Goal: Information Seeking & Learning: Learn about a topic

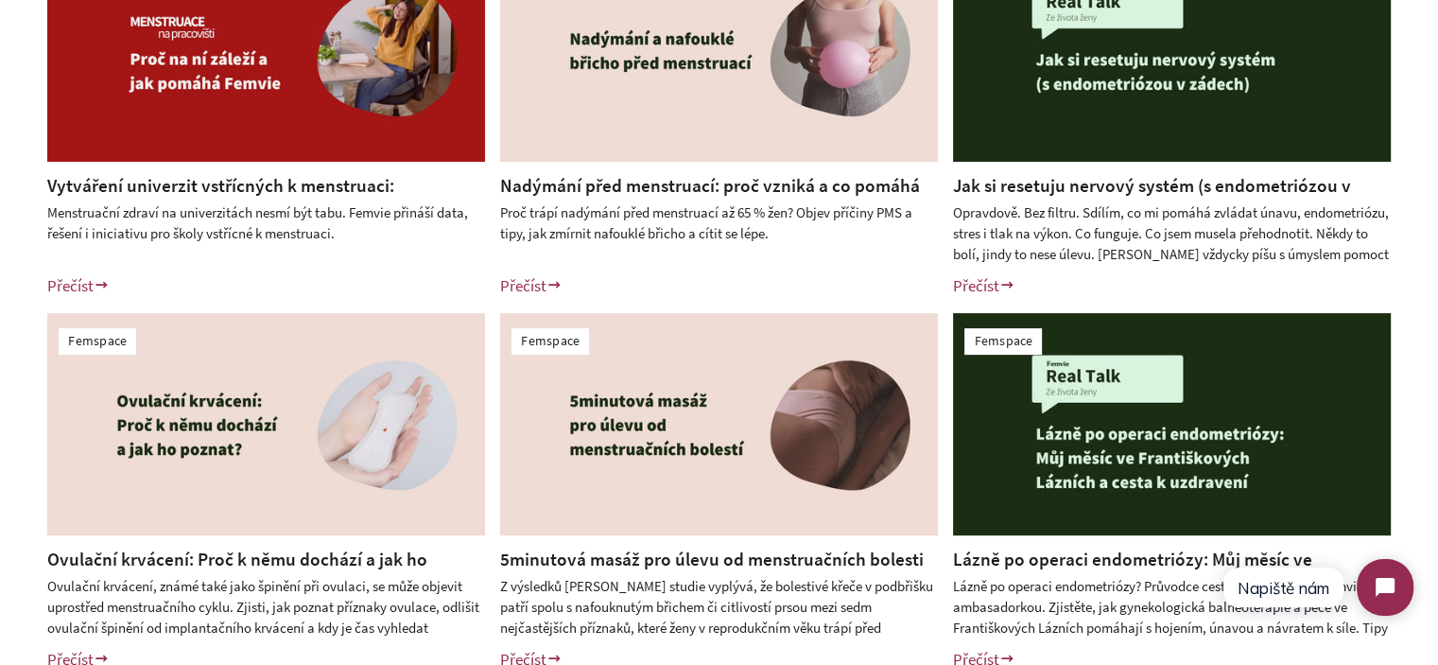
scroll to position [756, 0]
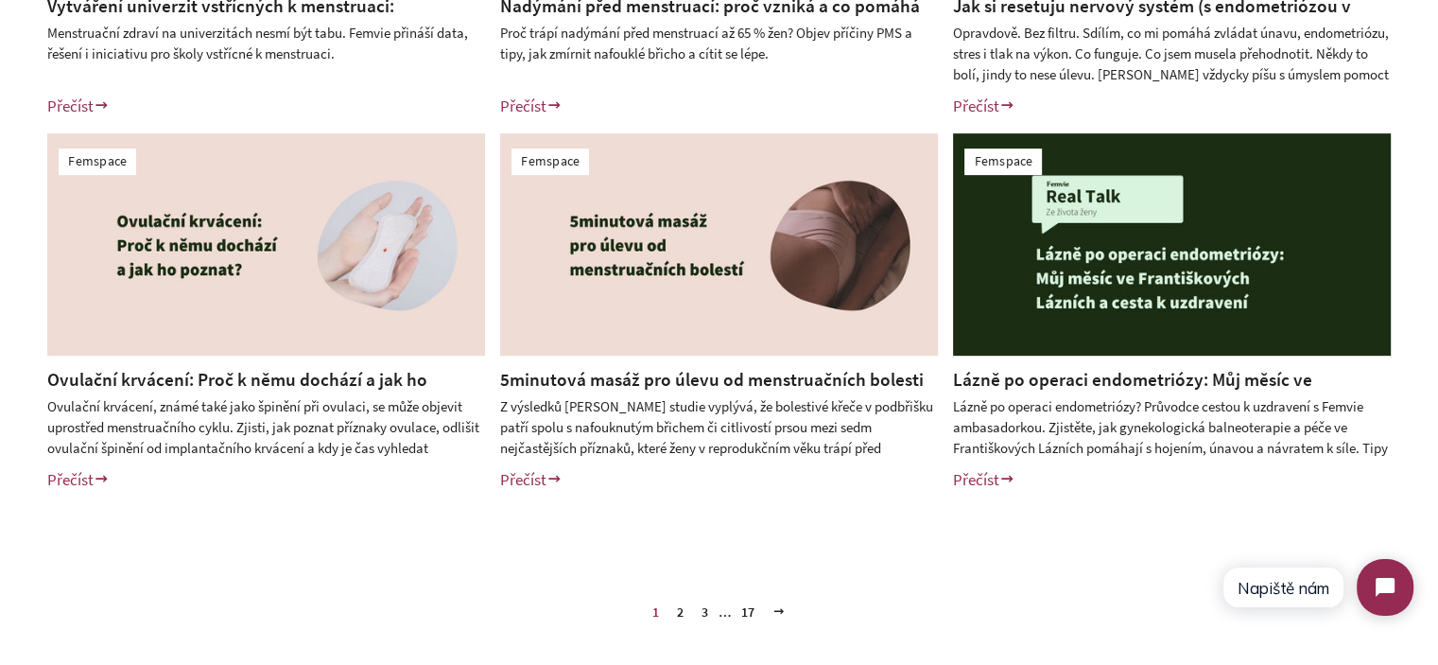
click at [682, 615] on link "2" at bounding box center [680, 612] width 22 height 28
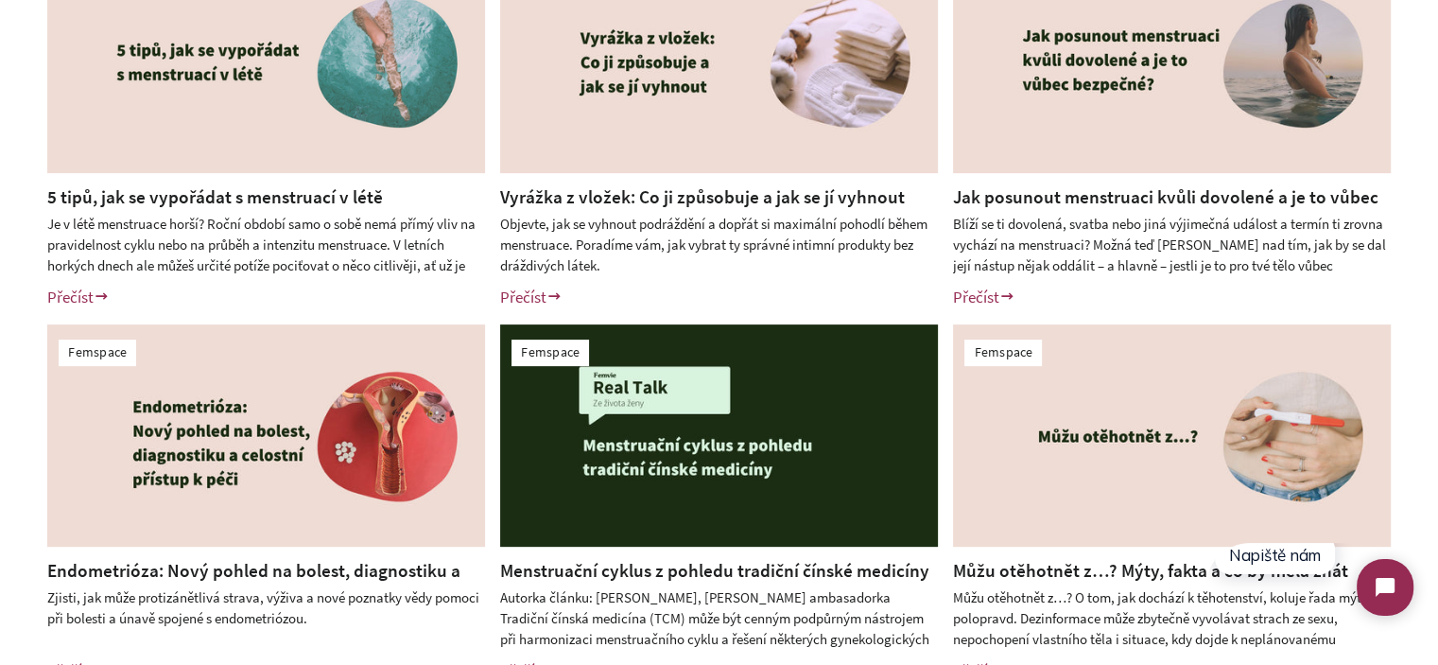
scroll to position [756, 0]
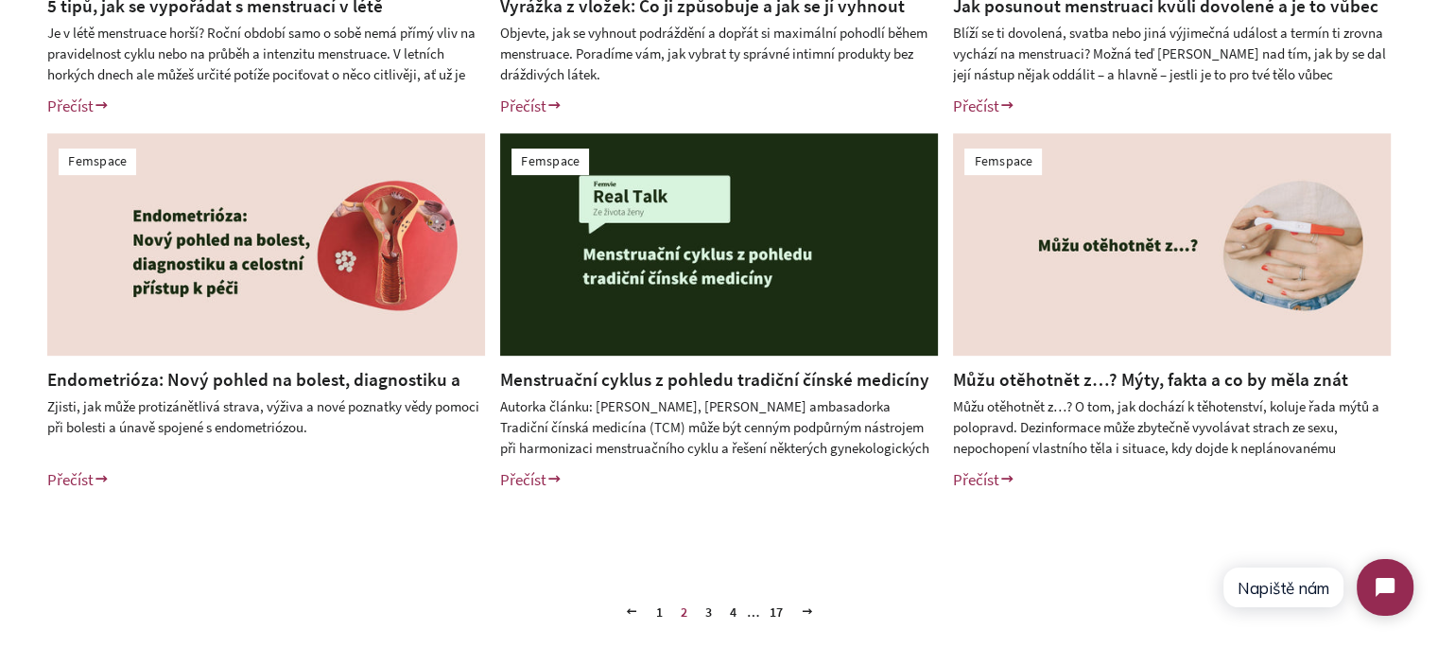
click at [703, 608] on link "3" at bounding box center [709, 612] width 22 height 28
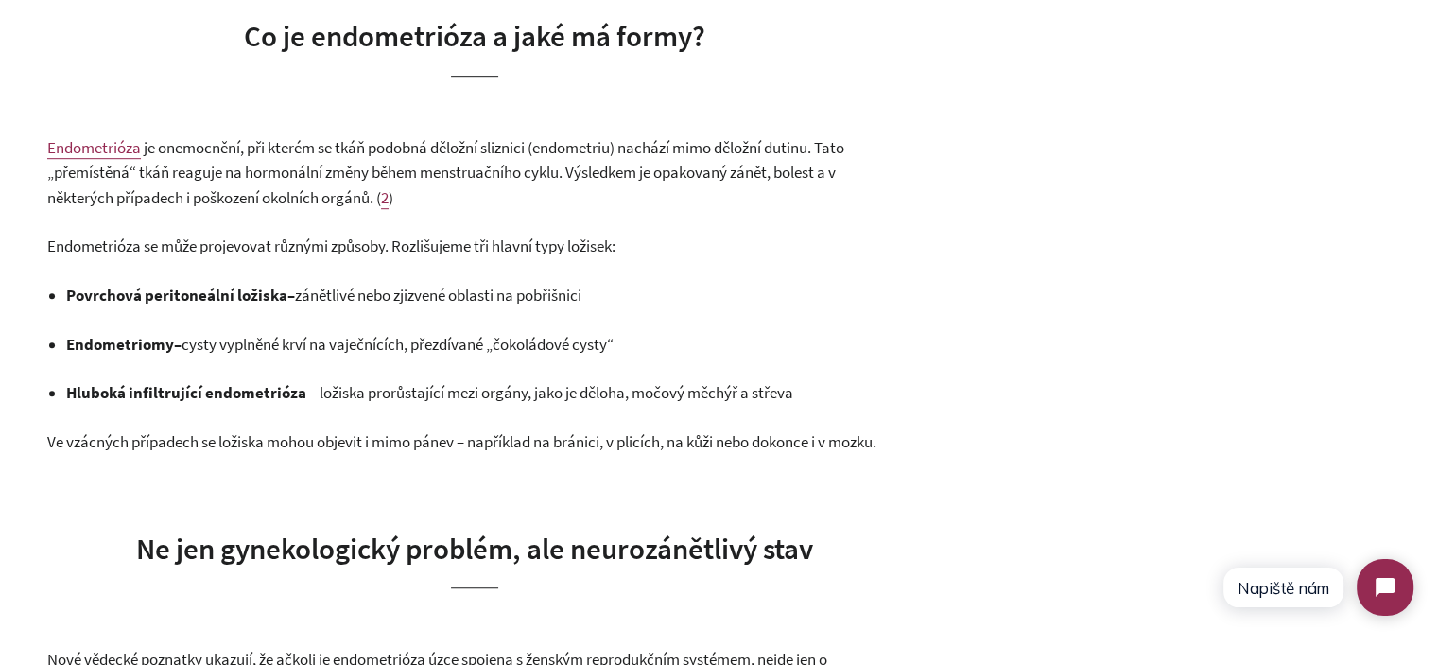
scroll to position [1135, 0]
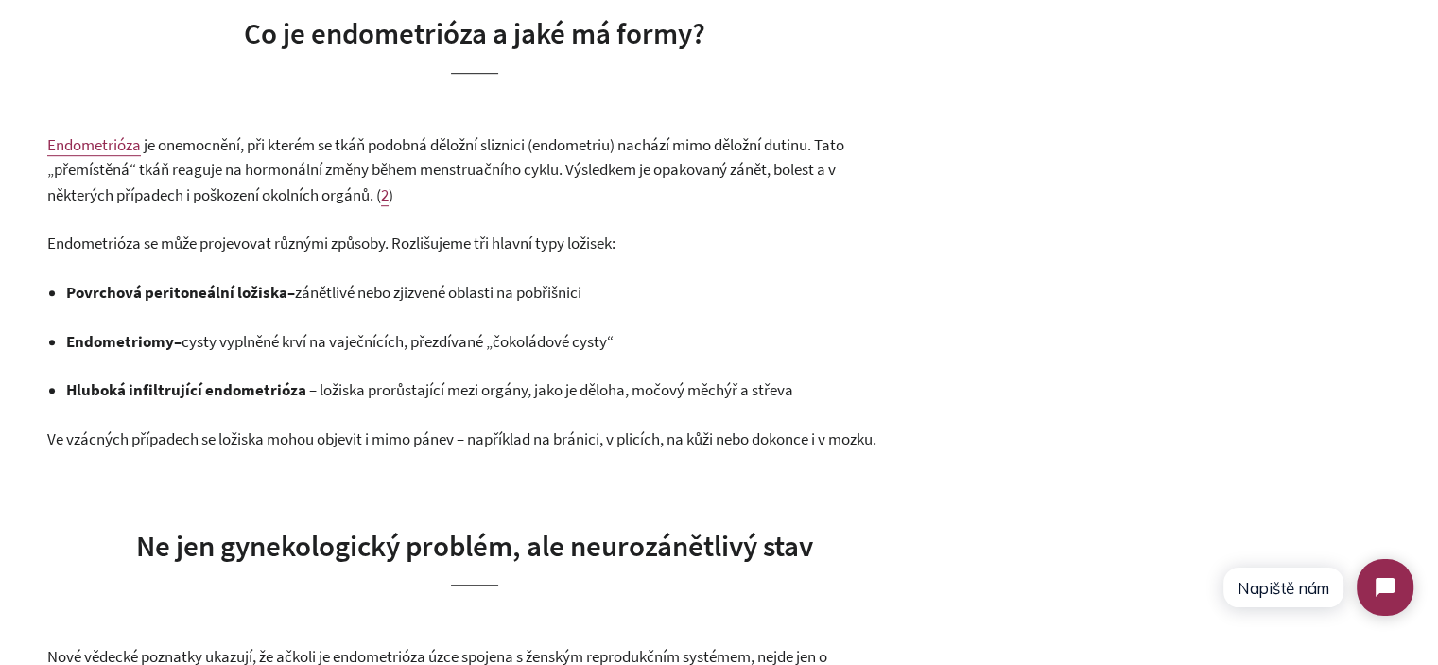
click at [101, 144] on span "Endometrióza" at bounding box center [94, 144] width 94 height 21
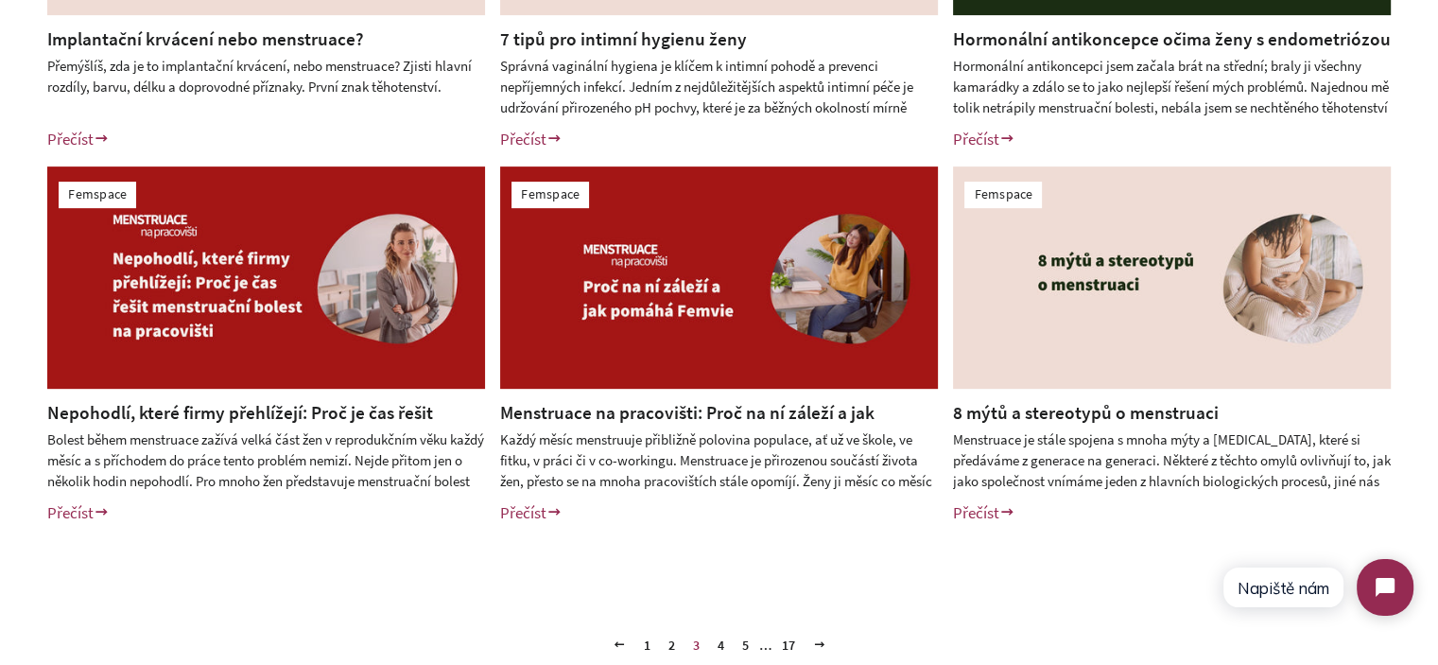
scroll to position [756, 0]
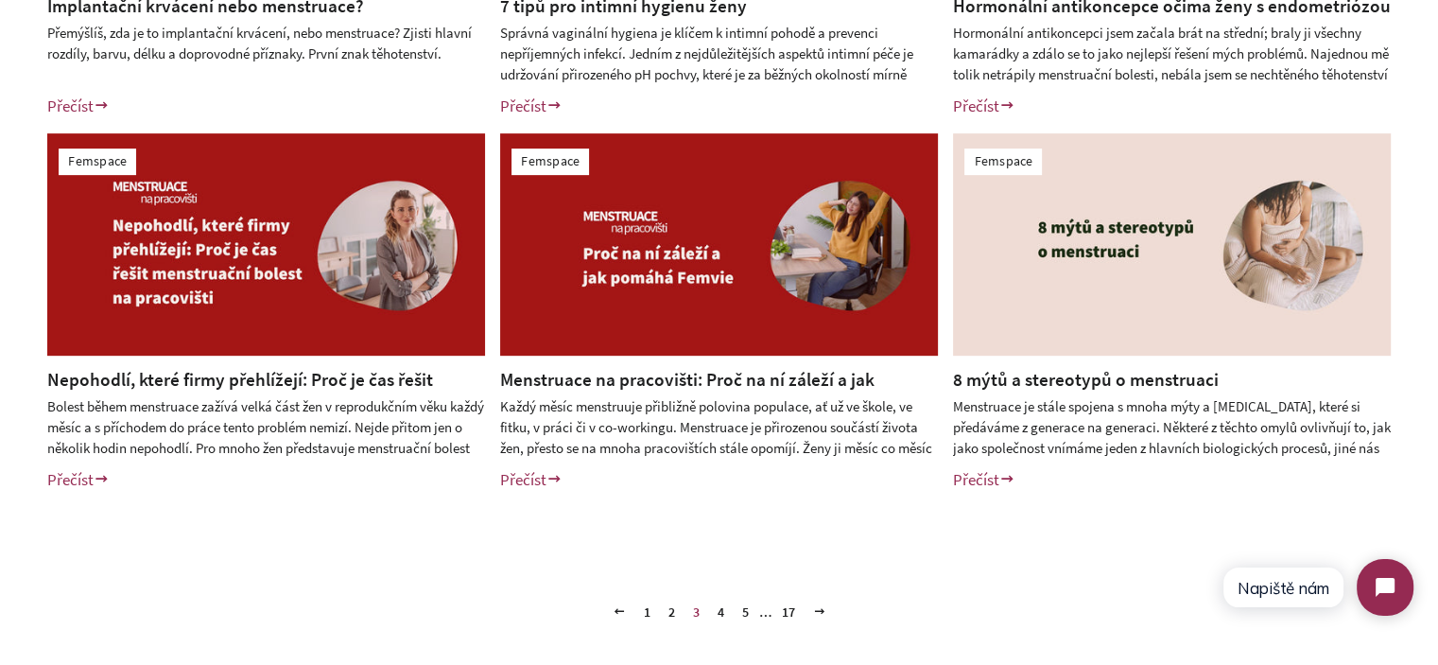
click at [716, 610] on link "4" at bounding box center [721, 612] width 22 height 28
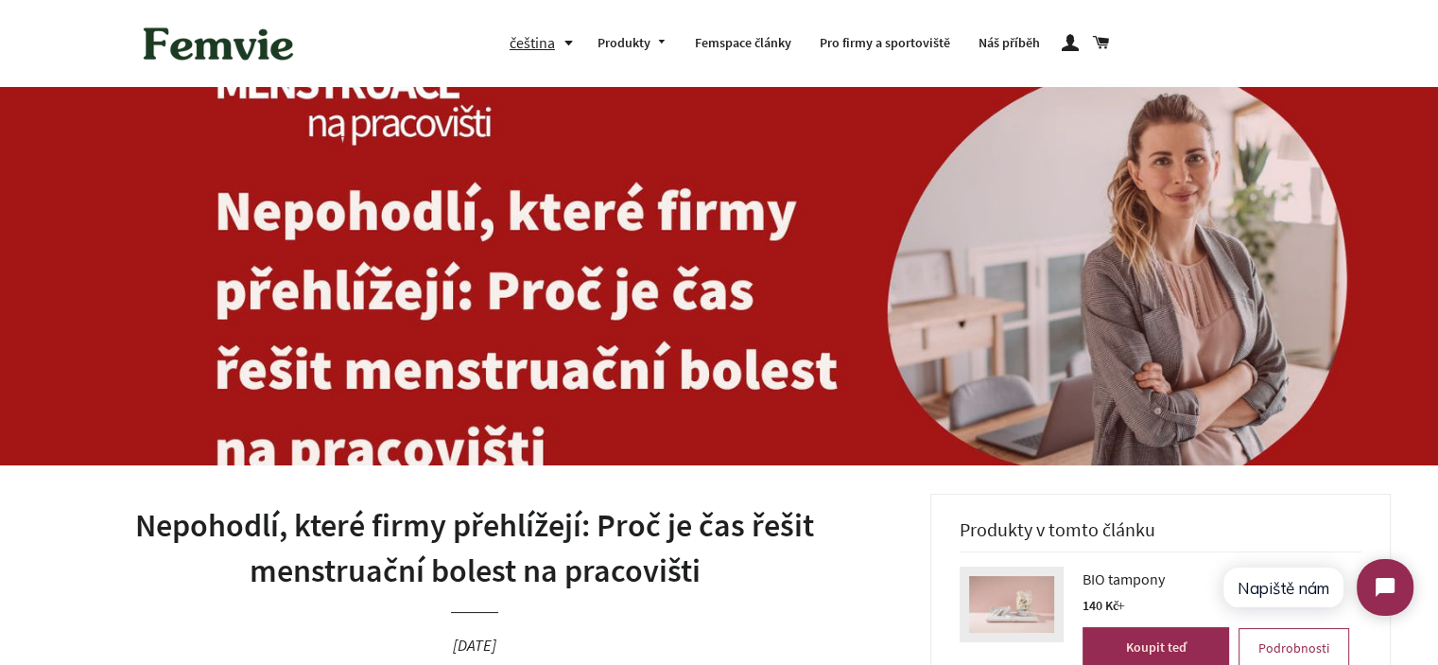
click at [540, 552] on h1 "Nepohodlí, které firmy přehlížejí: Proč je čas řešit menstruační bolest na prac…" at bounding box center [474, 548] width 855 height 90
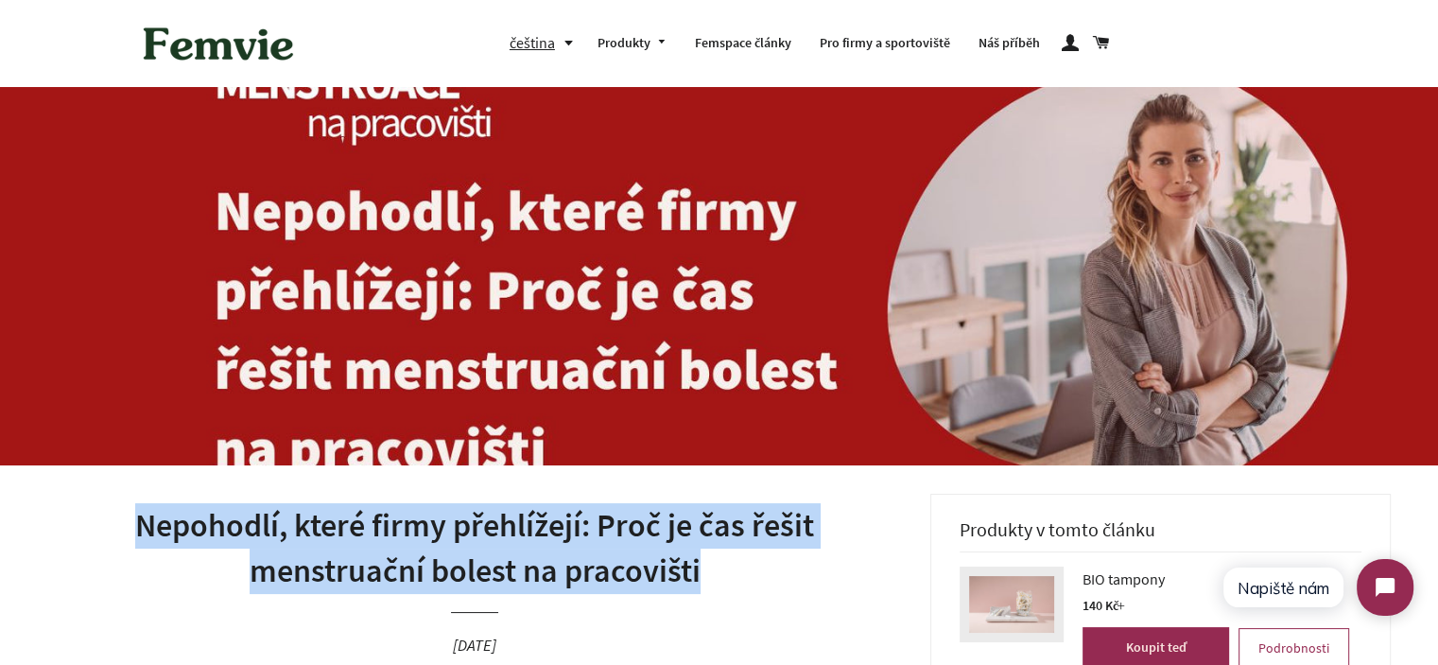
click at [540, 552] on h1 "Nepohodlí, které firmy přehlížejí: Proč je čas řešit menstruační bolest na prac…" at bounding box center [474, 548] width 855 height 90
copy h1 "Nepohodlí, které firmy přehlížejí: Proč je čas řešit menstruační bolest na prac…"
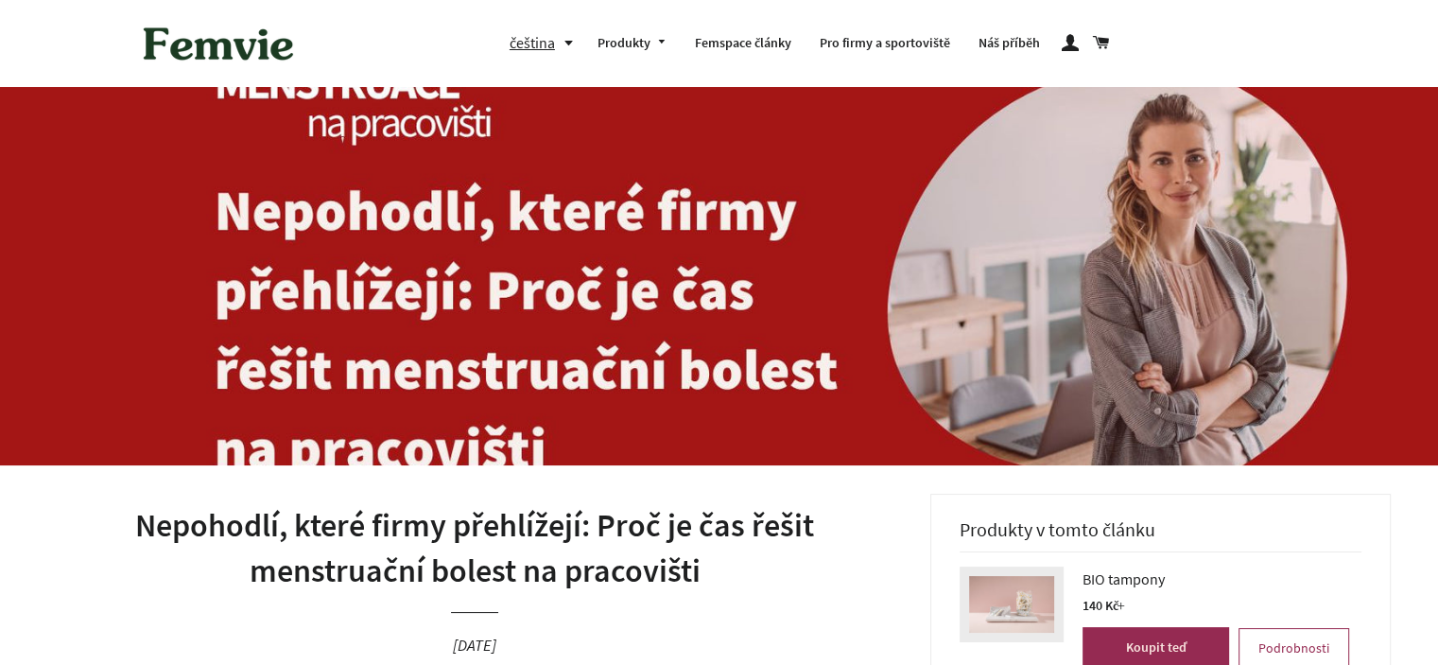
click at [1268, 44] on ul "čeština čeština English Produkty Bezstarostné předplatné Výhodné balíčky" at bounding box center [908, 43] width 796 height 55
click at [568, 524] on h1 "Nepohodlí, které firmy přehlížejí: Proč je čas řešit menstruační bolest na prac…" at bounding box center [474, 548] width 855 height 90
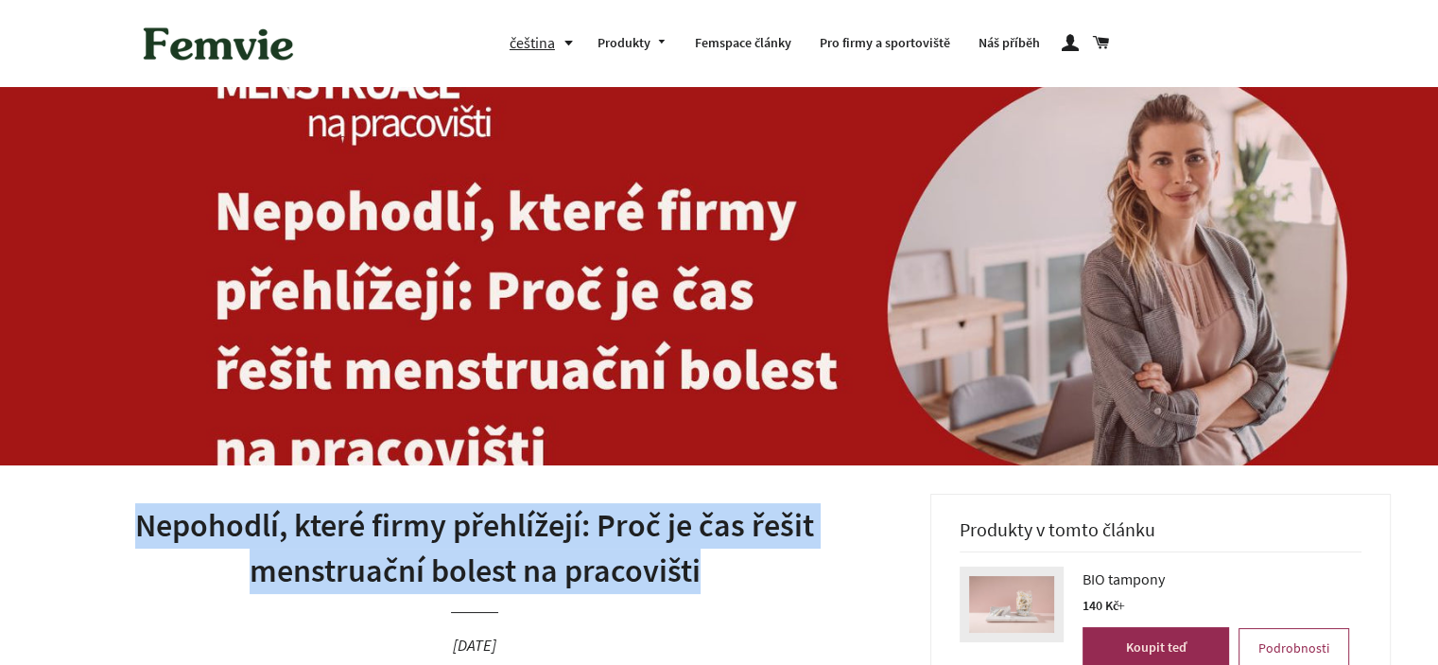
click at [568, 524] on h1 "Nepohodlí, které firmy přehlížejí: Proč je čas řešit menstruační bolest na prac…" at bounding box center [474, 548] width 855 height 90
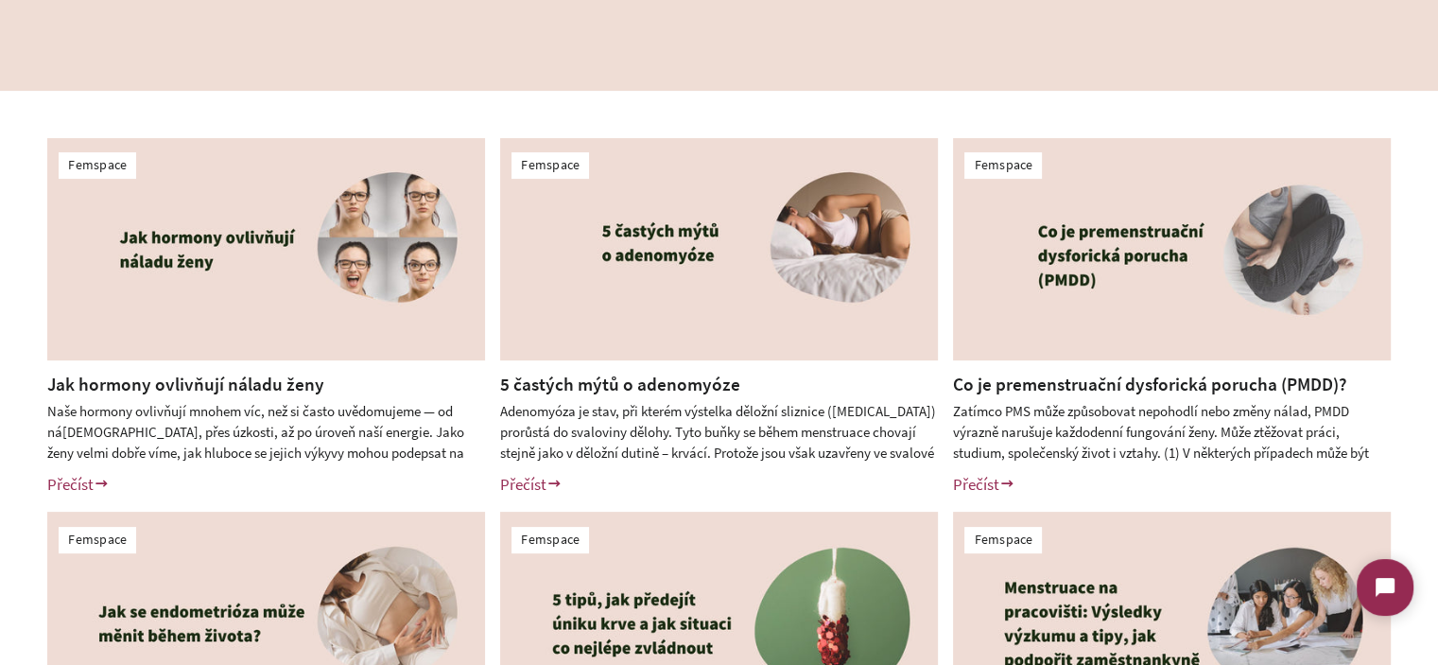
click at [0, 368] on div "Femspace Jak hormony ovlivňují náladu ženy Naše hormony ovlivňují mnohem víc, n…" at bounding box center [719, 504] width 1438 height 827
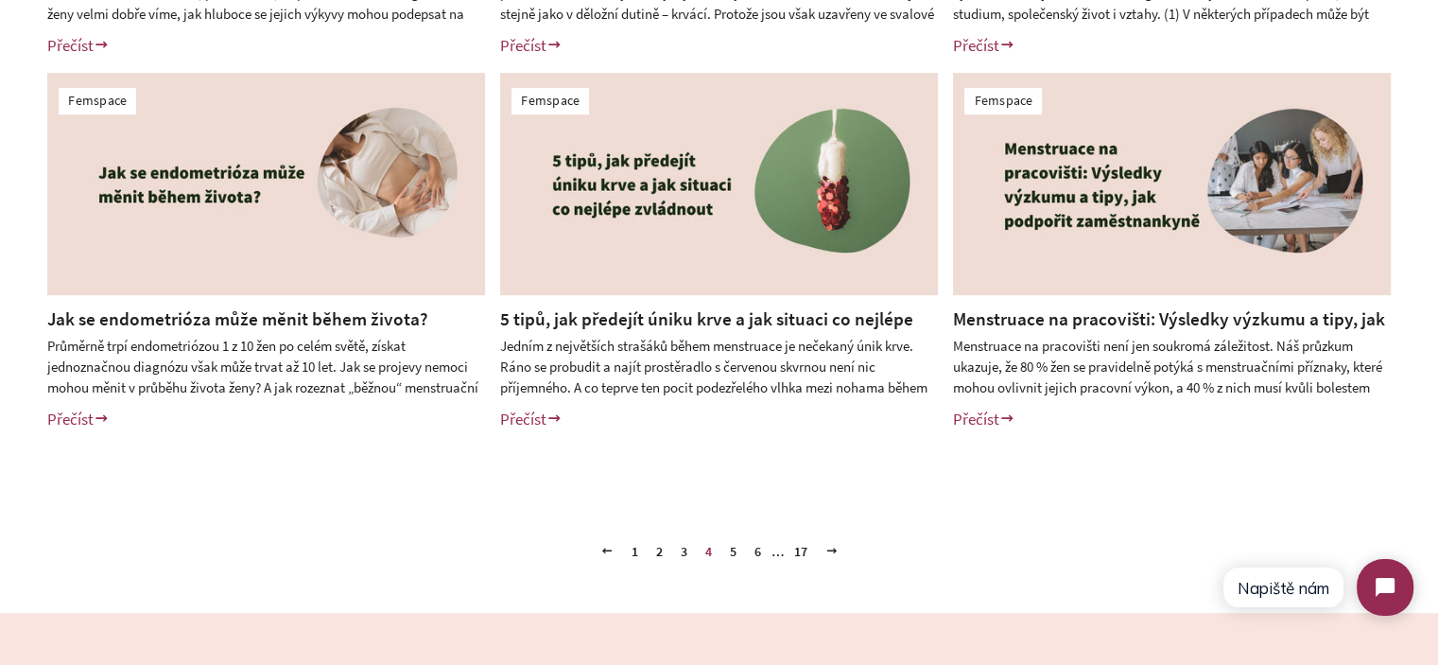
scroll to position [851, 0]
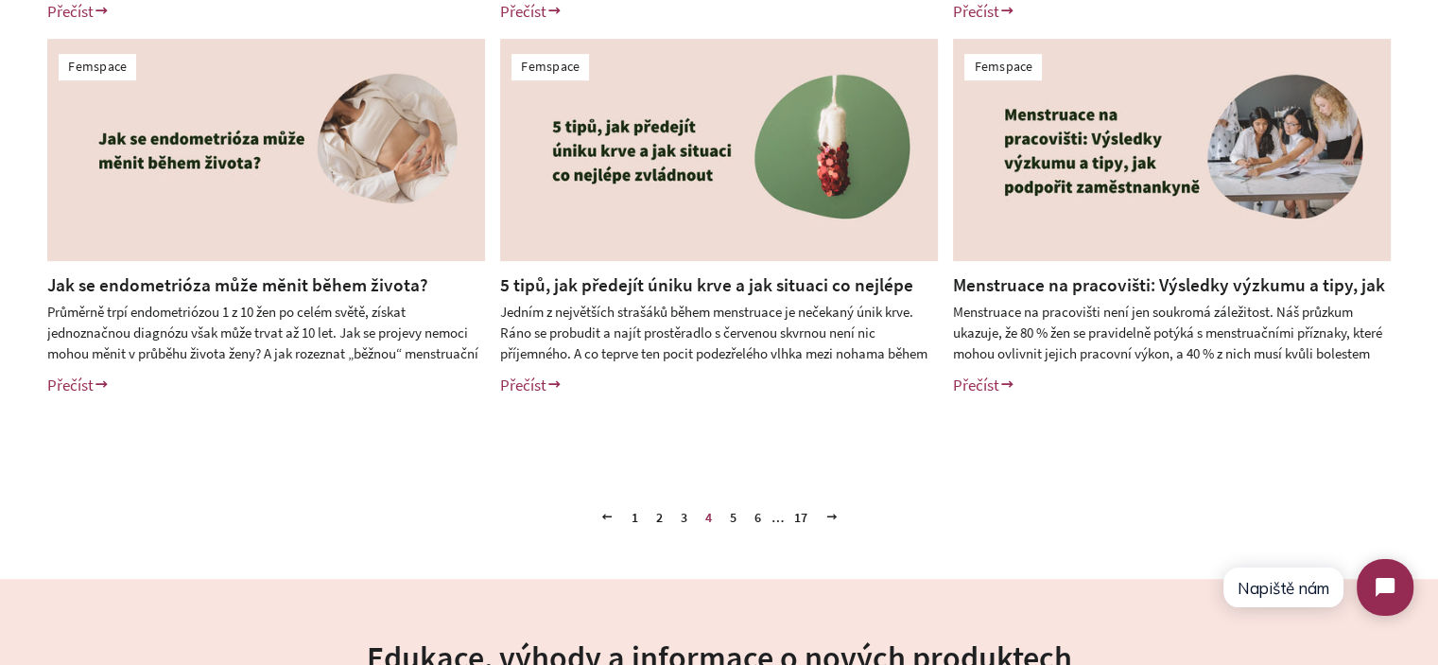
click at [730, 516] on link "5" at bounding box center [733, 517] width 22 height 28
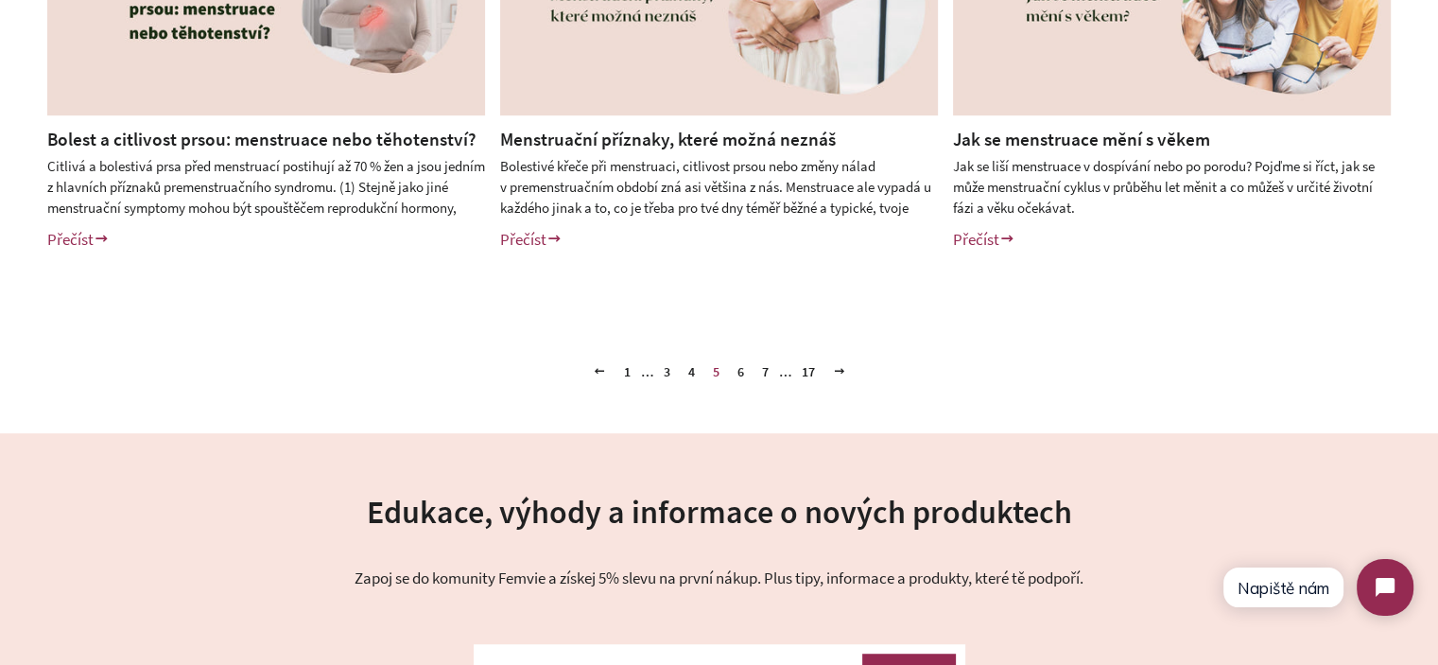
scroll to position [1040, 0]
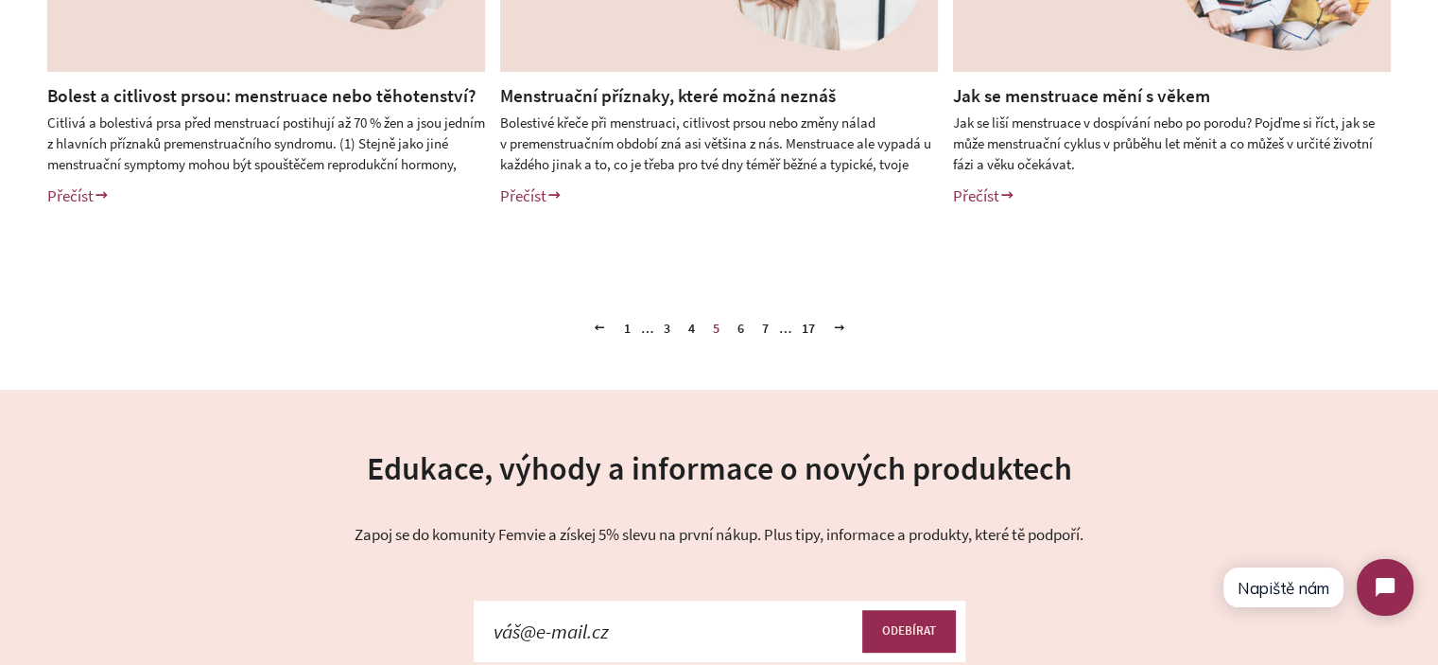
click at [765, 329] on link "7" at bounding box center [765, 328] width 22 height 28
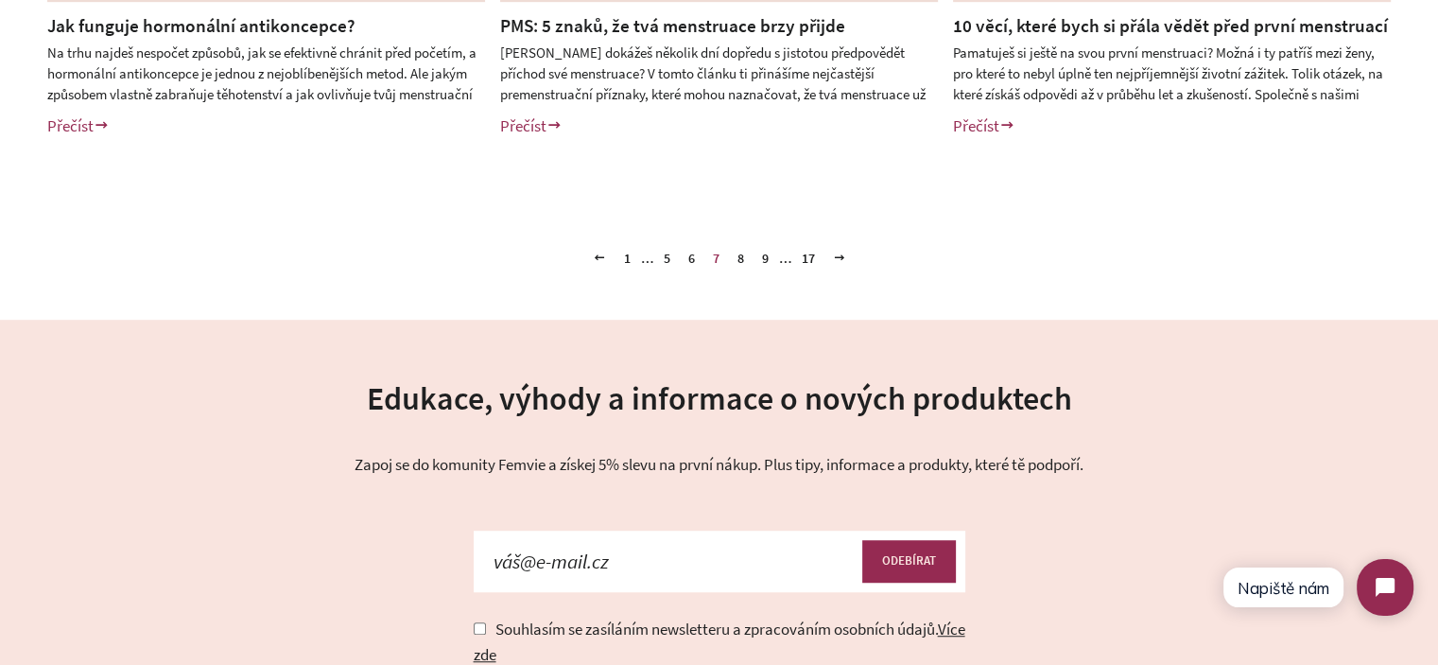
click at [763, 252] on link "9" at bounding box center [765, 258] width 22 height 28
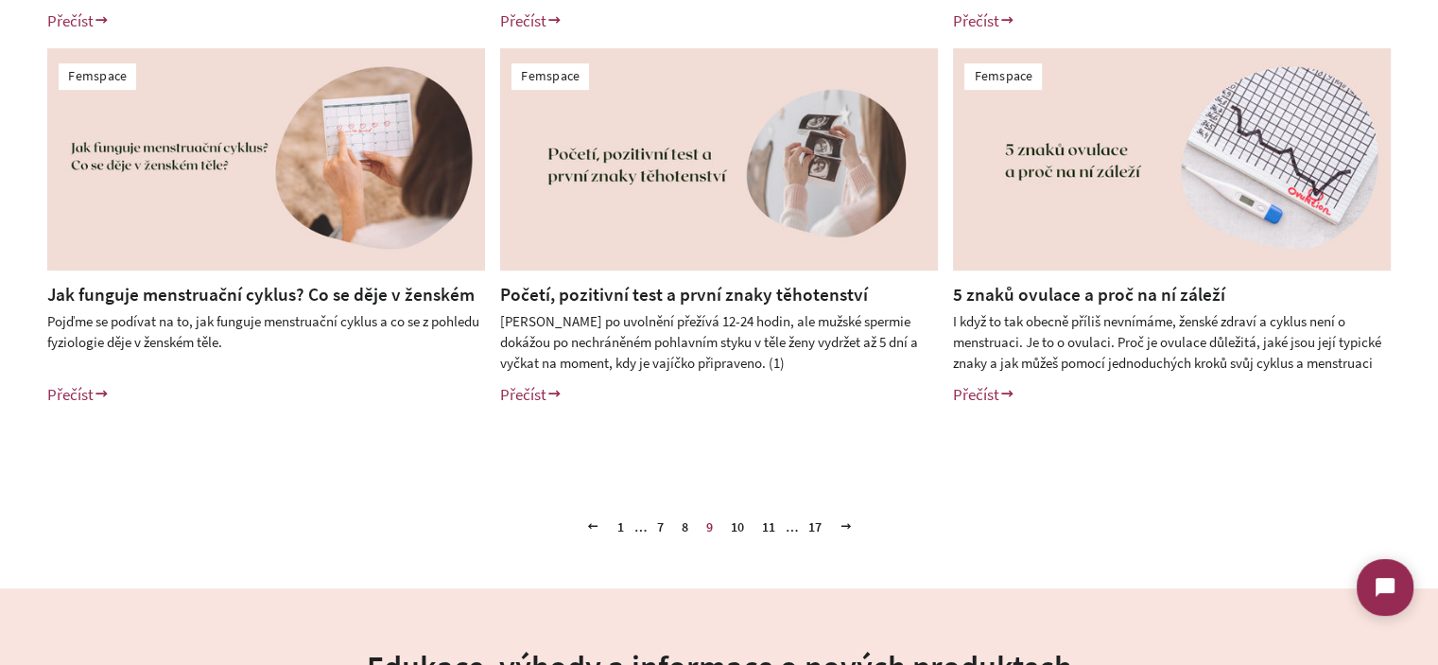
scroll to position [851, 0]
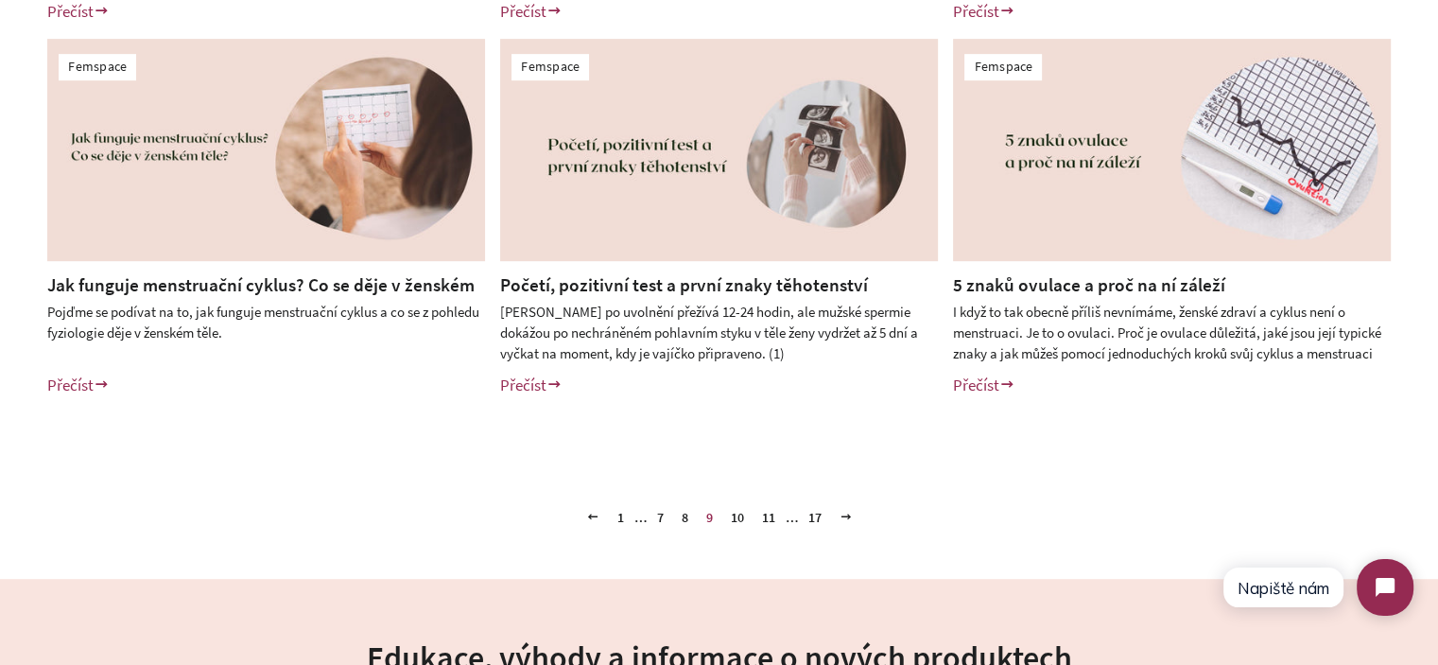
click at [734, 516] on link "10" at bounding box center [737, 517] width 28 height 28
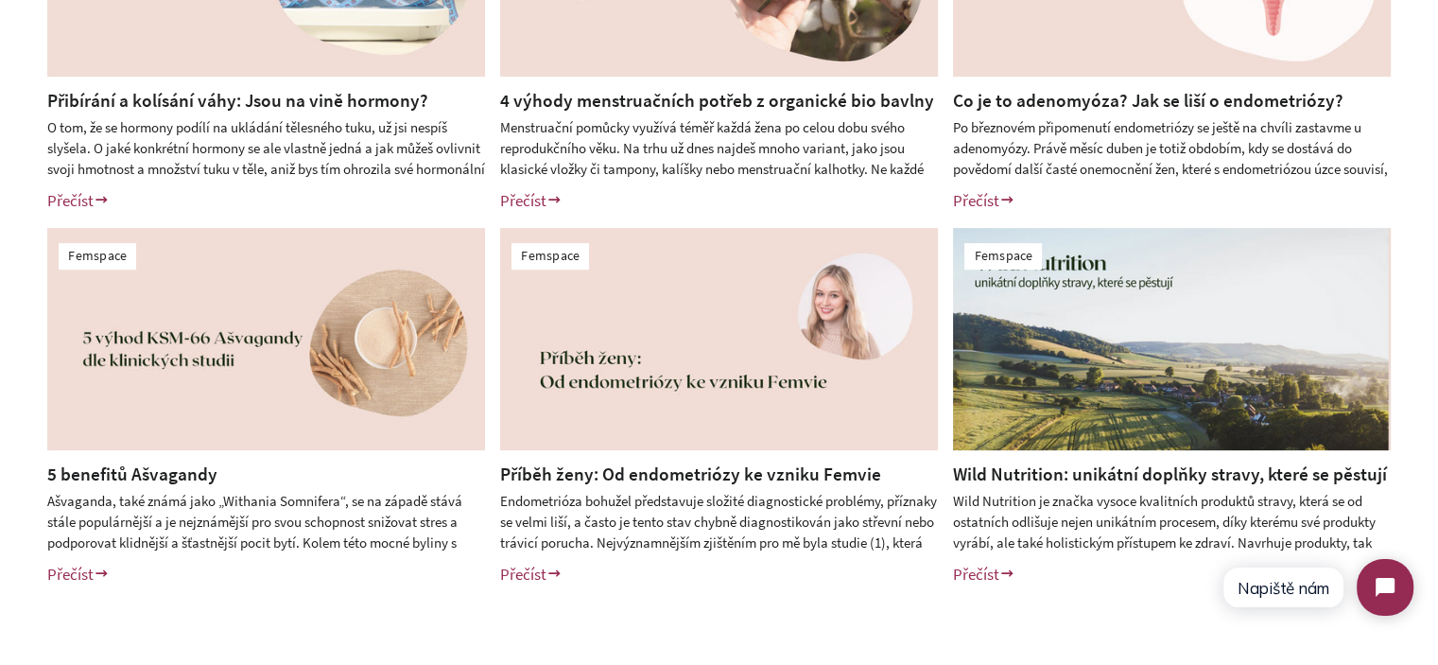
scroll to position [945, 0]
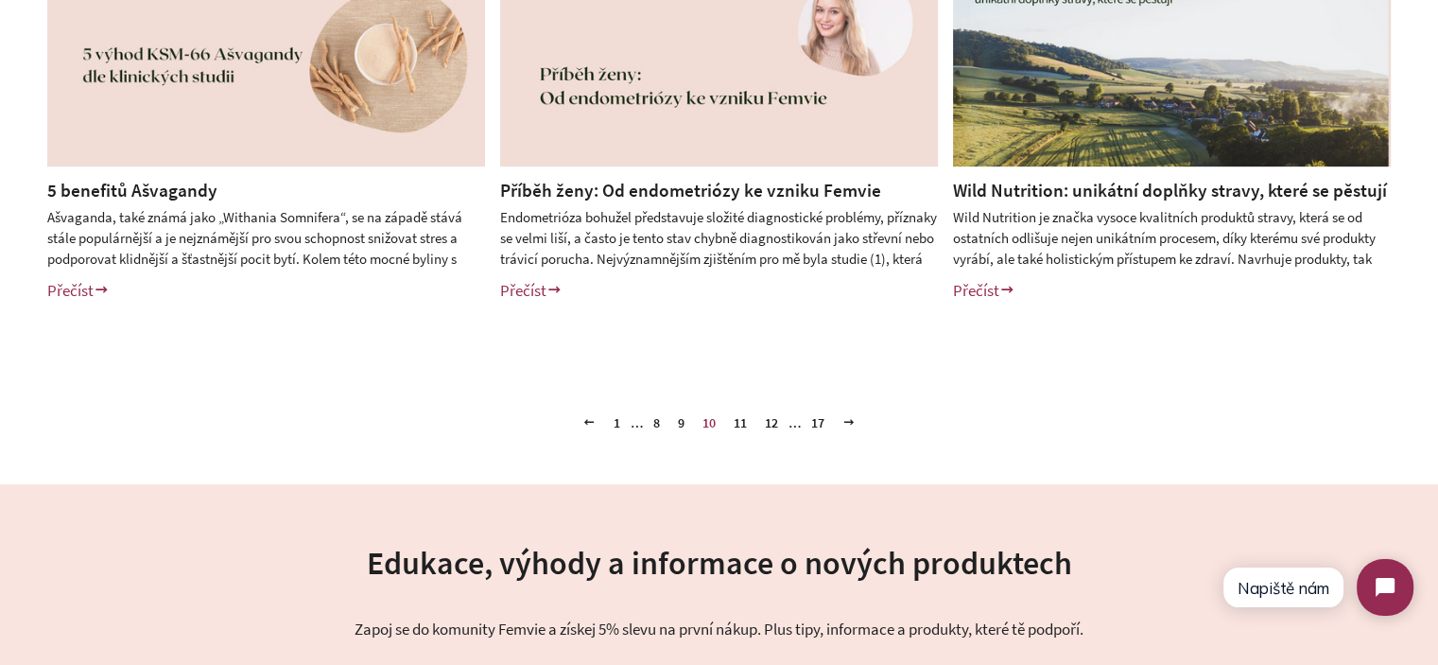
click at [741, 426] on link "11" at bounding box center [740, 422] width 28 height 28
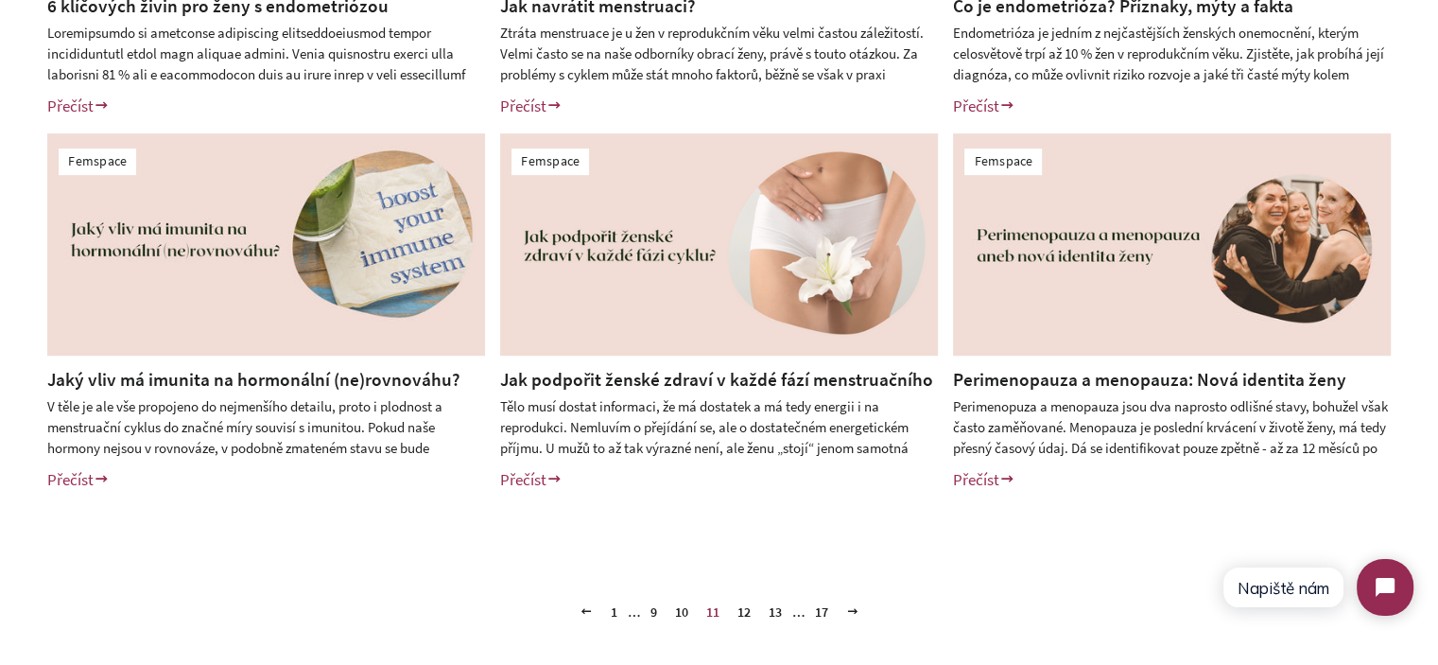
click at [310, 383] on link "Jaký vliv má imunita na hormonální (ne)rovnováhu?" at bounding box center [253, 379] width 413 height 23
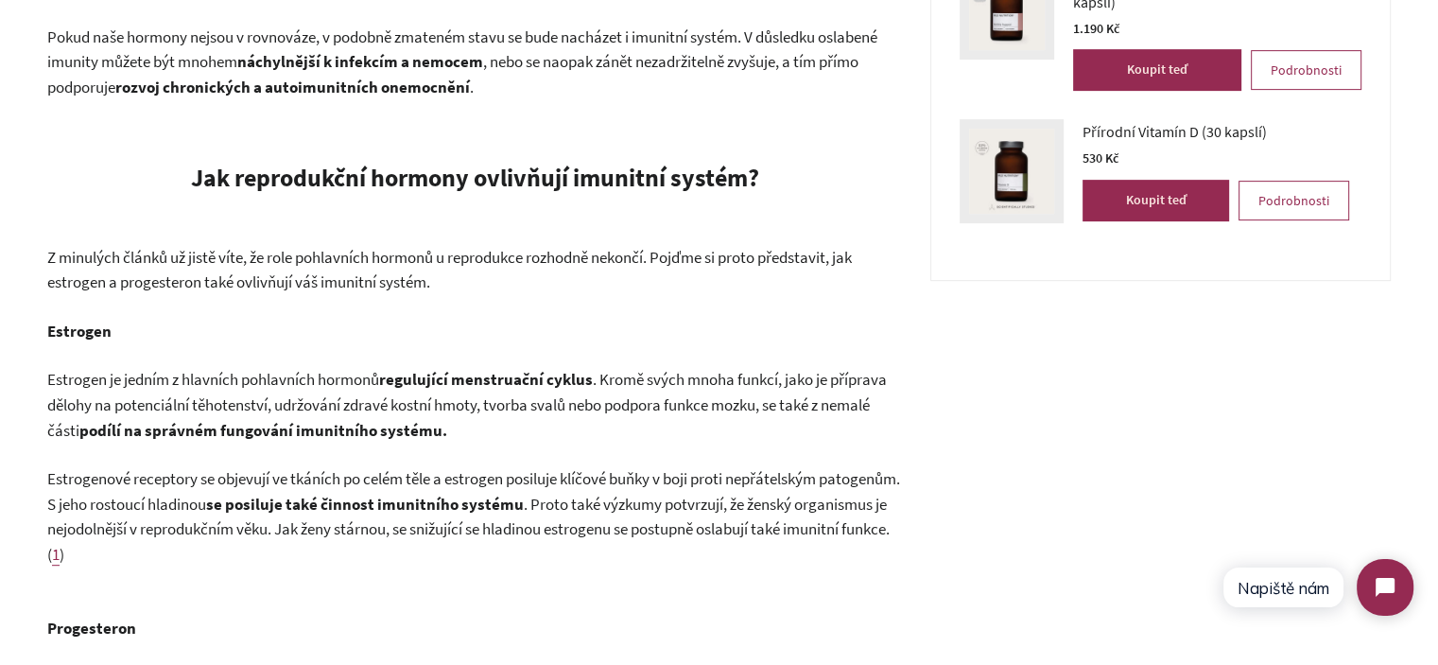
click at [177, 386] on span "Estrogen je jedním z hlavních pohlavních hormonů" at bounding box center [213, 379] width 332 height 21
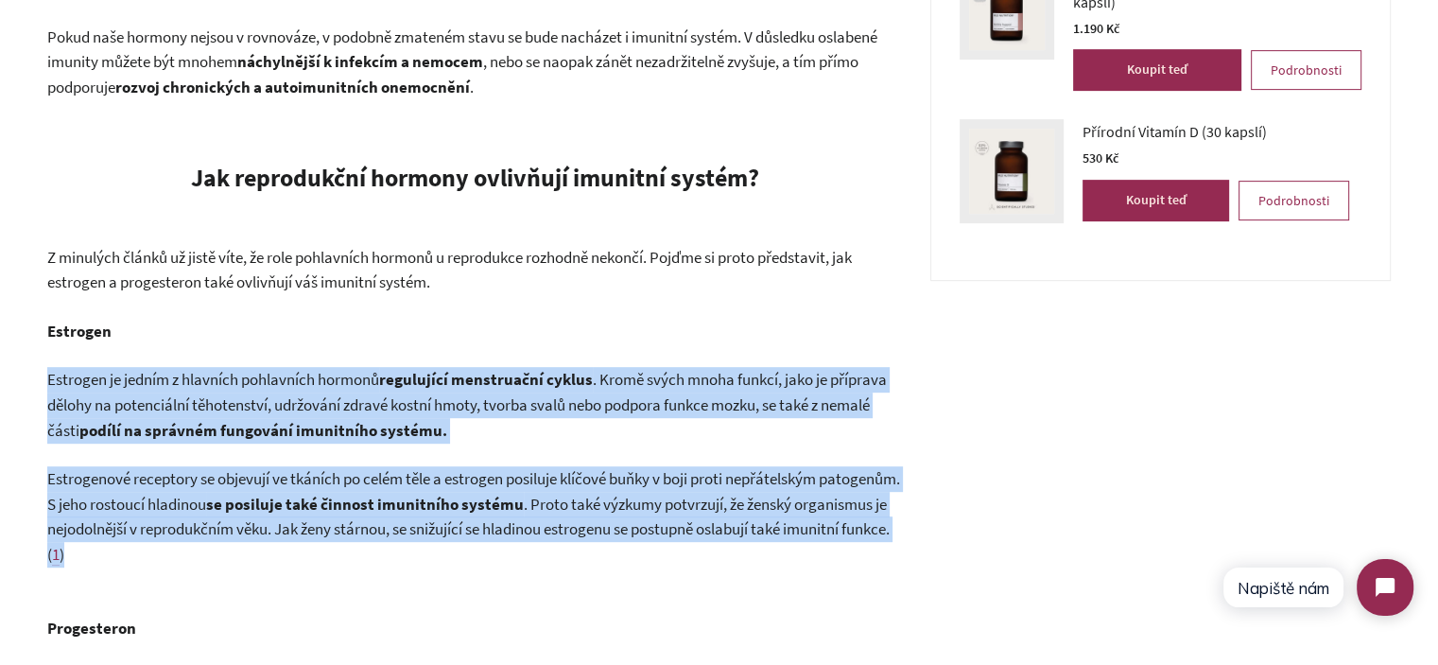
drag, startPoint x: 177, startPoint y: 386, endPoint x: 390, endPoint y: 491, distance: 238.1
click at [391, 491] on p "Estrogenové receptory se objevují ve tkáních po celém těle a estrogen posiluje …" at bounding box center [474, 516] width 855 height 100
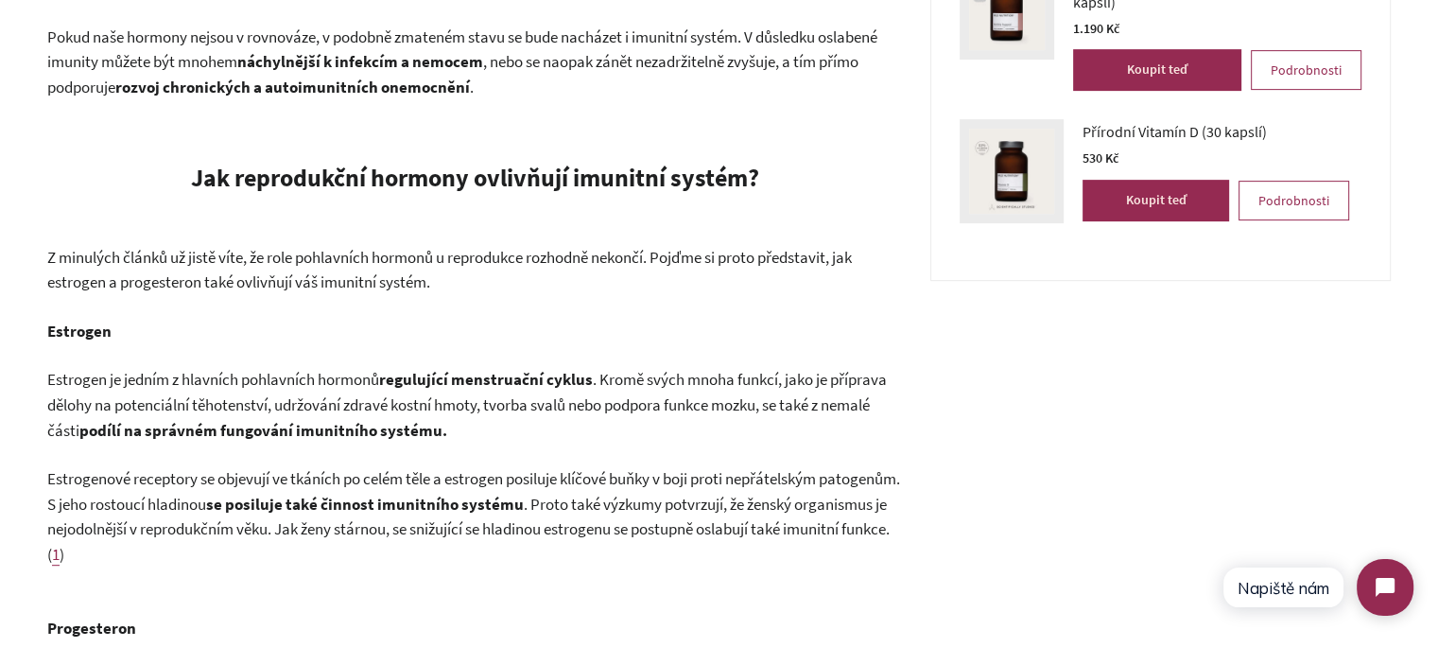
click at [391, 491] on p "Estrogenové receptory se objevují ve tkáních po celém těle a estrogen posiluje …" at bounding box center [474, 516] width 855 height 100
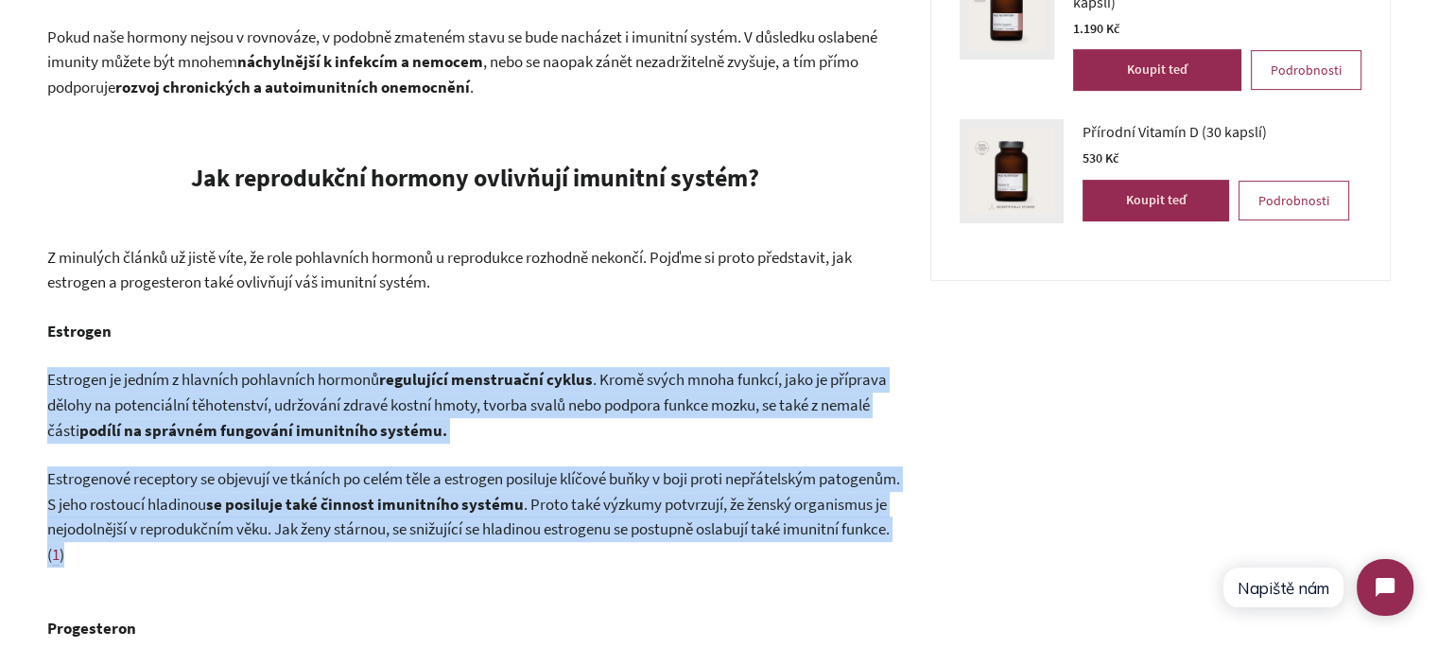
drag, startPoint x: 391, startPoint y: 491, endPoint x: 364, endPoint y: 402, distance: 93.0
click at [364, 400] on span ". Kromě svých mnoha funkcí, jako je příprava dělohy na potenciální těhotenství,…" at bounding box center [467, 404] width 840 height 71
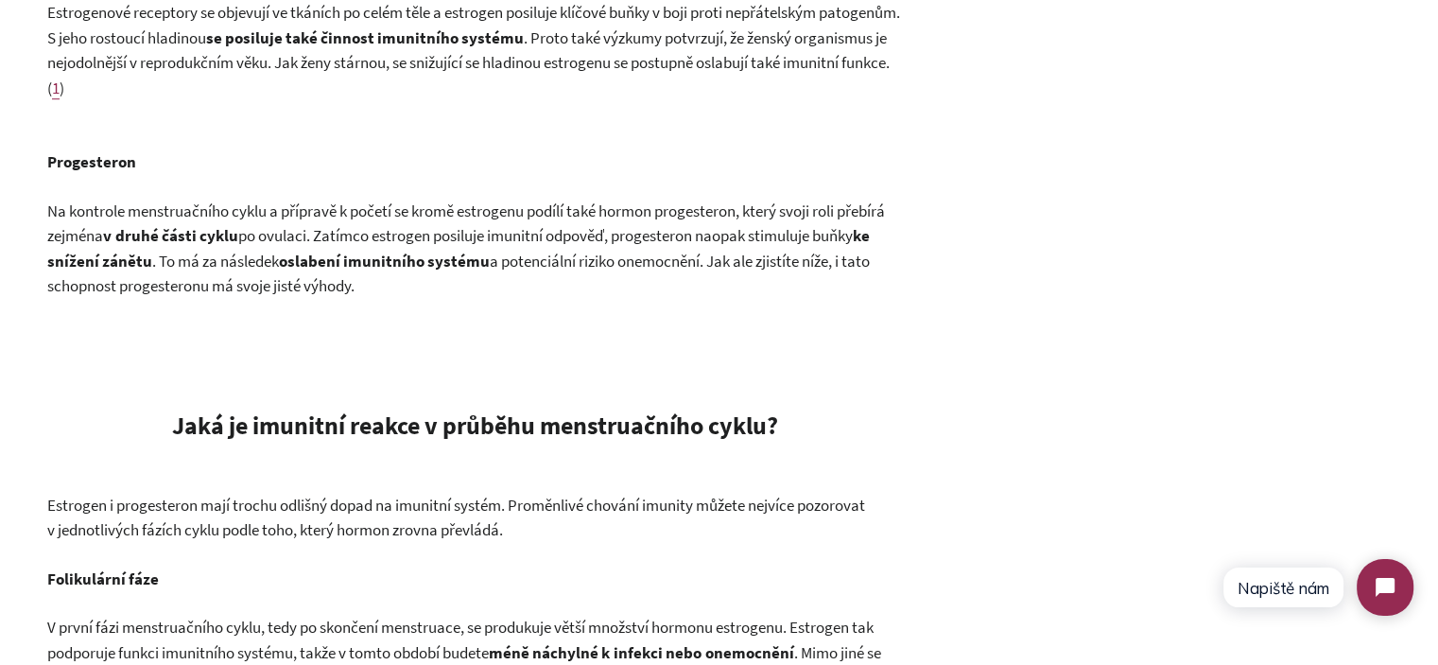
scroll to position [1229, 0]
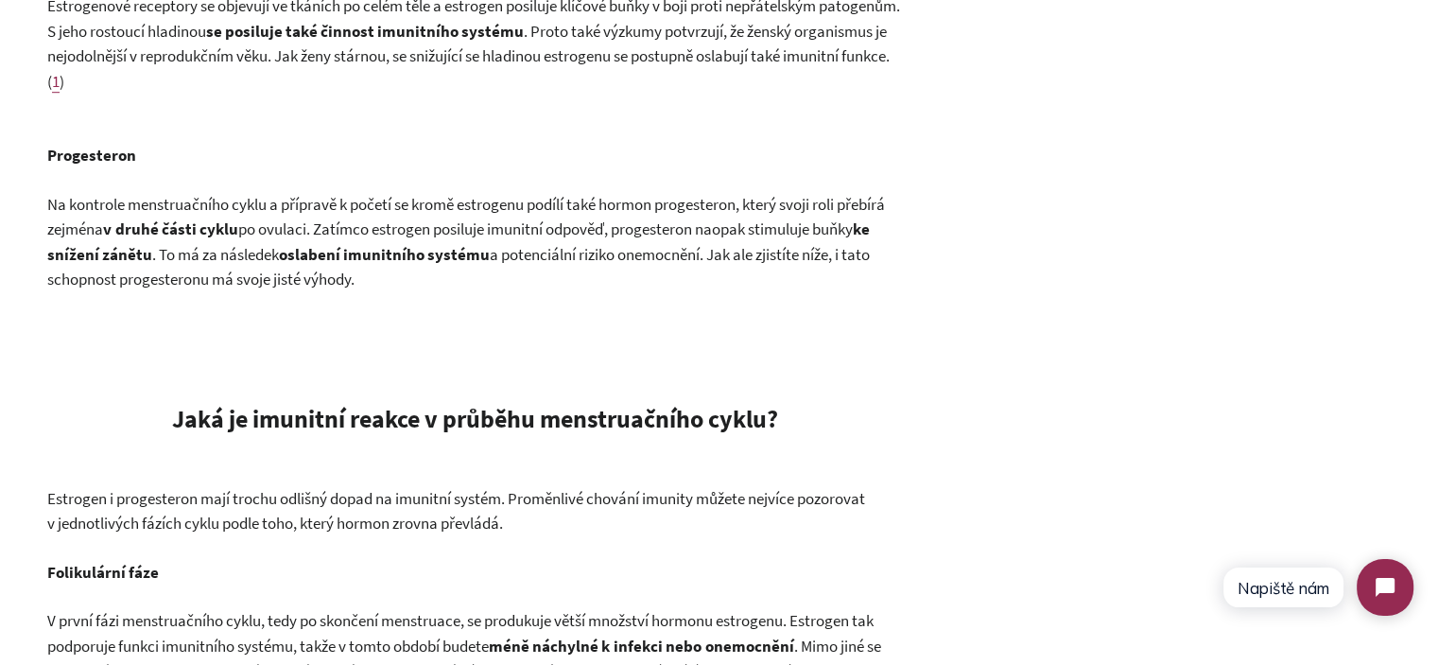
click at [257, 252] on span ". To má za následek" at bounding box center [215, 254] width 127 height 21
click at [406, 278] on p "Na kontrole menstruačního cyklu a přípravě k početí se kromě estrogenu podílí t…" at bounding box center [474, 242] width 855 height 100
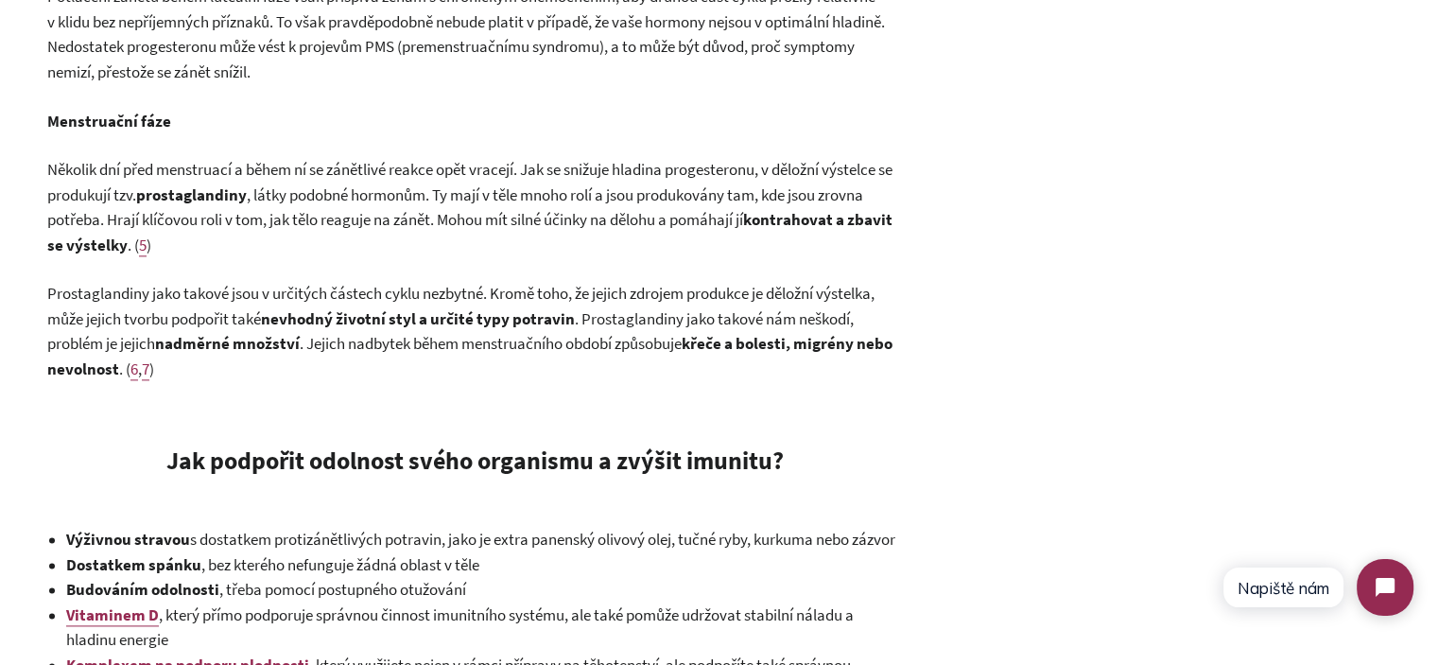
scroll to position [2553, 0]
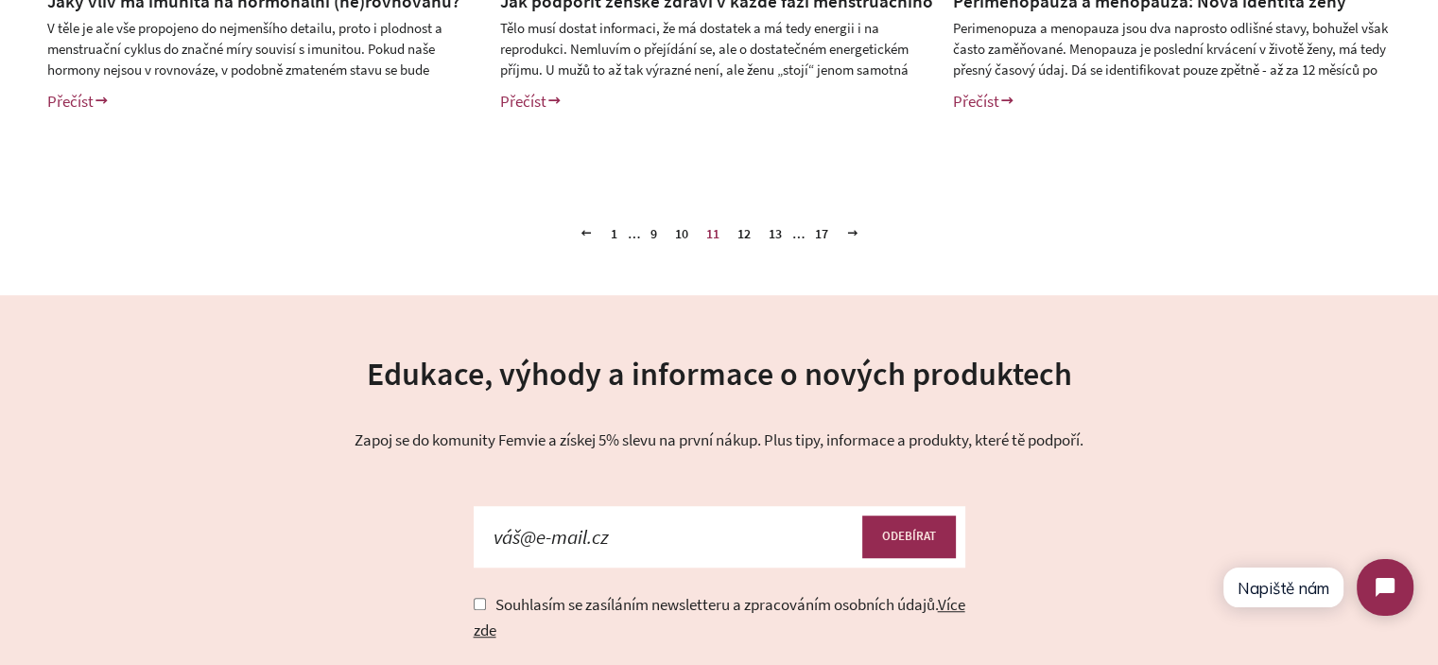
click at [612, 241] on link "1" at bounding box center [614, 233] width 22 height 28
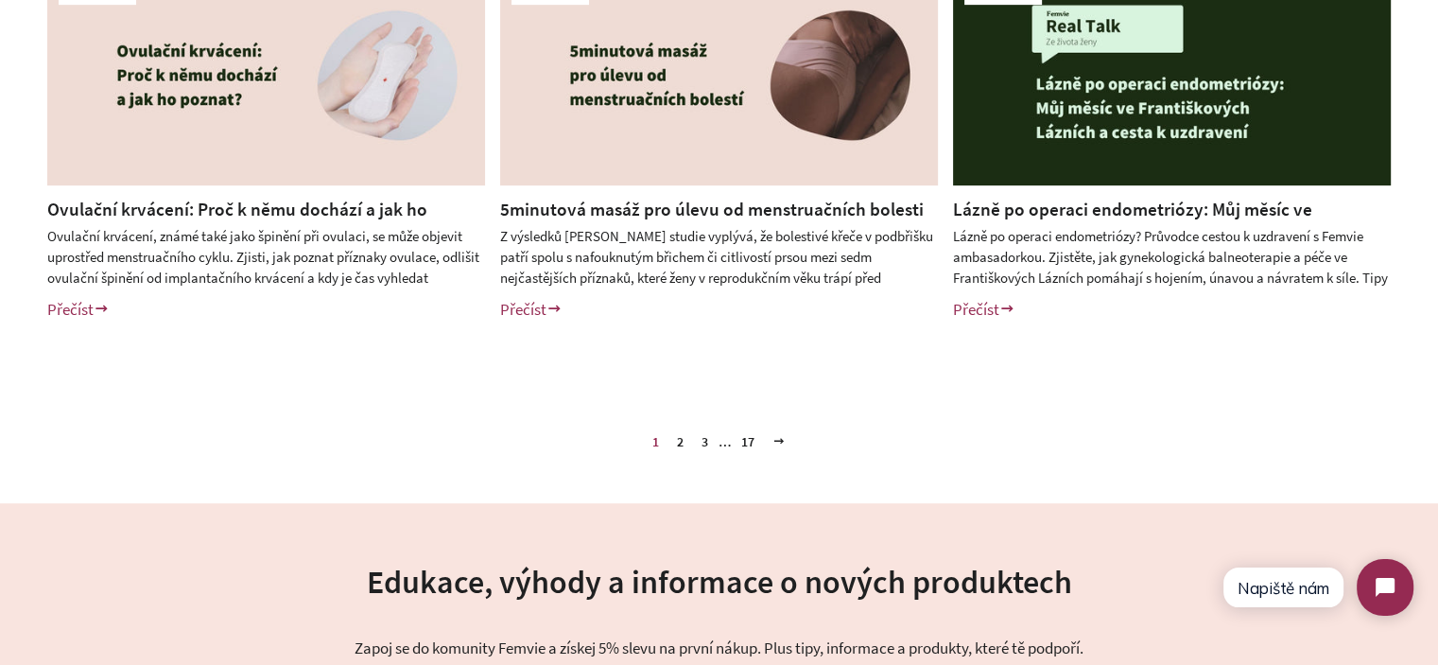
scroll to position [945, 0]
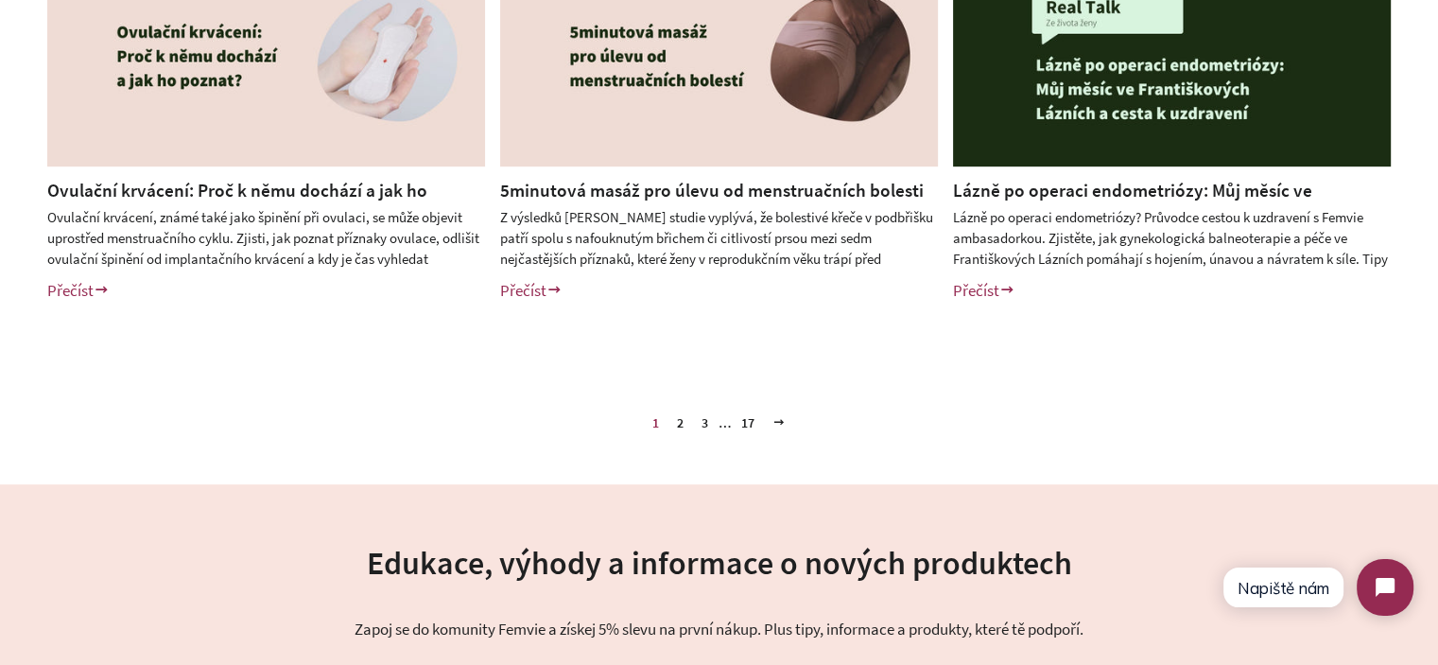
click at [682, 426] on link "2" at bounding box center [680, 422] width 22 height 28
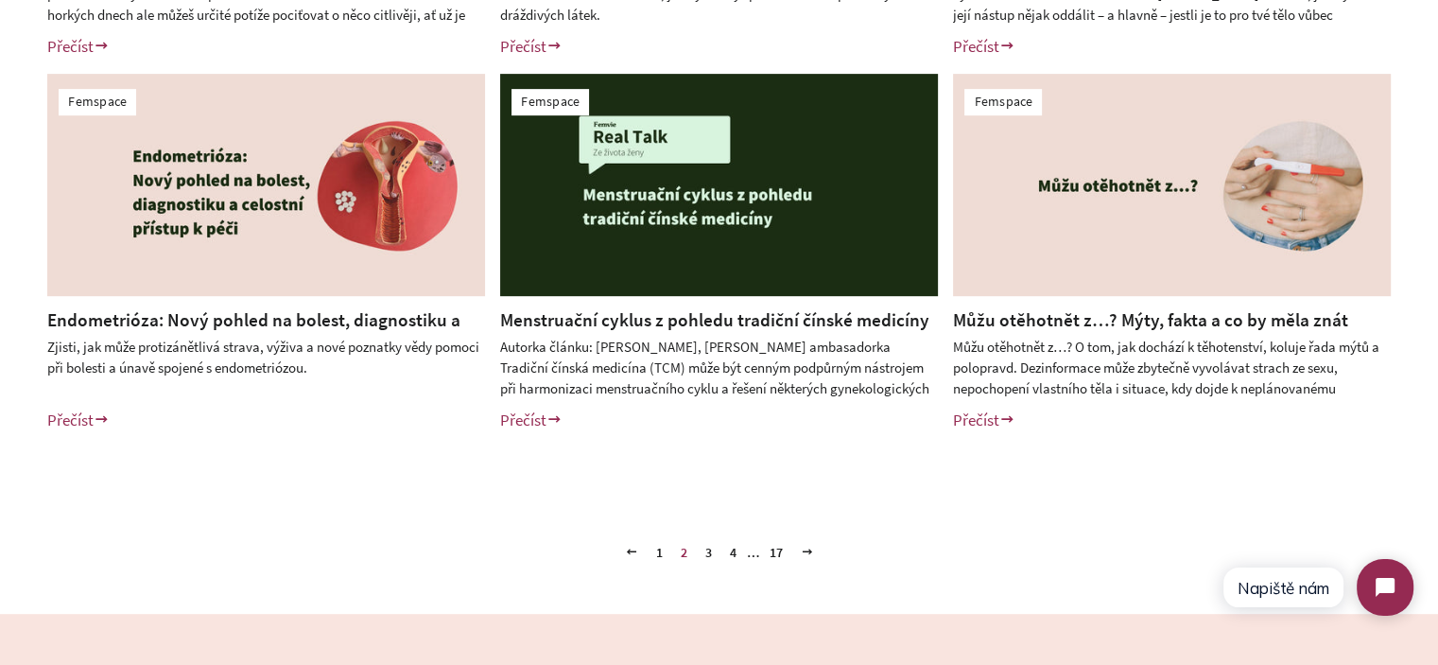
scroll to position [851, 0]
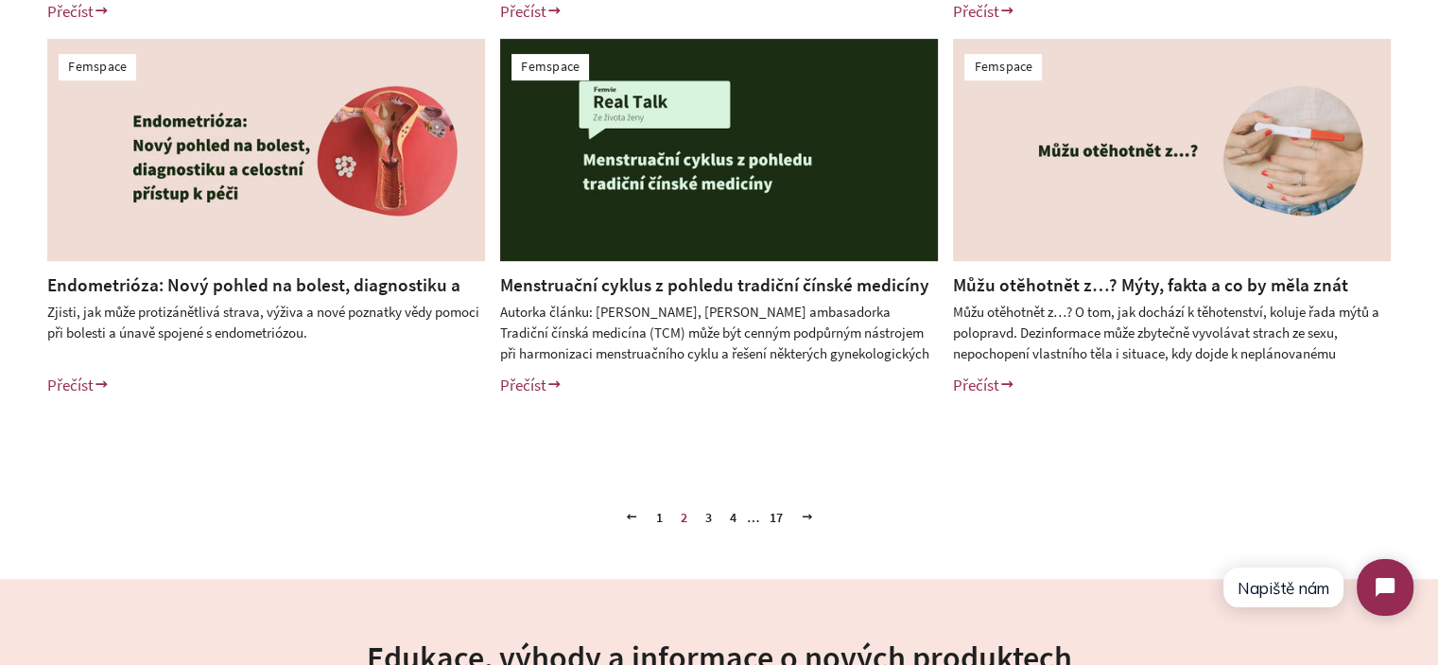
click at [709, 523] on link "3" at bounding box center [709, 517] width 22 height 28
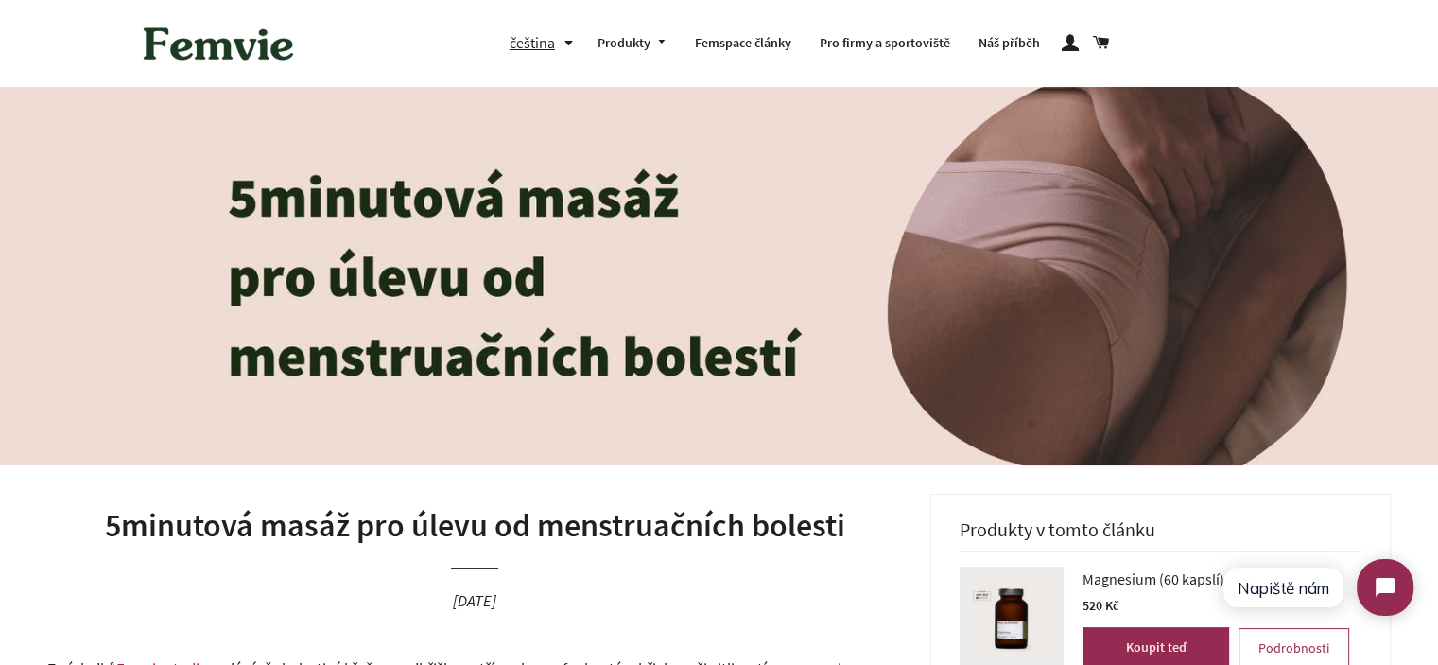
click at [641, 510] on h1 "5minutová masáž pro úlevu od menstruačních bolesti" at bounding box center [474, 525] width 855 height 45
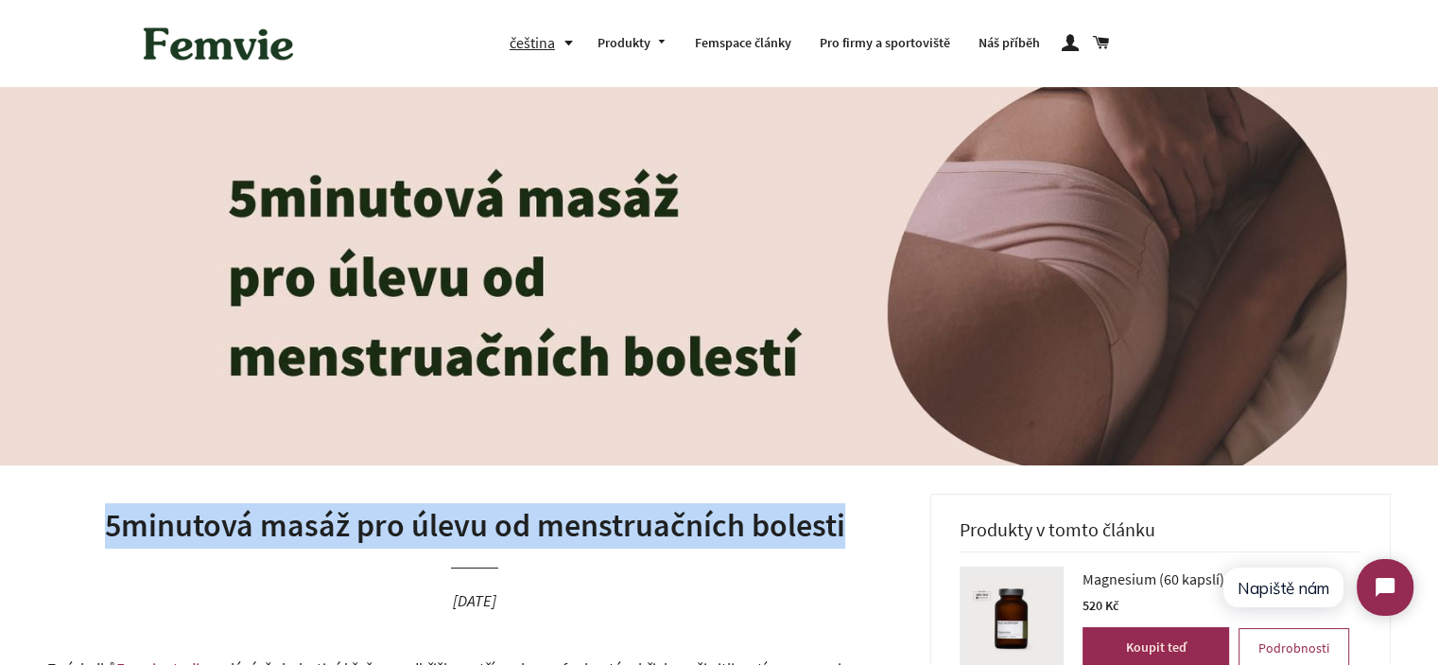
click at [641, 510] on h1 "5minutová masáž pro úlevu od menstruačních bolesti" at bounding box center [474, 525] width 855 height 45
copy h1 "5minutová masáž pro úlevu od menstruačních bolesti"
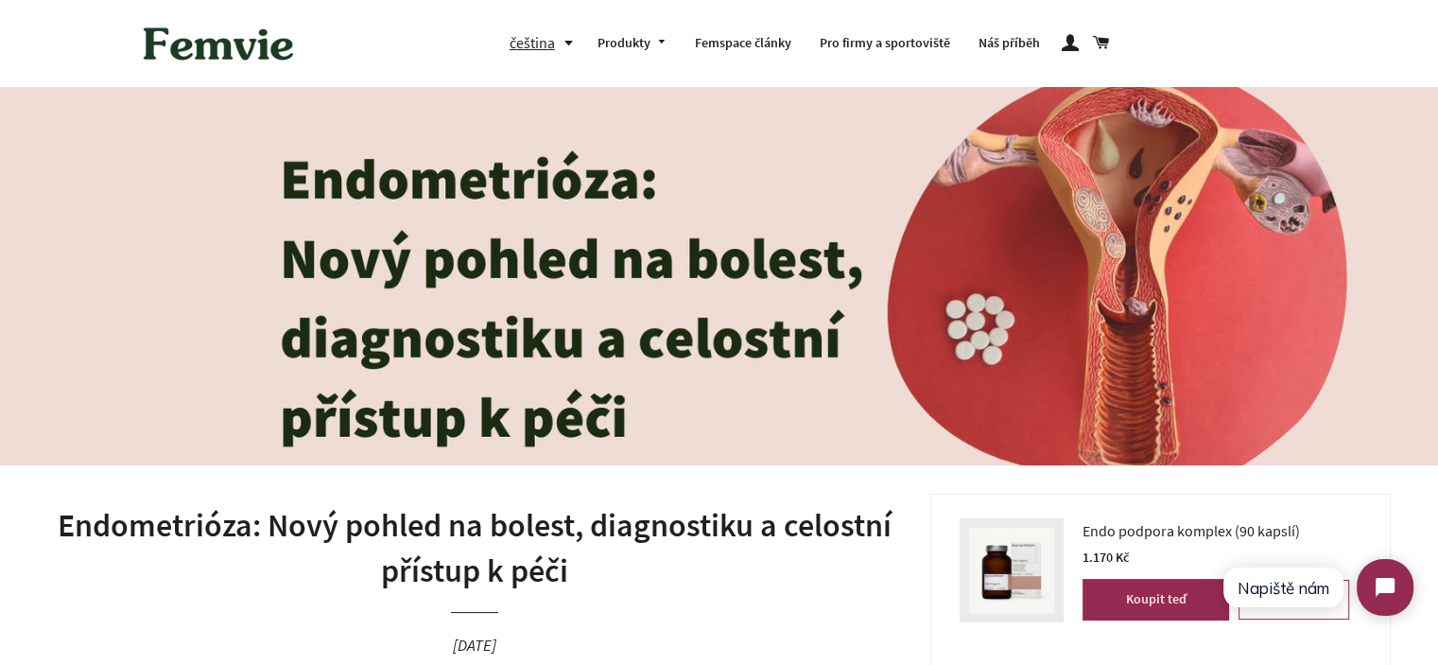
click at [500, 558] on h1 "Endometrióza: Nový pohled na bolest, diagnostiku a celostní přístup k péči" at bounding box center [474, 548] width 855 height 90
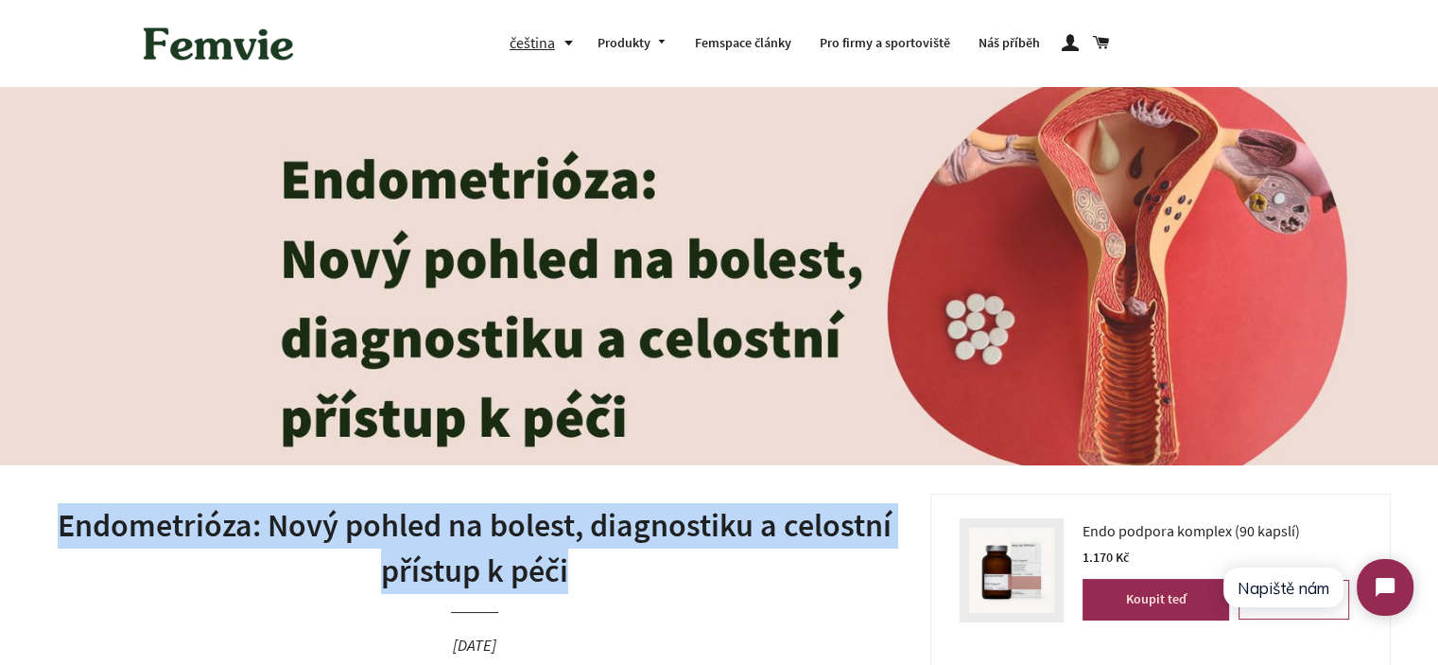
click at [500, 558] on h1 "Endometrióza: Nový pohled na bolest, diagnostiku a celostní přístup k péči" at bounding box center [474, 548] width 855 height 90
copy h1 "Endometrióza: Nový pohled na bolest, diagnostiku a celostní přístup k péči"
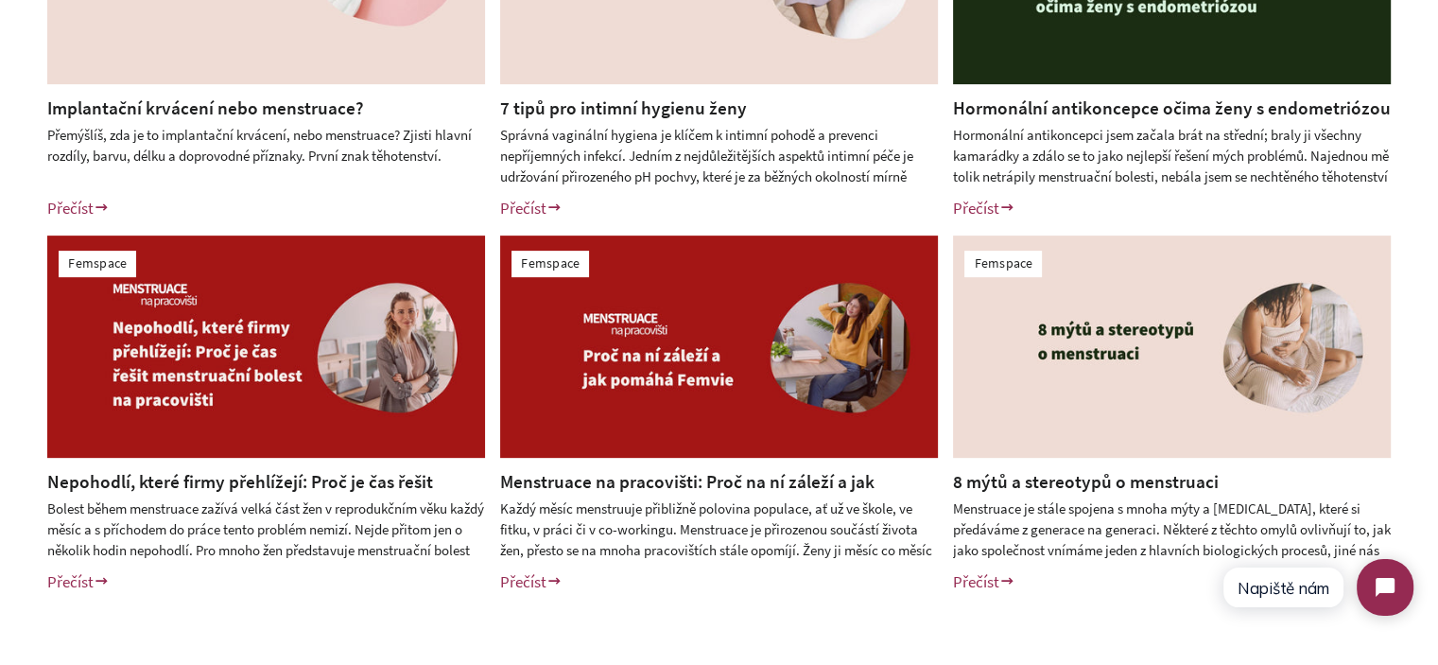
scroll to position [756, 0]
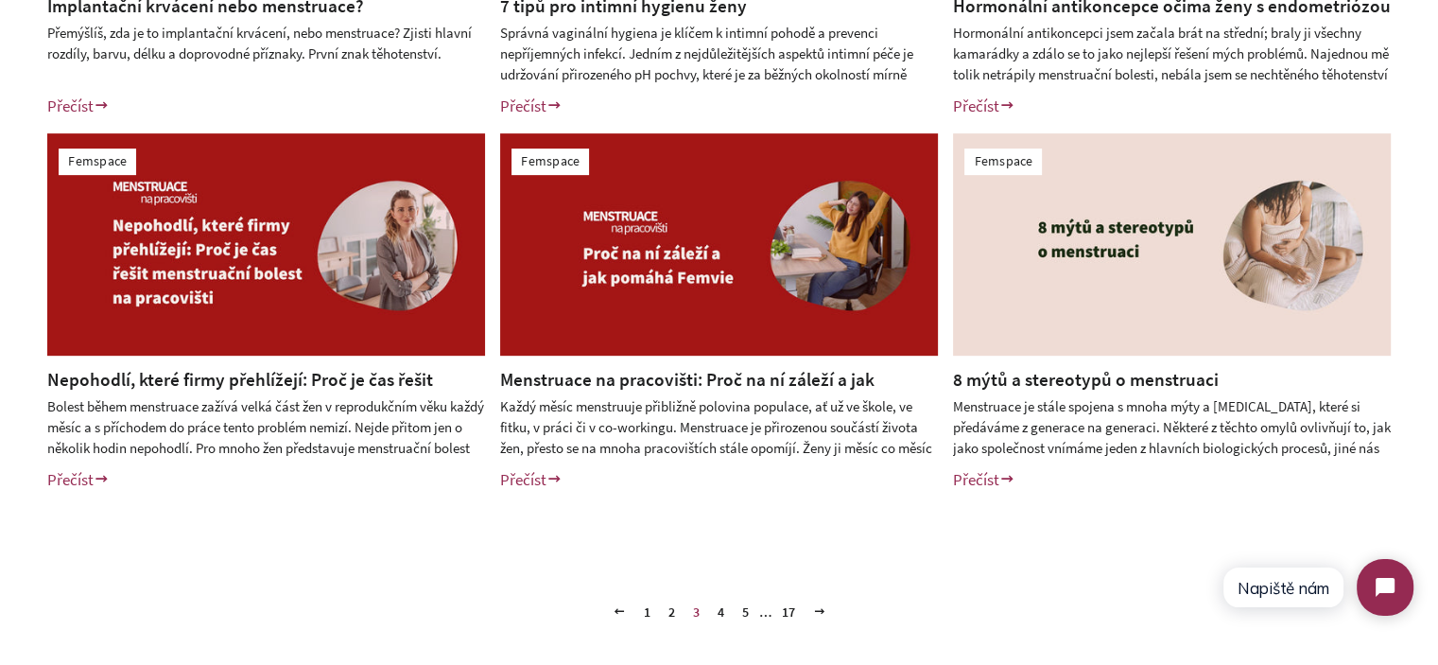
click at [724, 613] on link "4" at bounding box center [721, 612] width 22 height 28
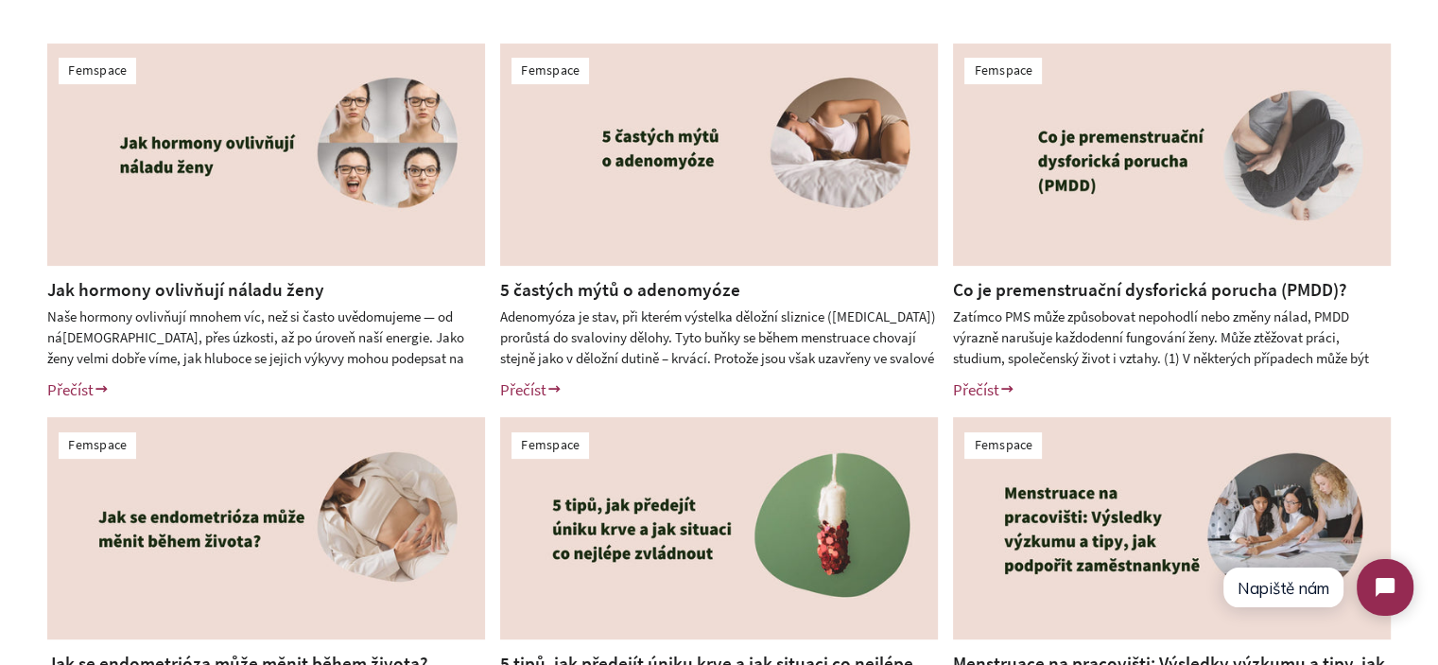
click at [0, 400] on div "Femspace Jak hormony ovlivňují náladu ženy Naše hormony ovlivňují mnohem víc, n…" at bounding box center [719, 409] width 1438 height 827
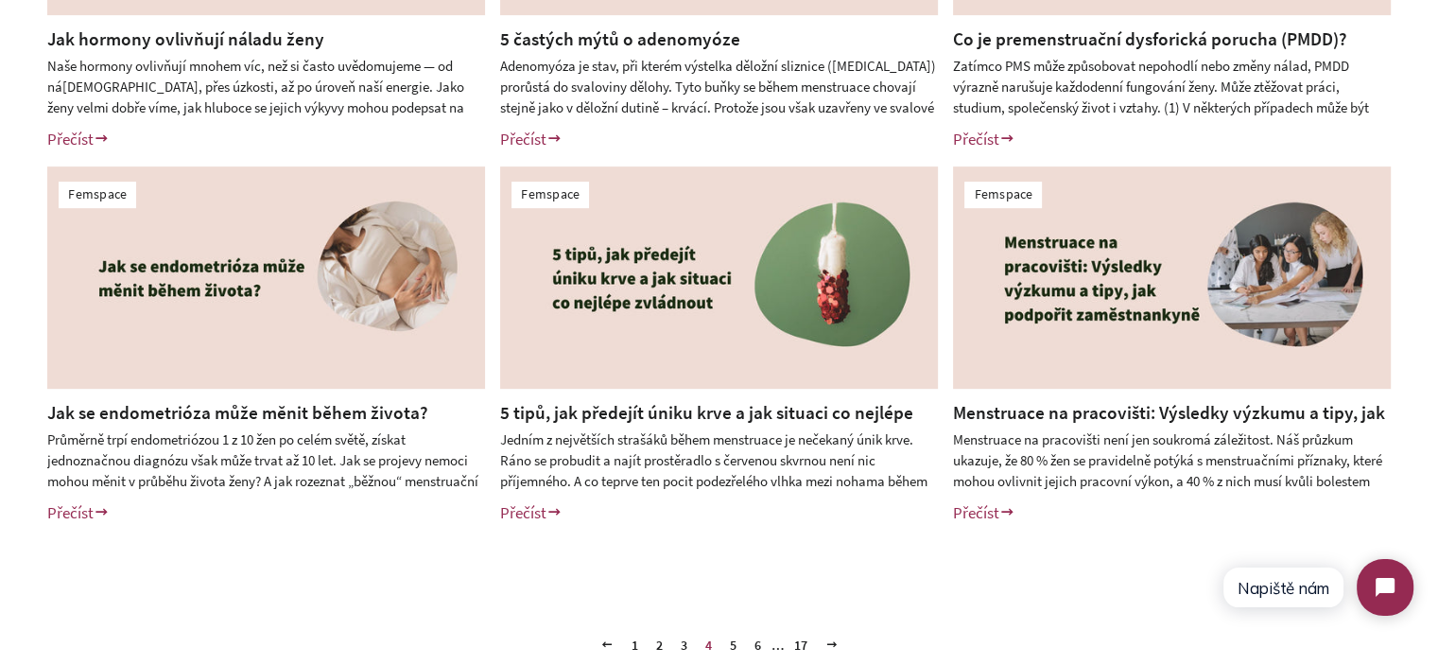
scroll to position [756, 0]
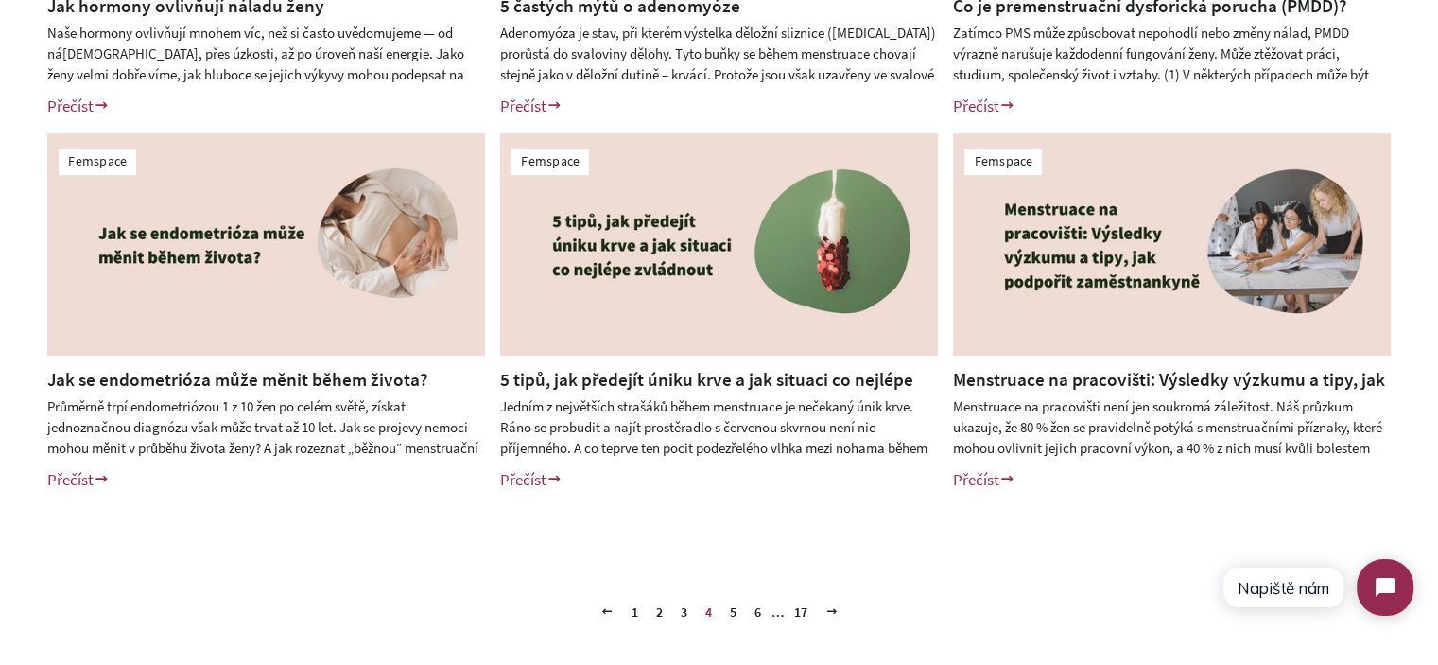
click at [728, 614] on link "5" at bounding box center [733, 612] width 22 height 28
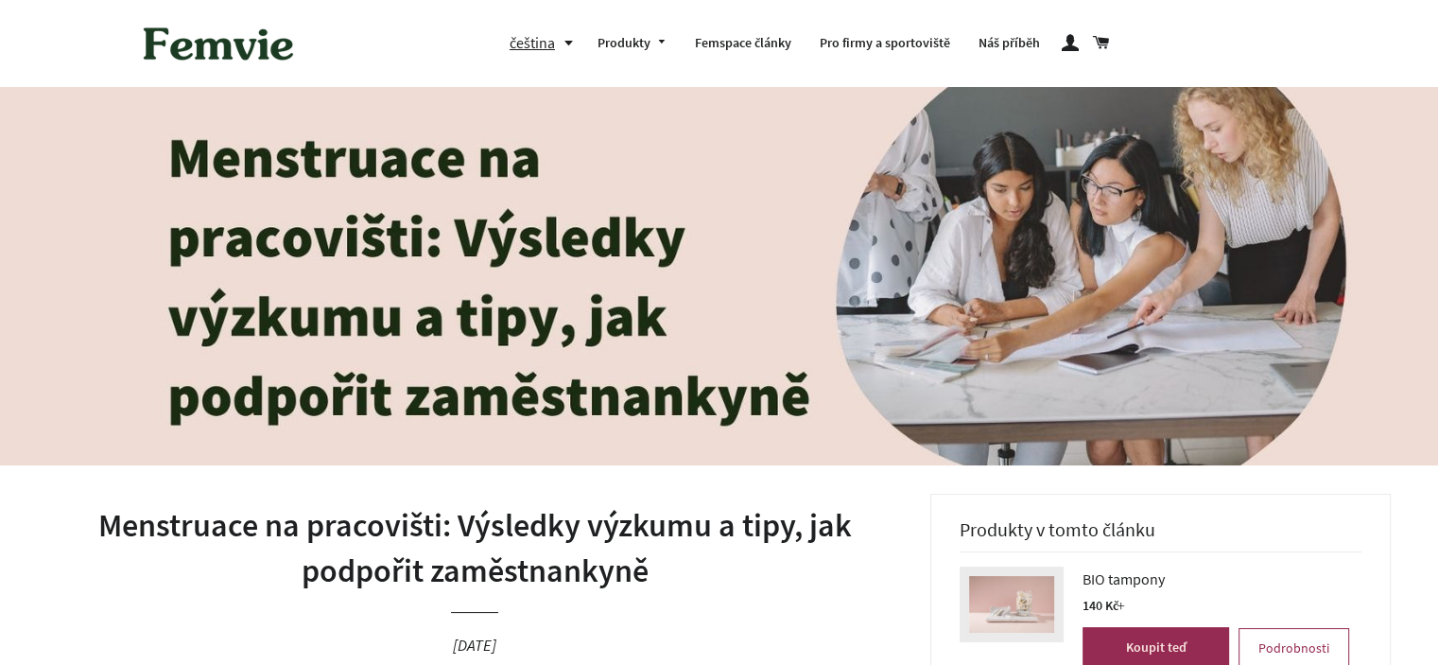
click at [571, 555] on h1 "Menstruace na pracovišti: Výsledky výzkumu a tipy, jak podpořit zaměstnankyně" at bounding box center [474, 548] width 855 height 90
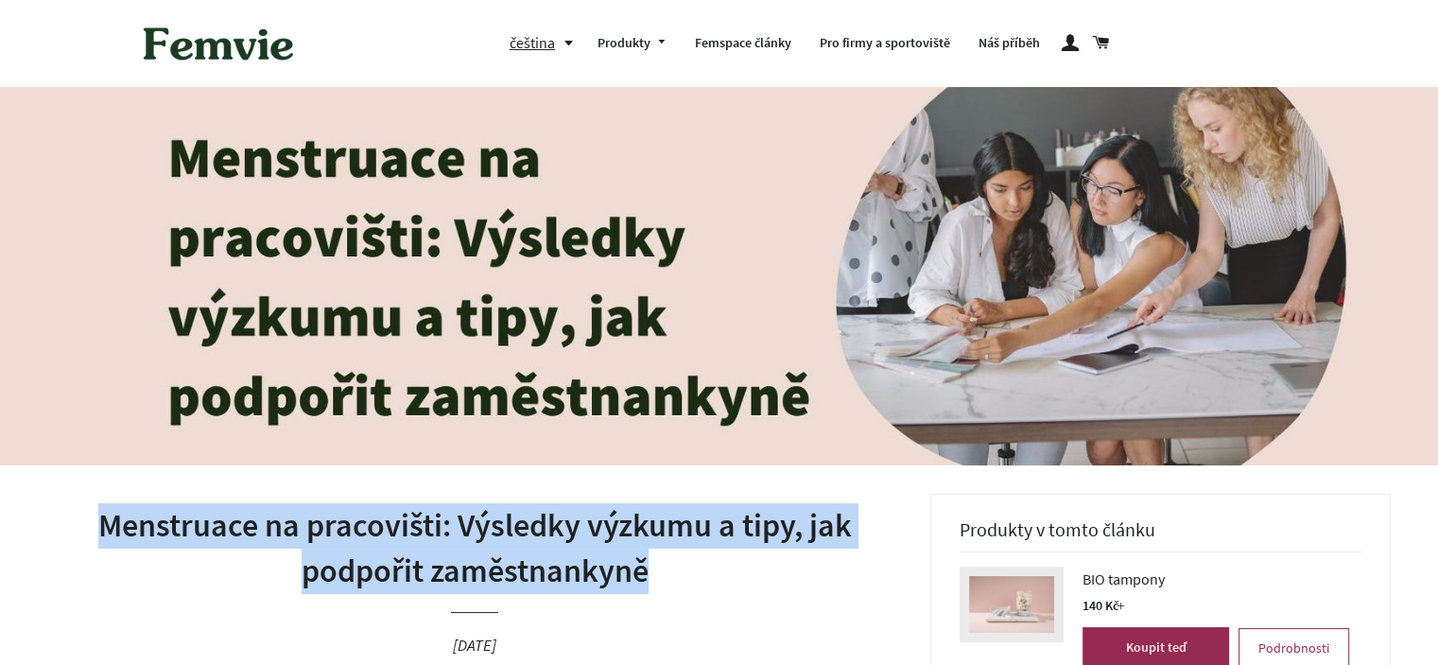
click at [571, 555] on h1 "Menstruace na pracovišti: Výsledky výzkumu a tipy, jak podpořit zaměstnankyně" at bounding box center [474, 548] width 855 height 90
copy h1 "Menstruace na pracovišti: Výsledky výzkumu a tipy, jak podpořit zaměstnankyně"
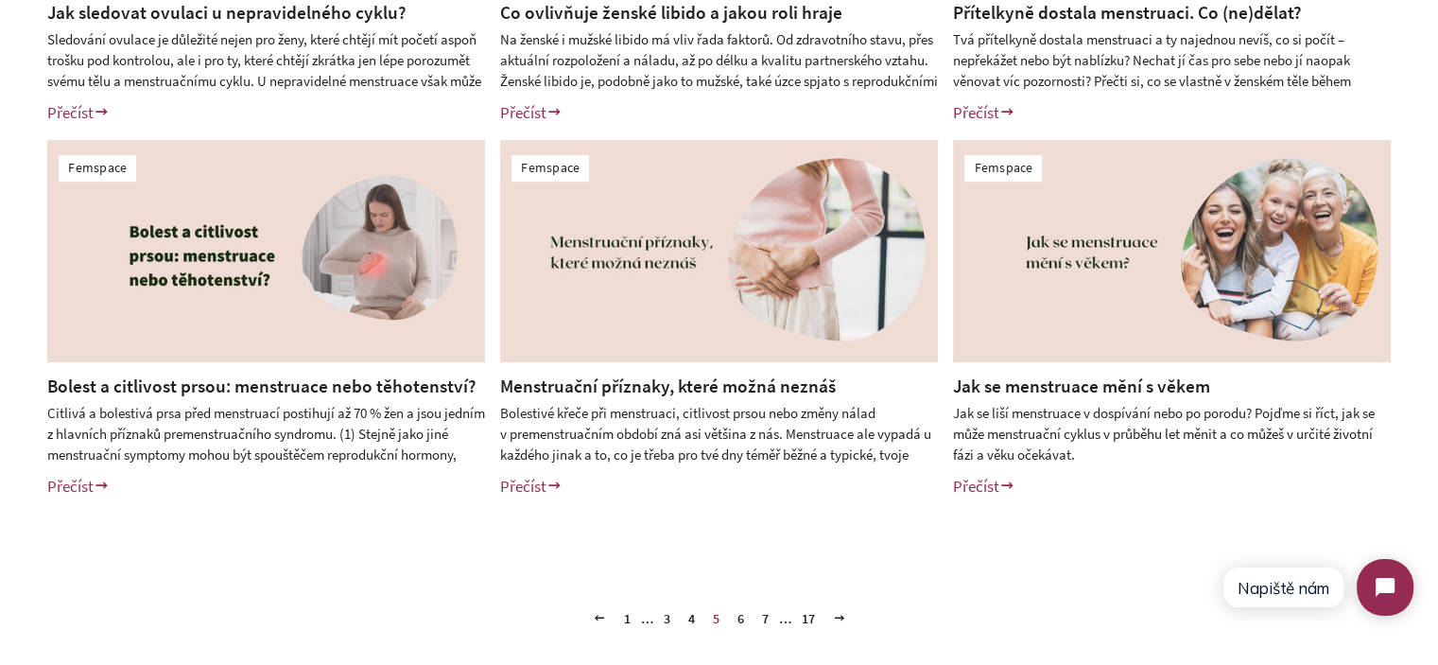
scroll to position [851, 0]
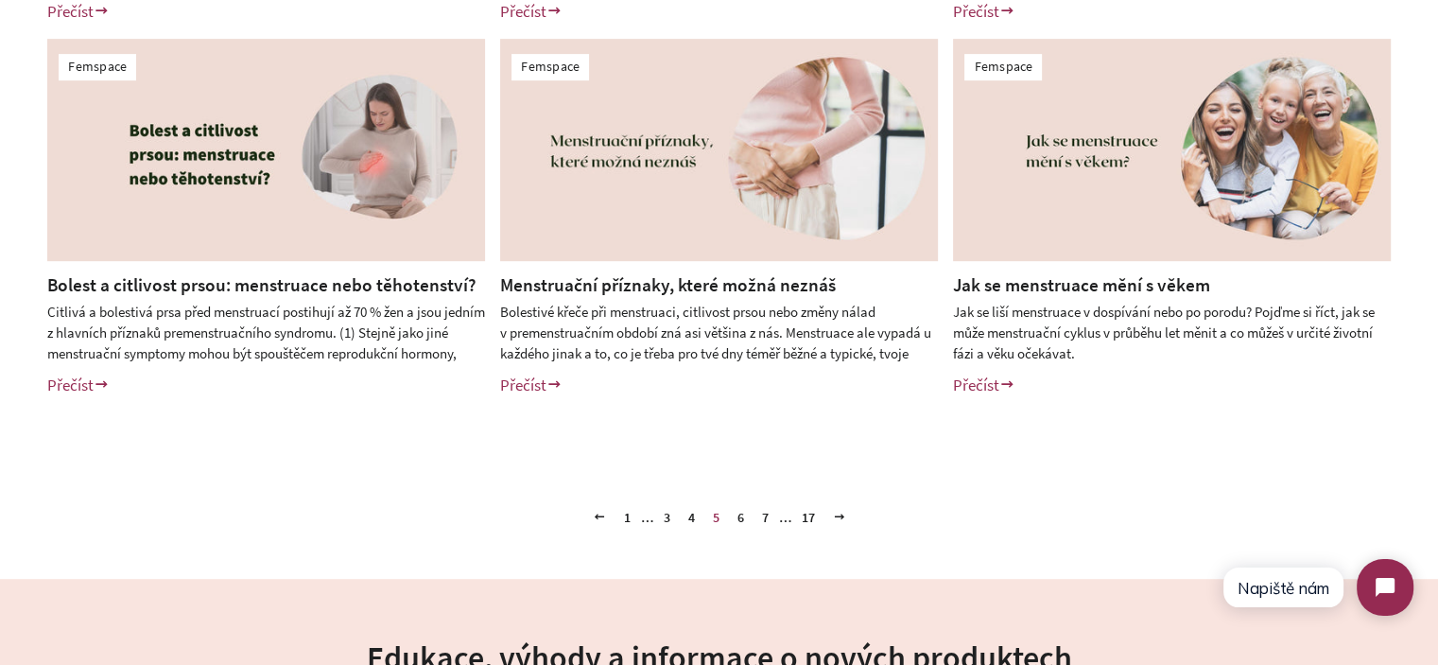
click at [743, 521] on link "6" at bounding box center [741, 517] width 22 height 28
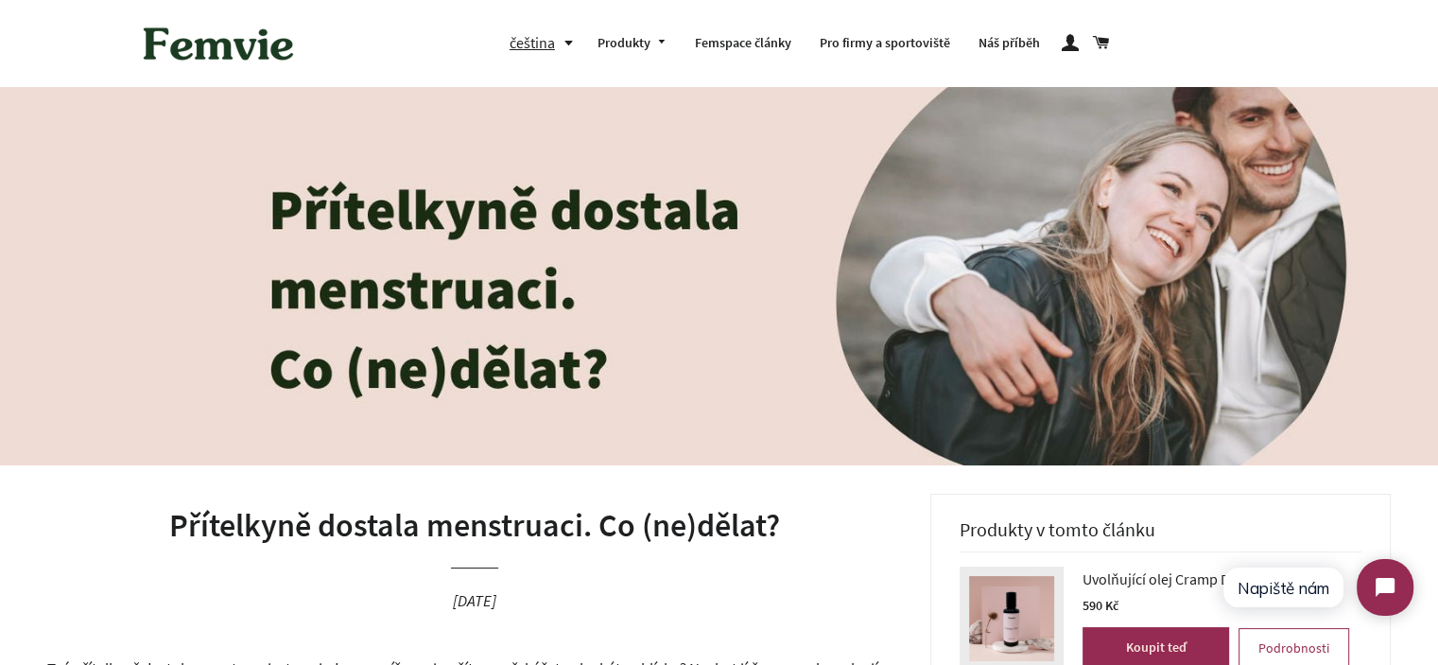
click at [518, 532] on h1 "Přítelkyně dostala menstruaci. Co (ne)dělat?" at bounding box center [474, 525] width 855 height 45
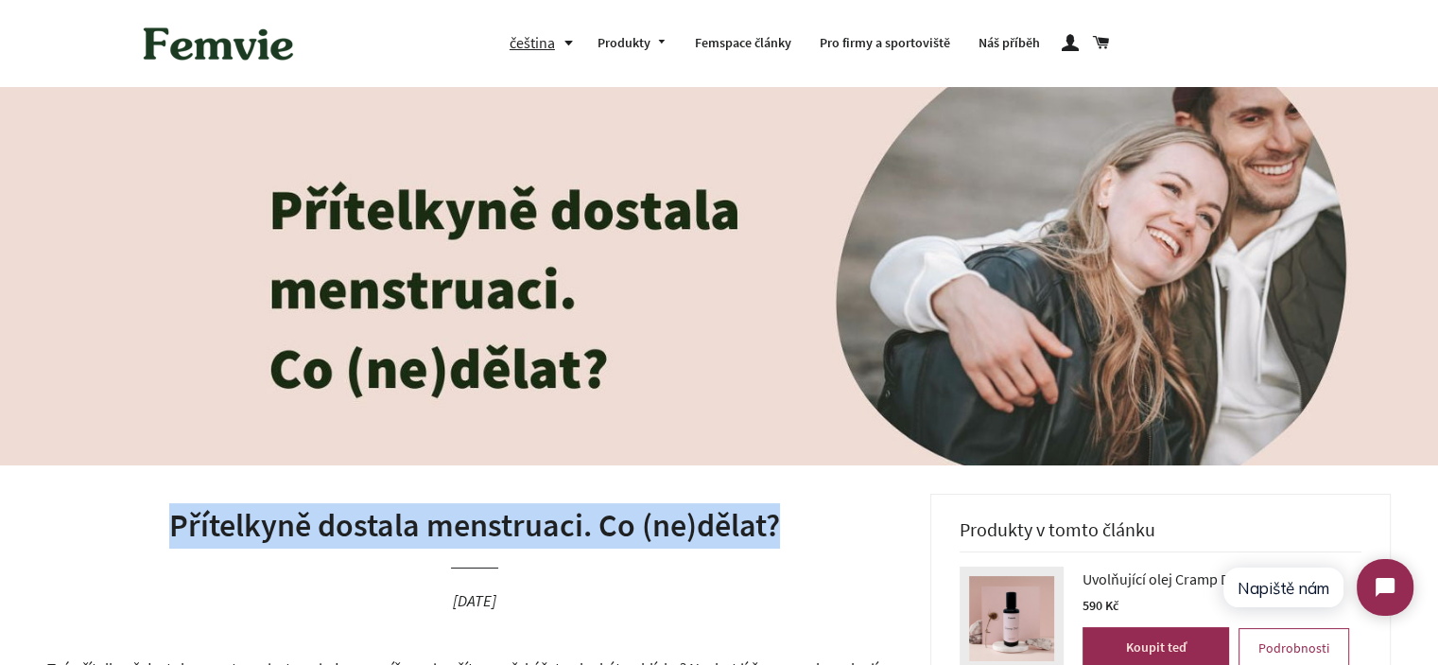
click at [518, 532] on h1 "Přítelkyně dostala menstruaci. Co (ne)dělat?" at bounding box center [474, 525] width 855 height 45
copy h1 "Přítelkyně dostala menstruaci. Co (ne)dělat?"
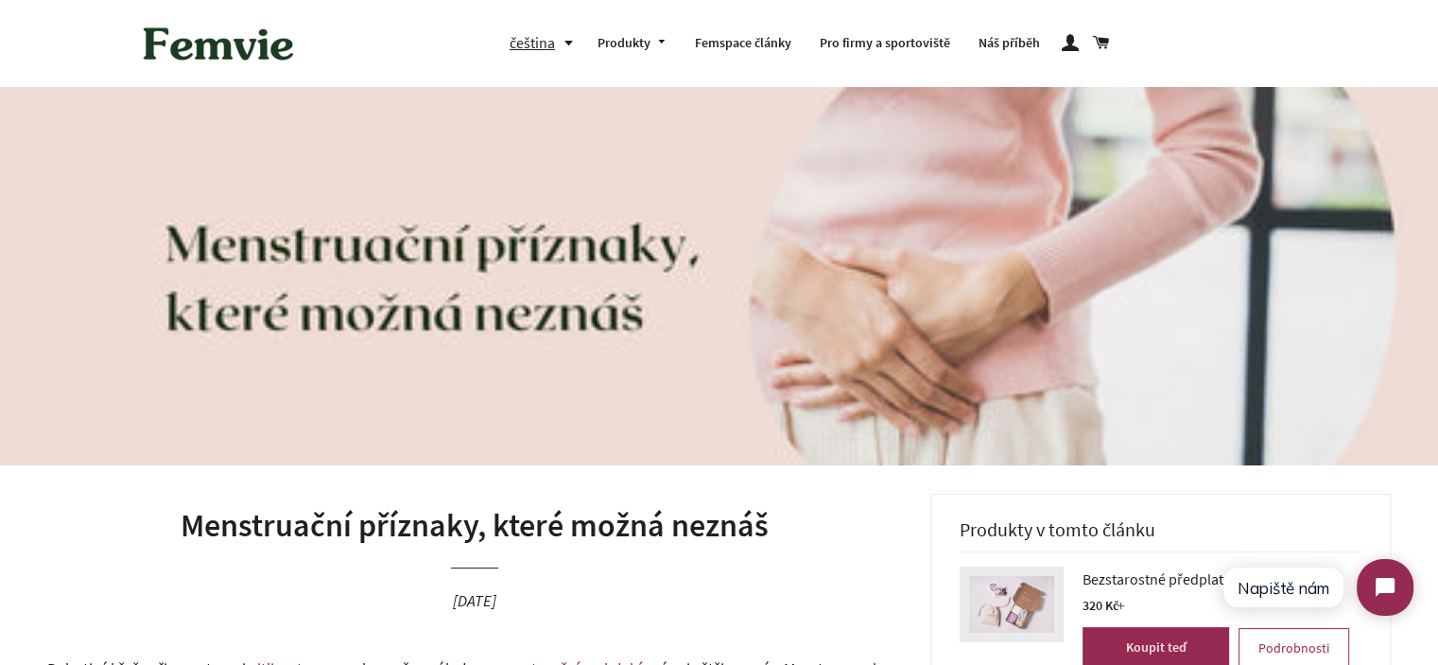
click at [563, 535] on h1 "Menstruační příznaky, které možná neznáš" at bounding box center [474, 525] width 855 height 45
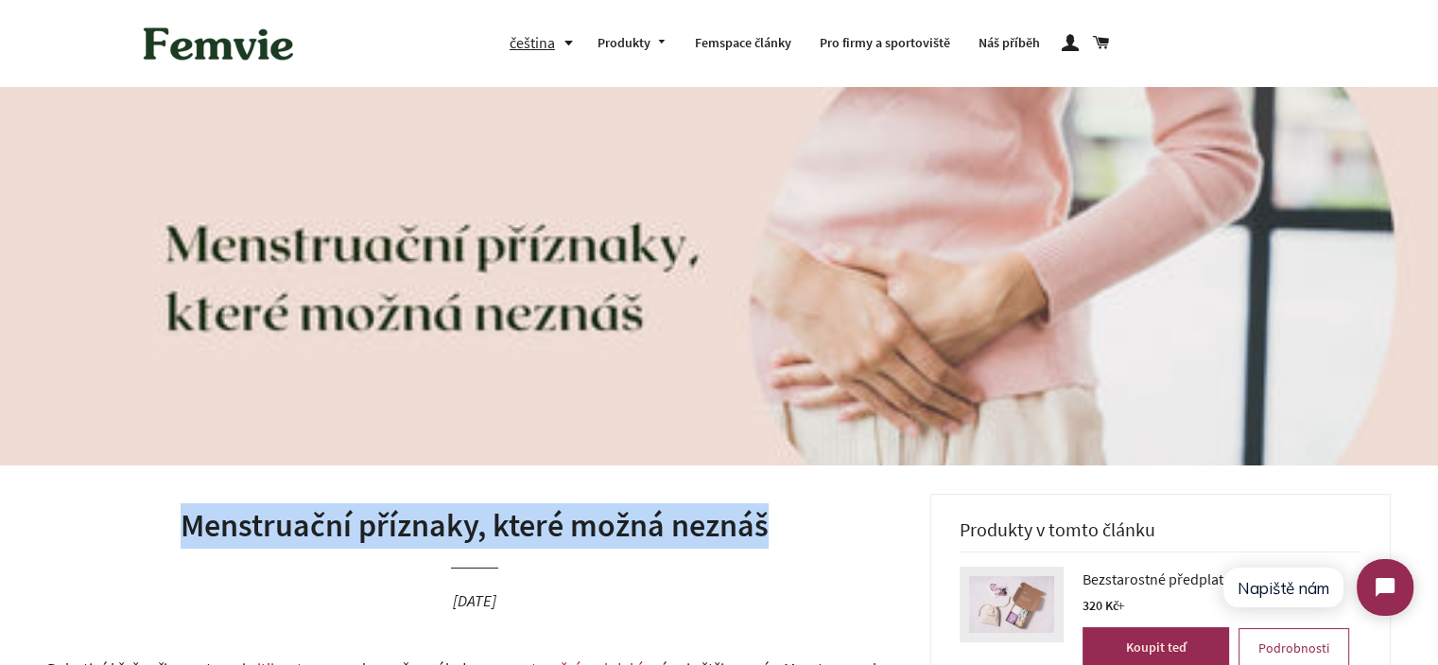
click at [563, 535] on h1 "Menstruační příznaky, které možná neznáš" at bounding box center [474, 525] width 855 height 45
copy h1 "Menstruační příznaky, které možná neznáš"
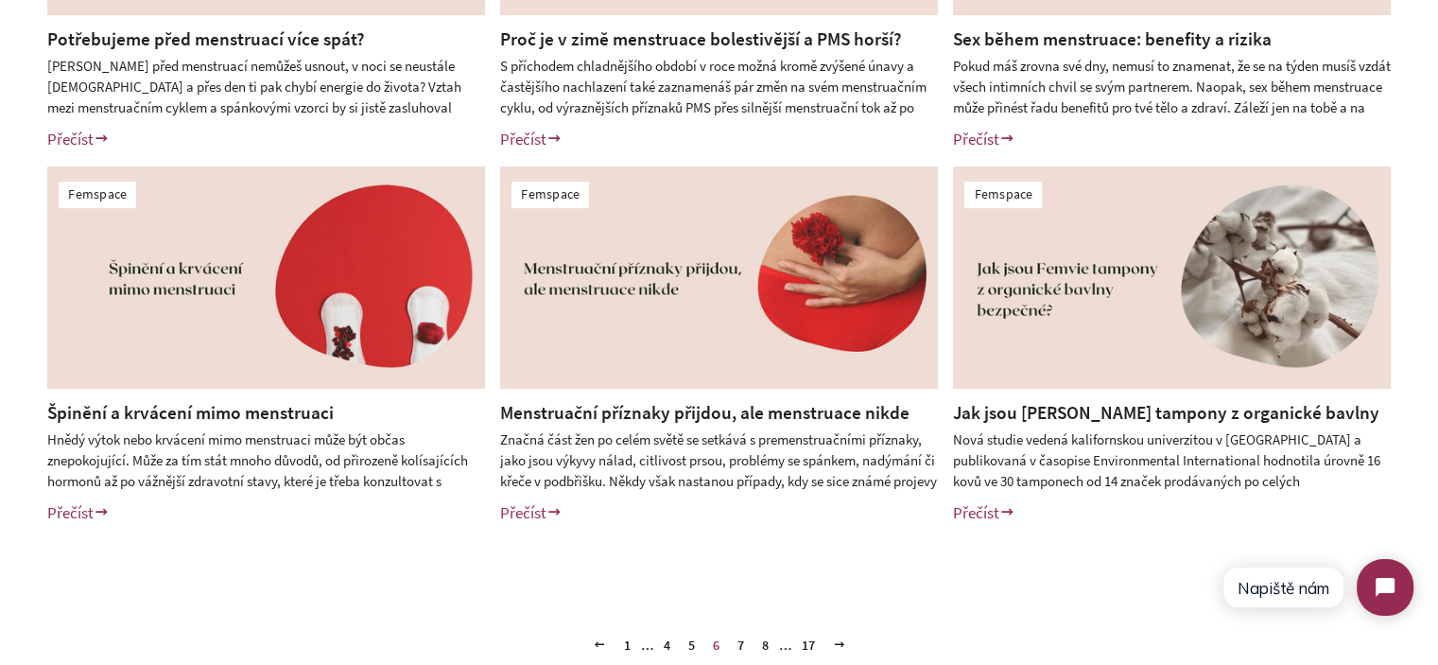
scroll to position [756, 0]
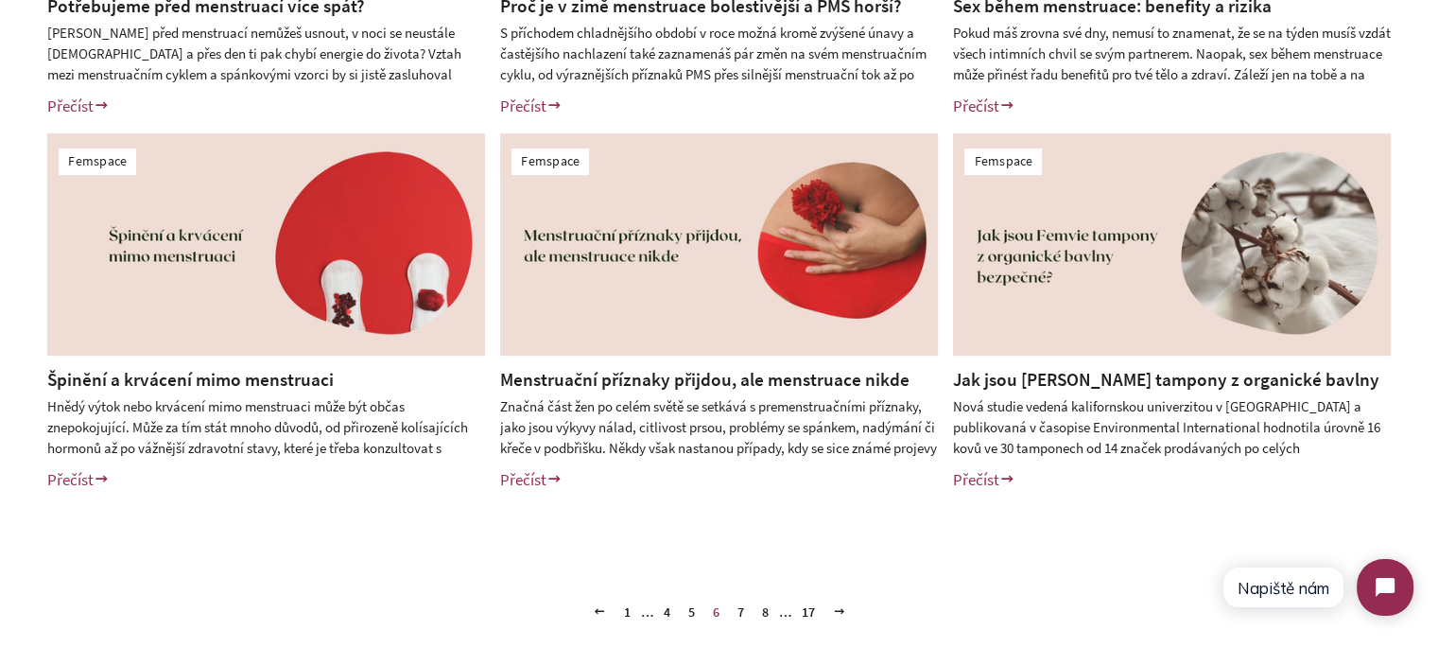
click at [743, 611] on link "7" at bounding box center [741, 612] width 22 height 28
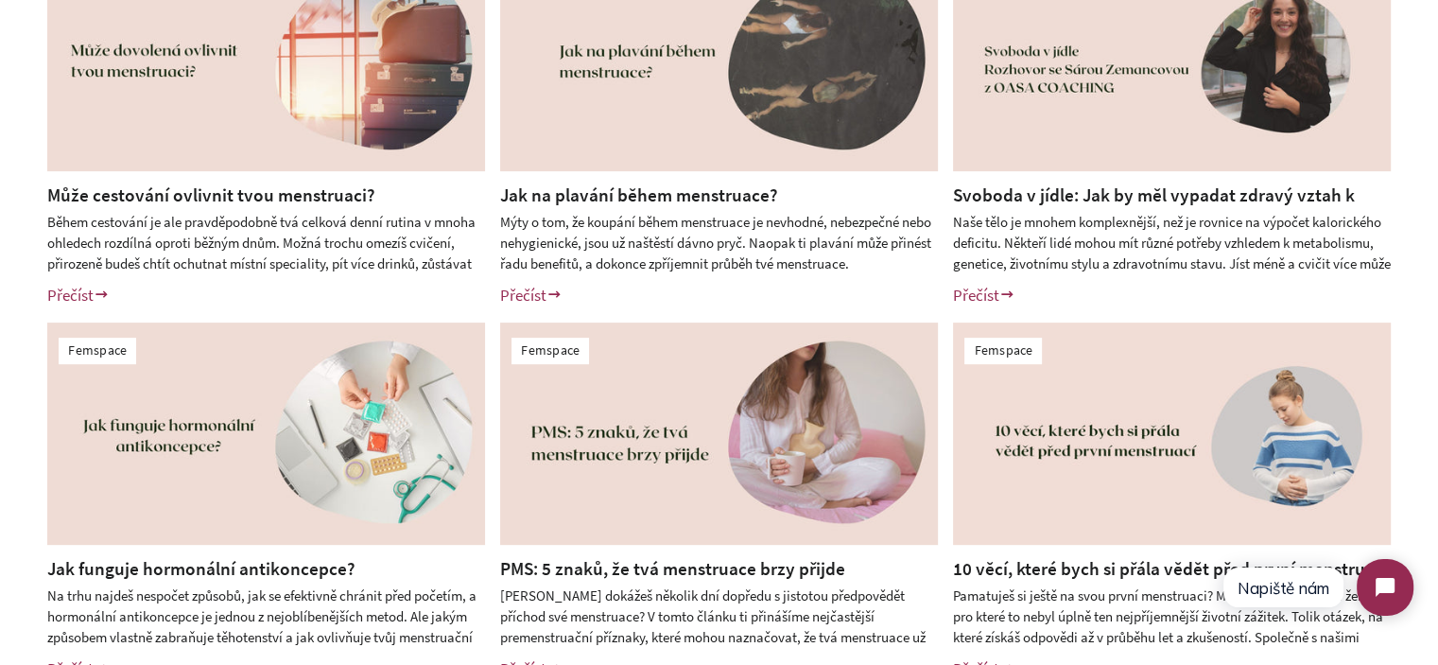
scroll to position [756, 0]
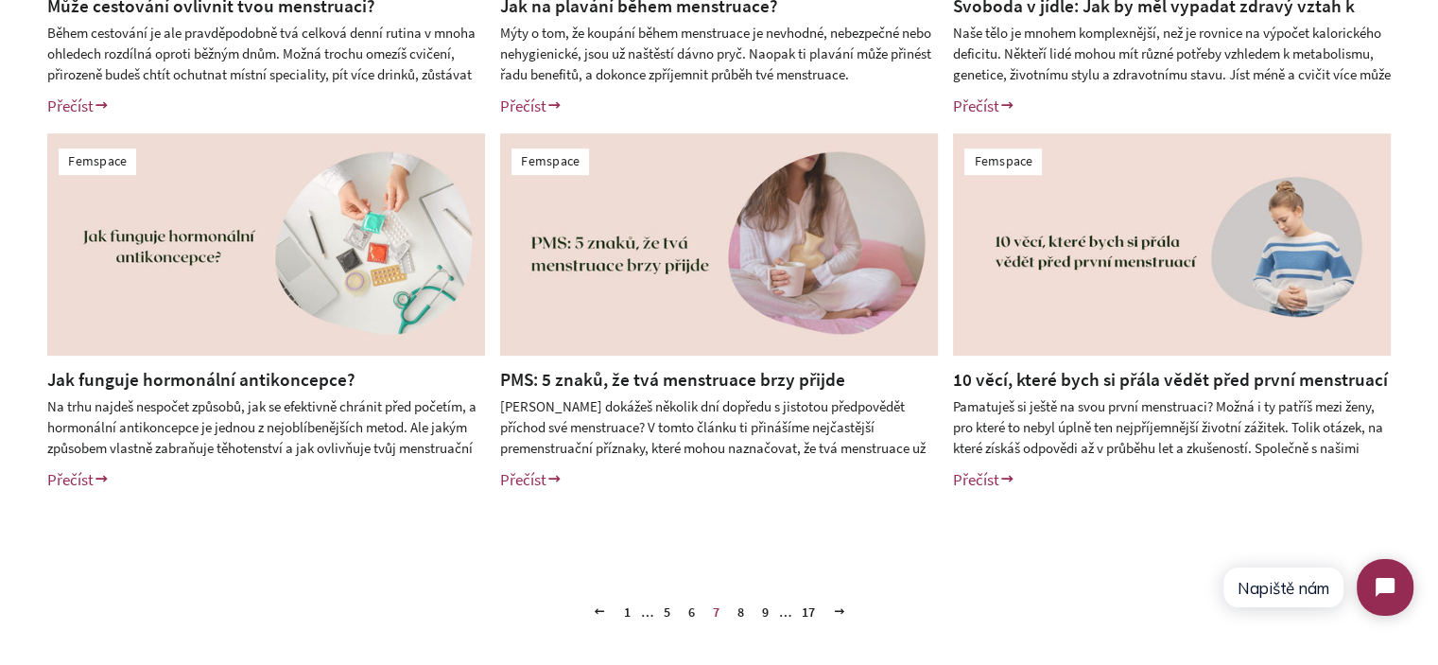
click at [737, 612] on link "8" at bounding box center [741, 612] width 22 height 28
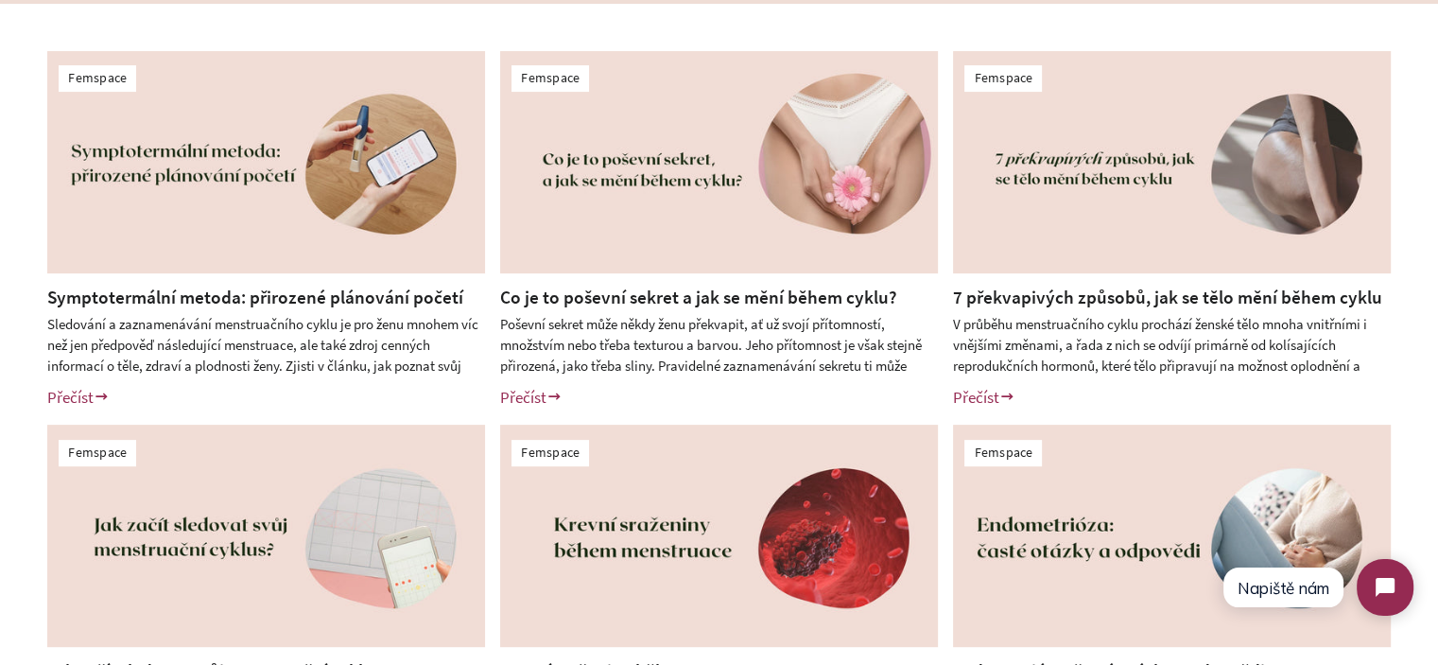
scroll to position [473, 0]
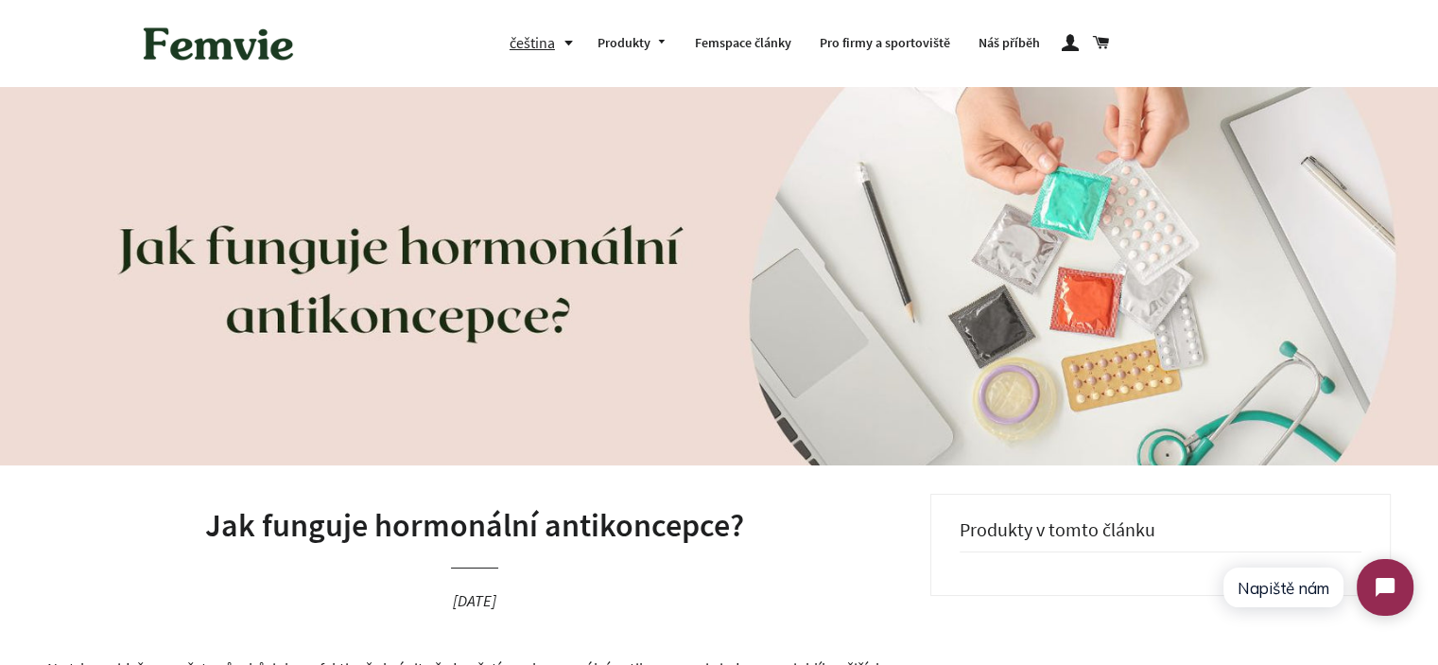
click at [504, 529] on h1 "Jak funguje hormonální antikoncepce?" at bounding box center [474, 525] width 855 height 45
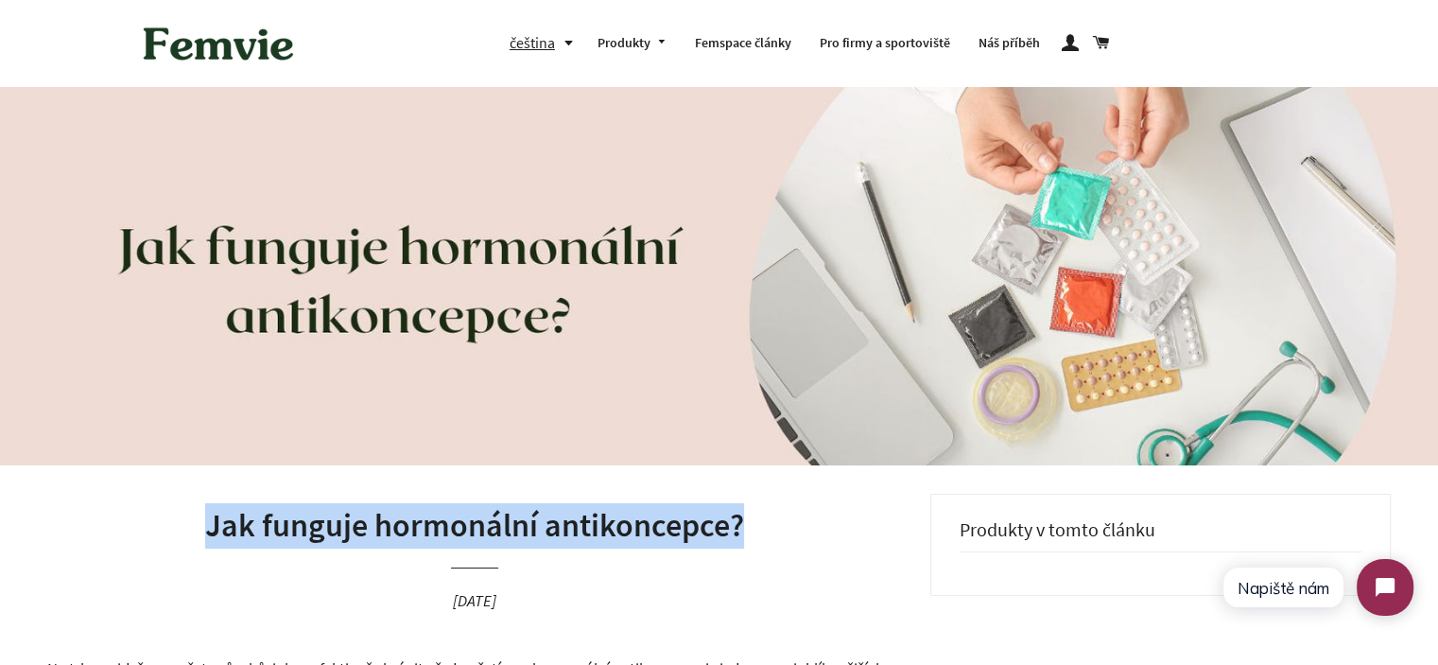
click at [504, 529] on h1 "Jak funguje hormonální antikoncepce?" at bounding box center [474, 525] width 855 height 45
copy h1 "Jak funguje hormonální antikoncepce?"
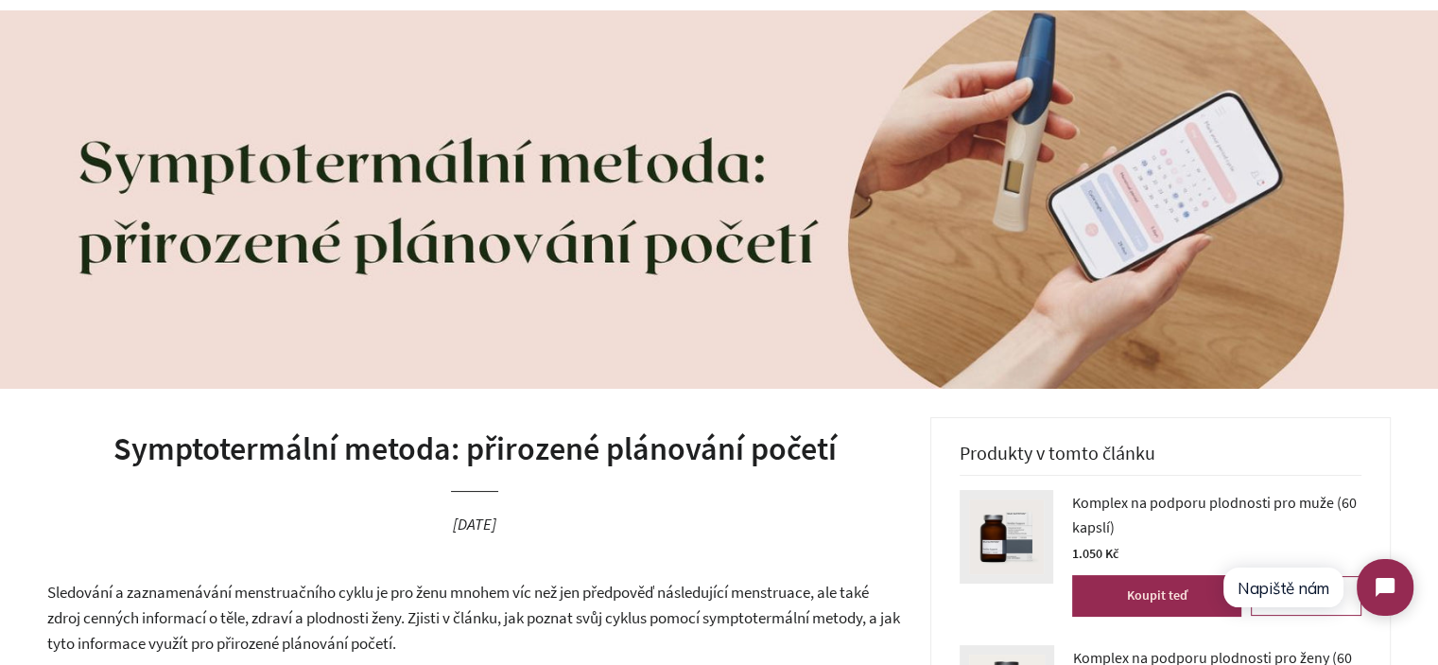
scroll to position [189, 0]
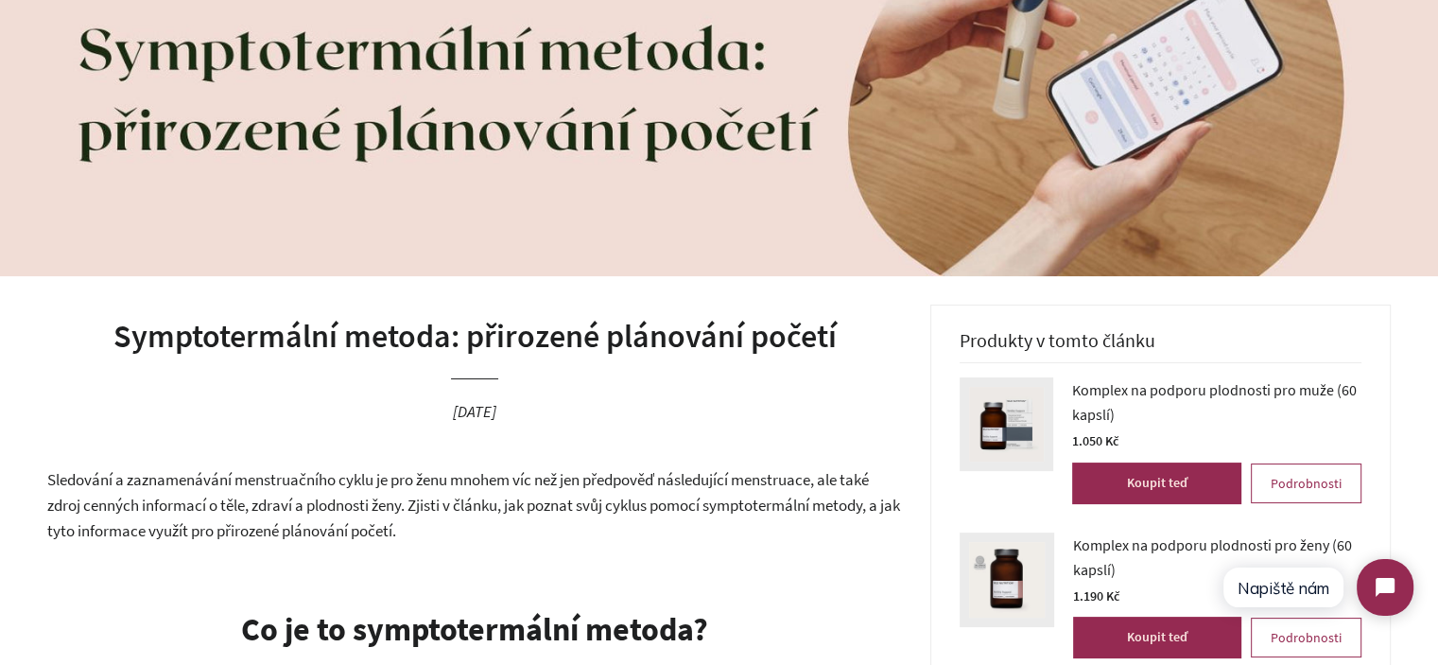
click at [495, 324] on h1 "Symptotermální metoda: přirozené plánování početí" at bounding box center [474, 336] width 855 height 45
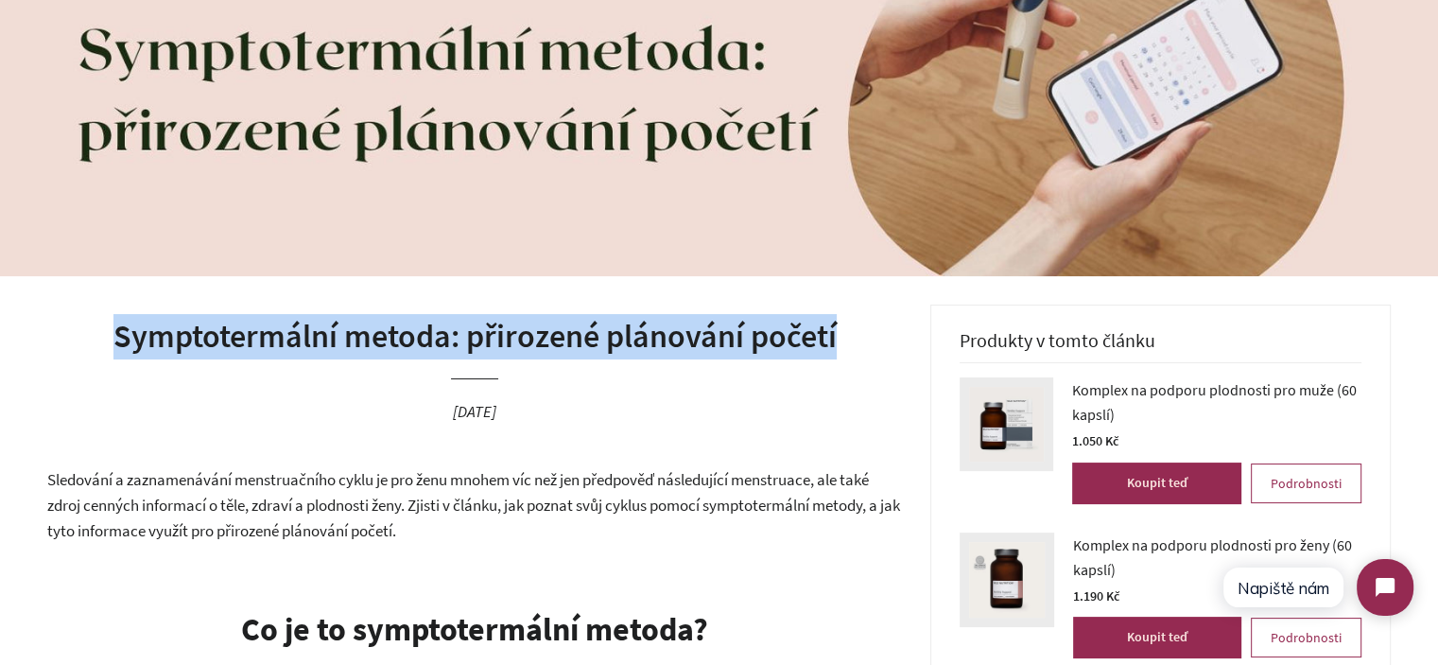
copy h1 "Symptotermální metoda: přirozené plánování početí"
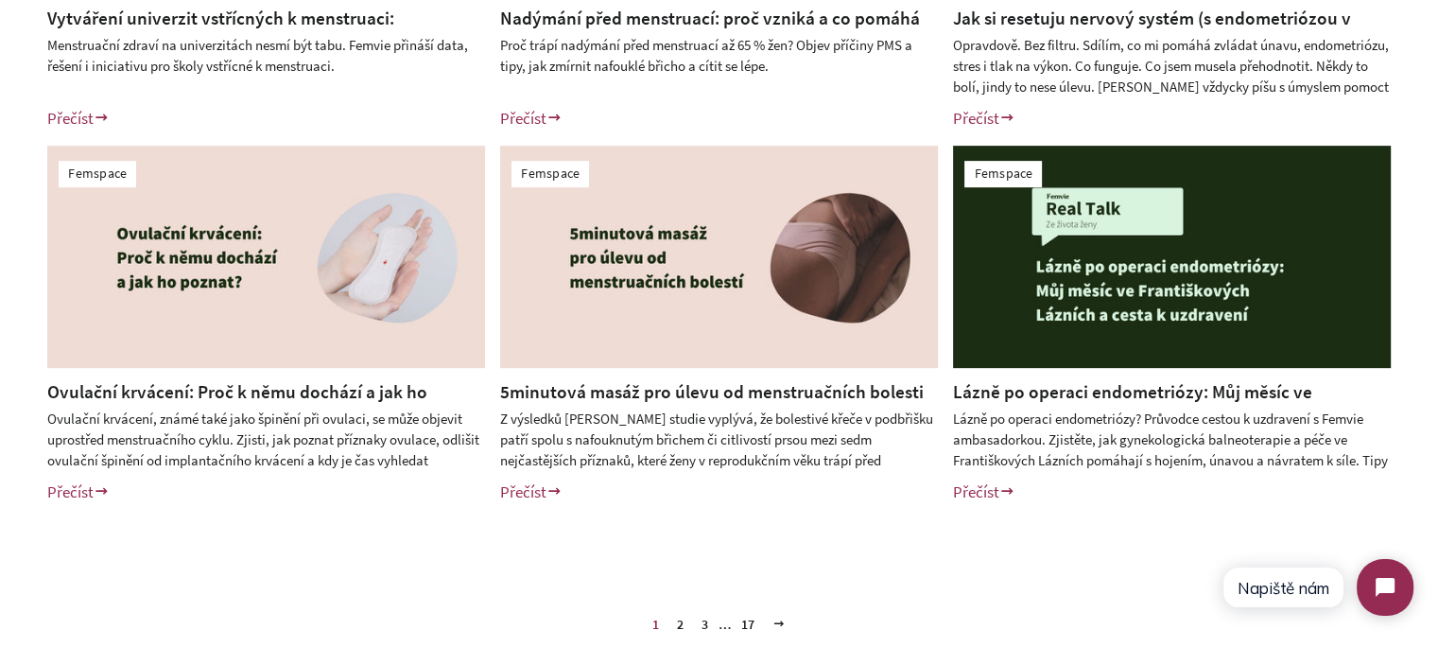
scroll to position [945, 0]
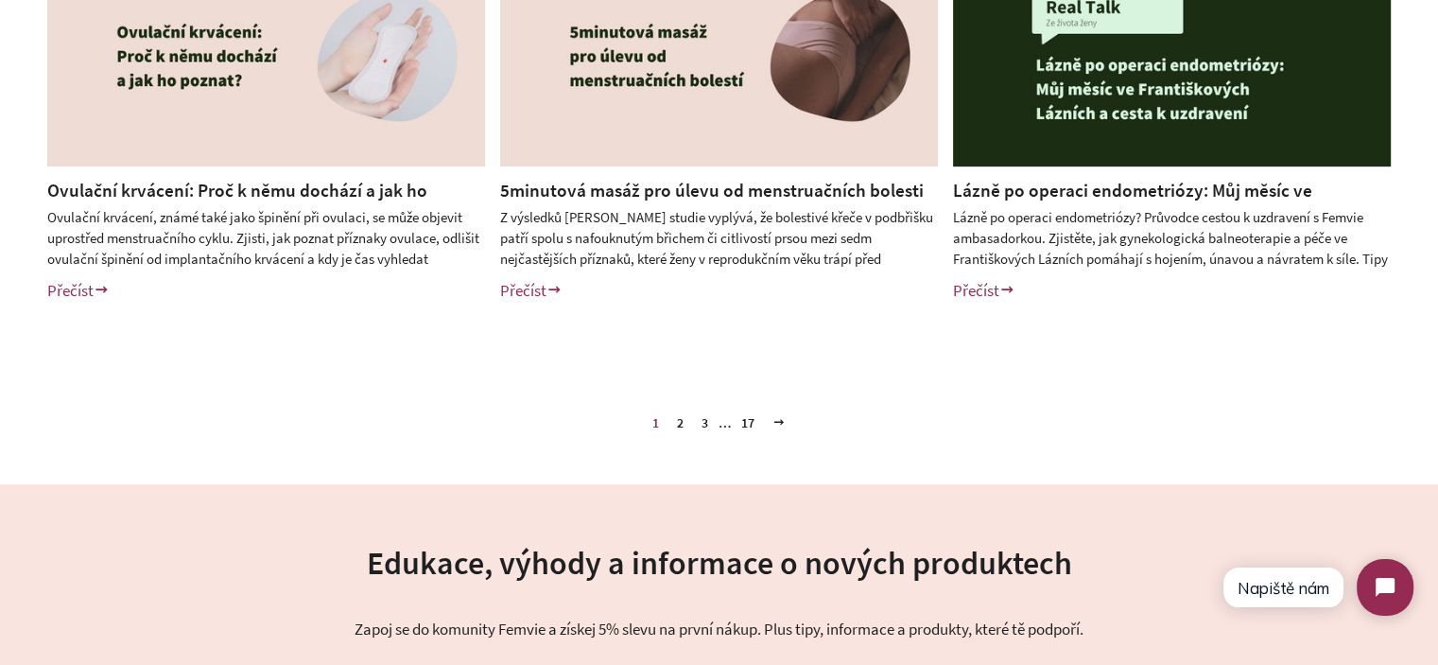
click at [677, 422] on link "2" at bounding box center [680, 422] width 22 height 28
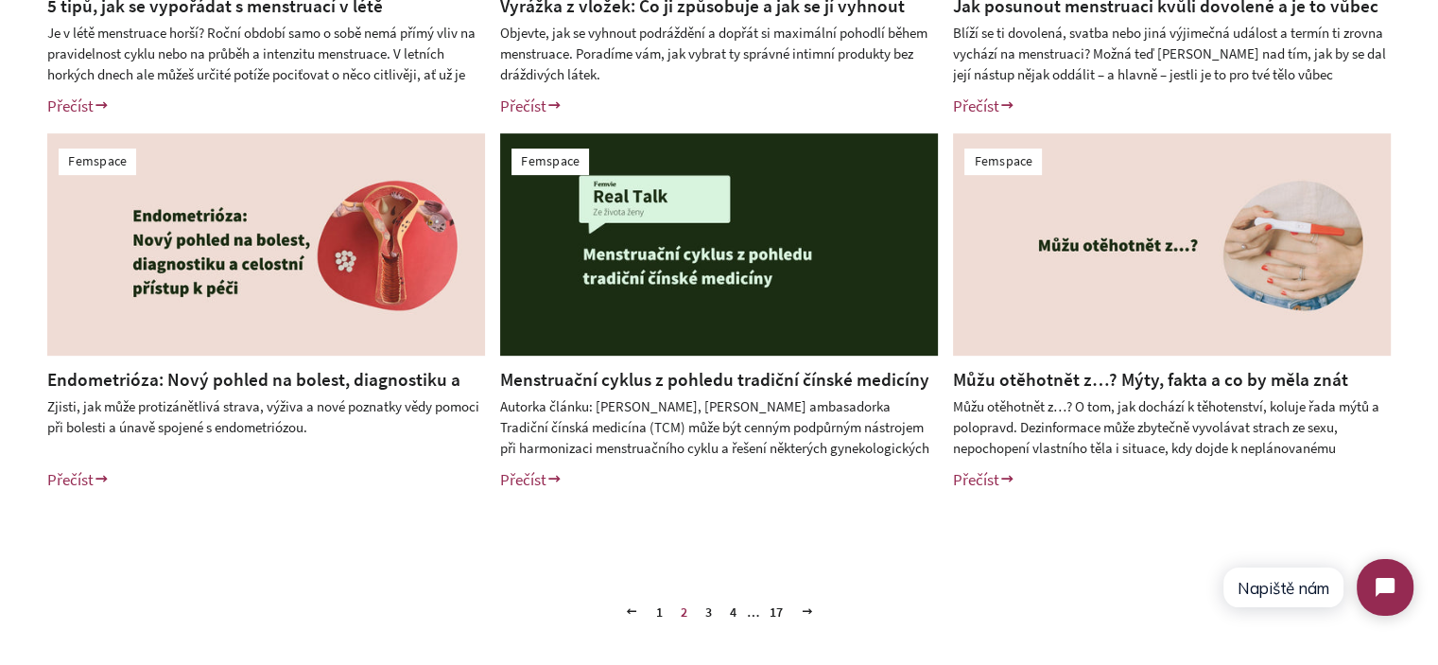
click at [709, 608] on link "3" at bounding box center [709, 612] width 22 height 28
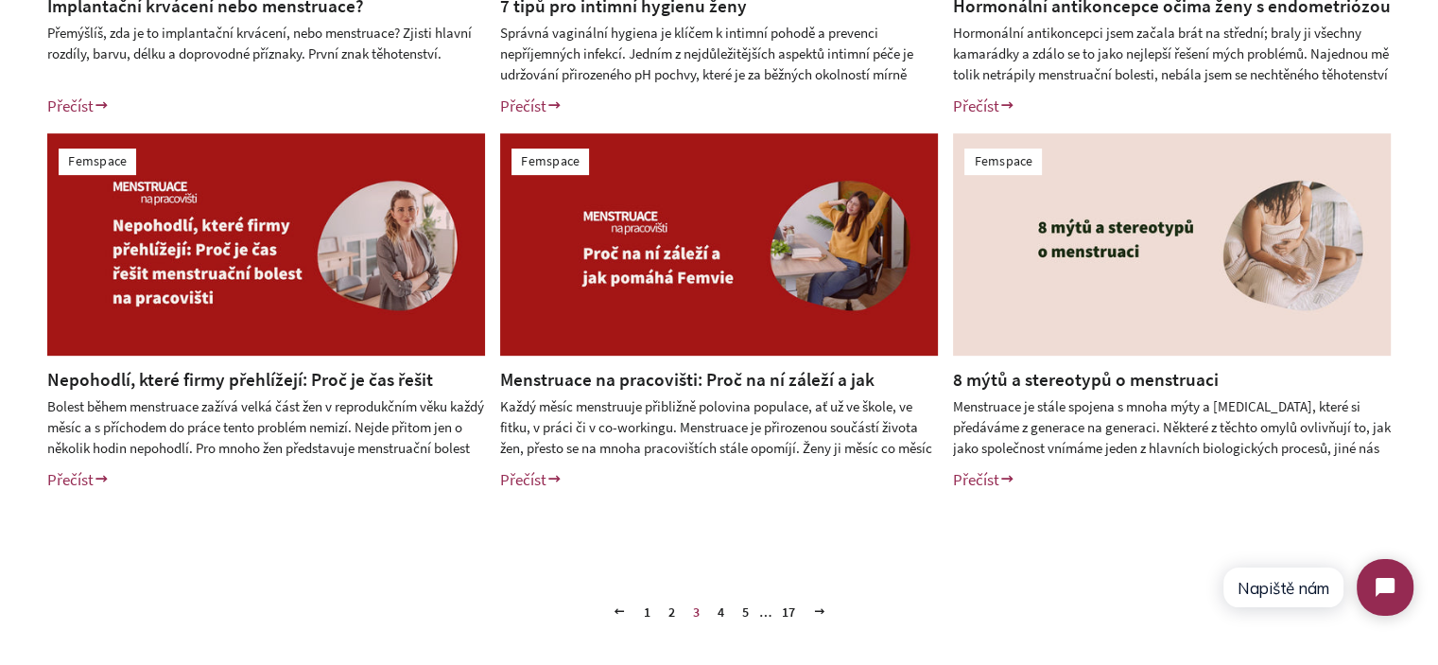
click at [640, 616] on link "1" at bounding box center [647, 612] width 22 height 28
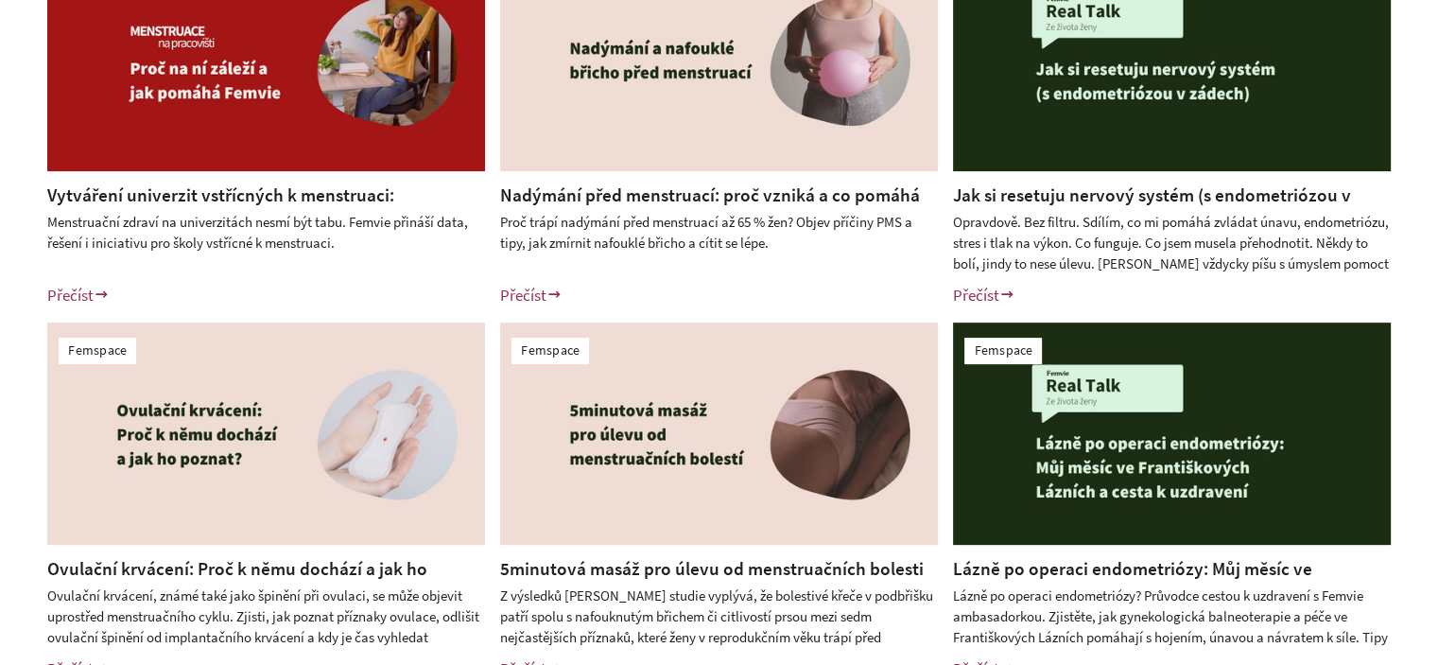
scroll to position [567, 0]
click at [266, 189] on link "Vytváření univerzit vstřícných k menstruaci: Menstruační zdraví na vysokých ško…" at bounding box center [220, 207] width 347 height 48
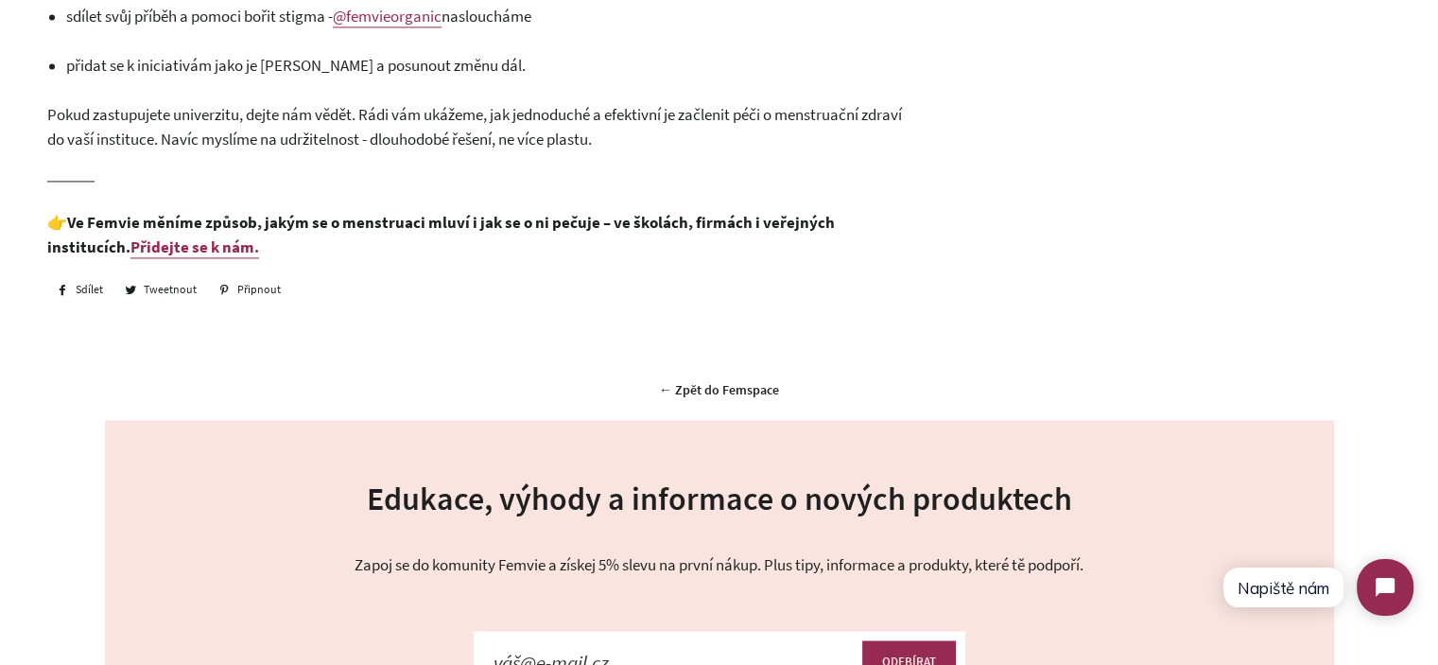
scroll to position [2931, 0]
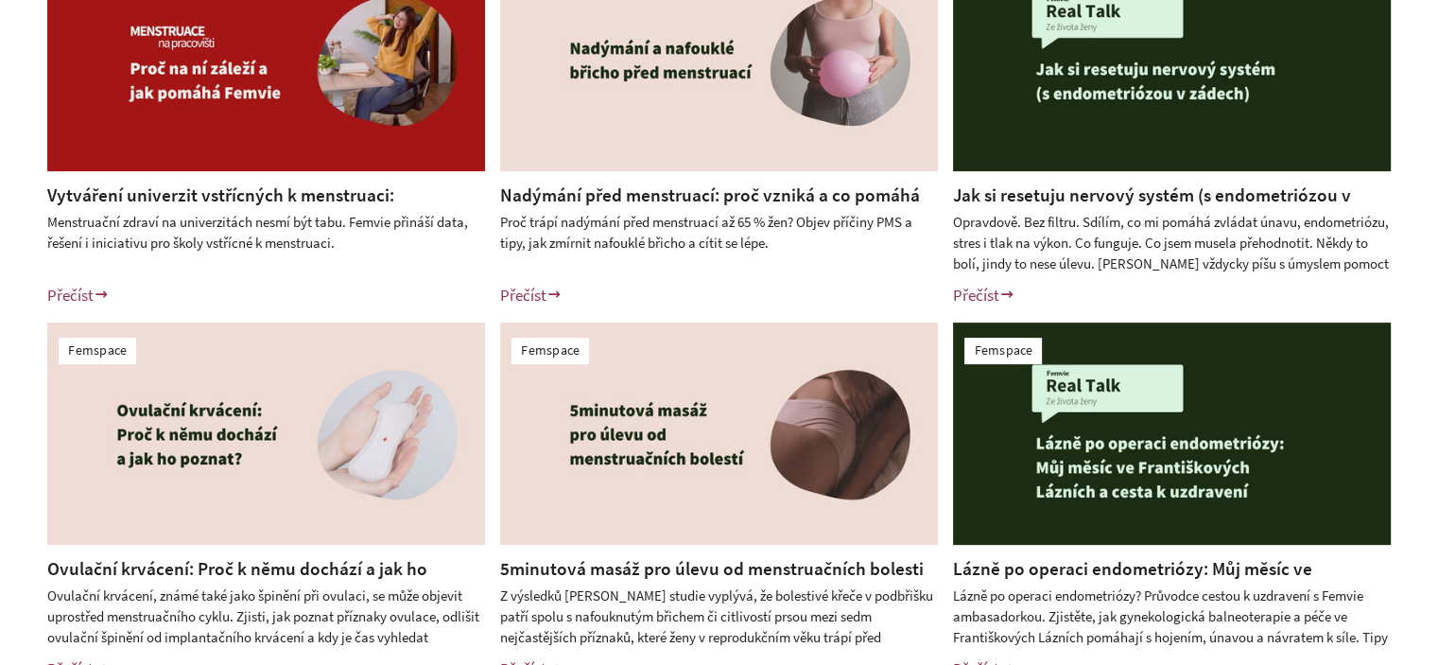
click at [634, 199] on link "Nadýmání před menstruací: proč vzniká a co pomáhá při PMS" at bounding box center [710, 207] width 420 height 48
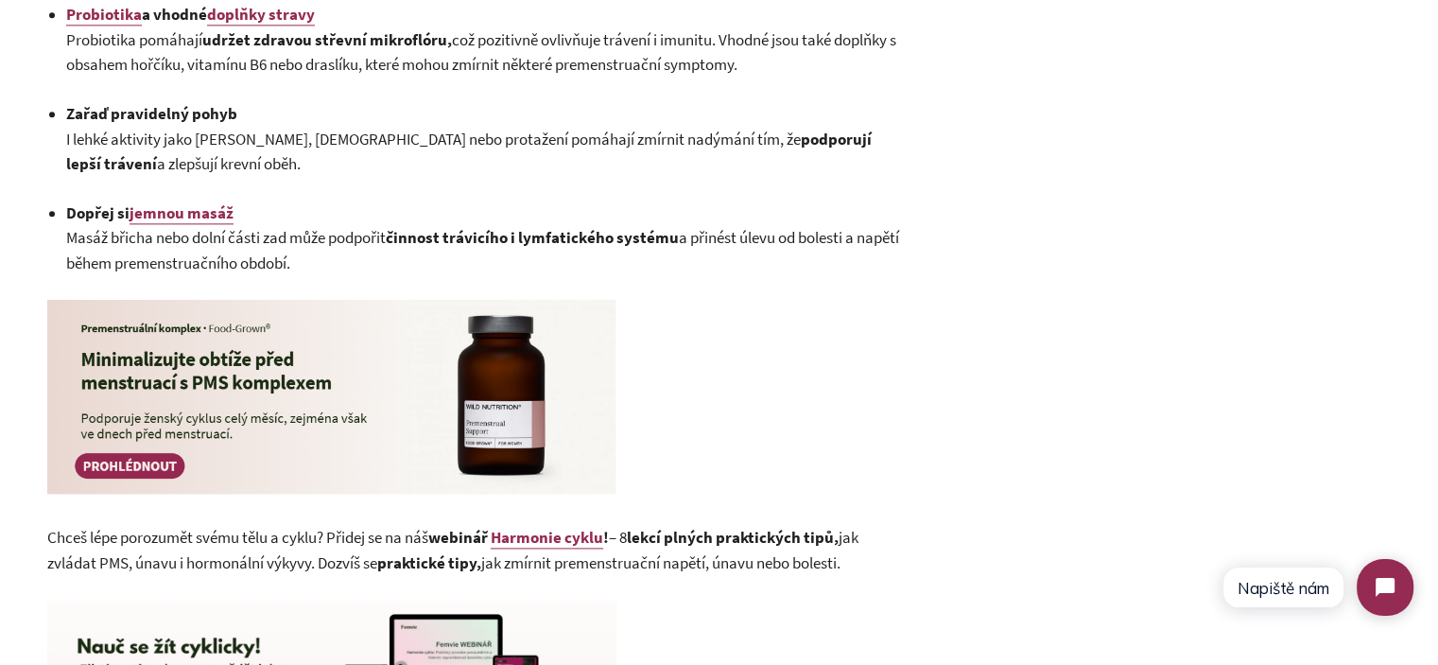
scroll to position [2647, 0]
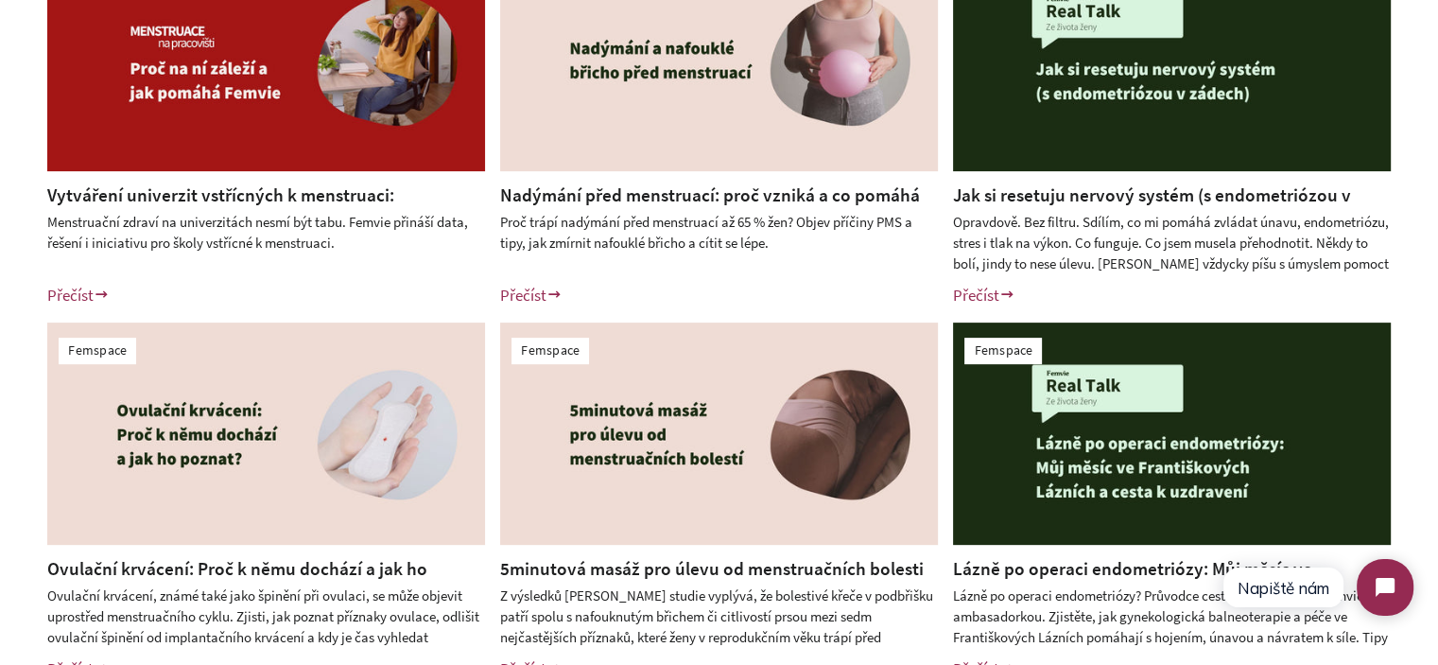
click at [1051, 194] on link "Jak si resetuju nervový systém (s endometriózou v zádech)" at bounding box center [1152, 207] width 398 height 48
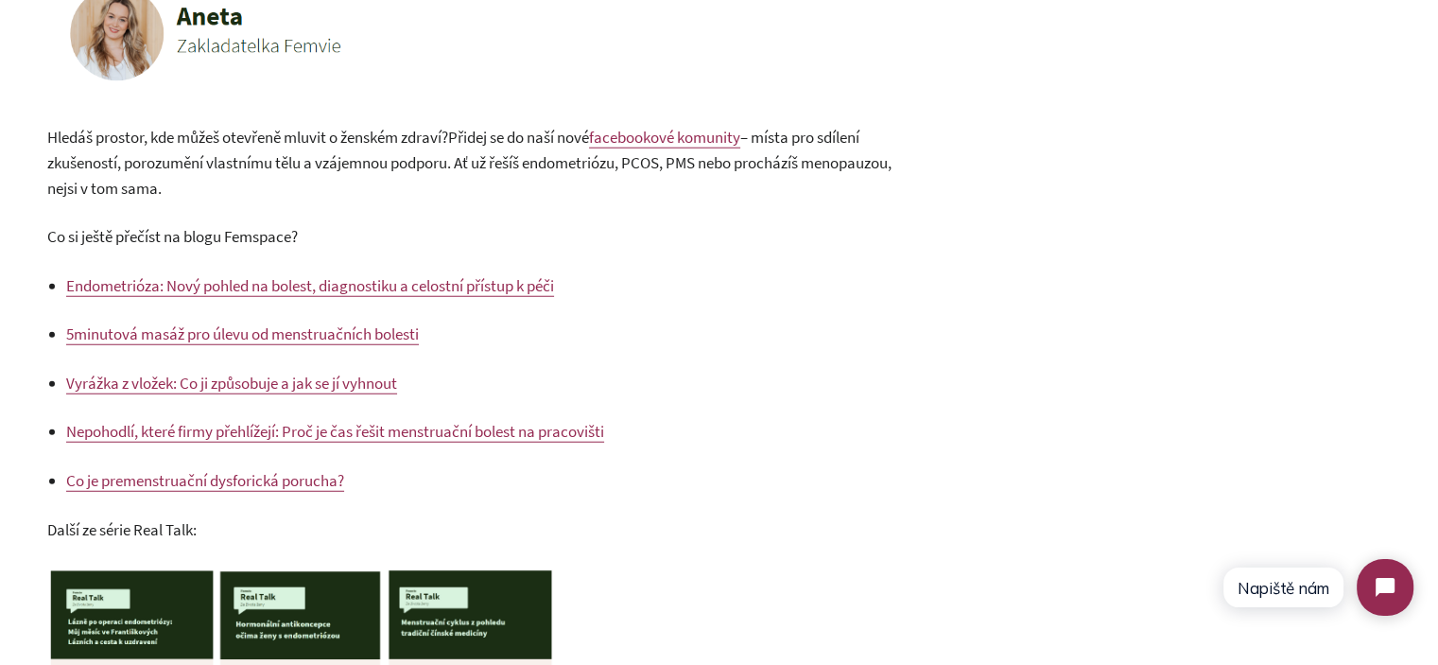
scroll to position [5157, 0]
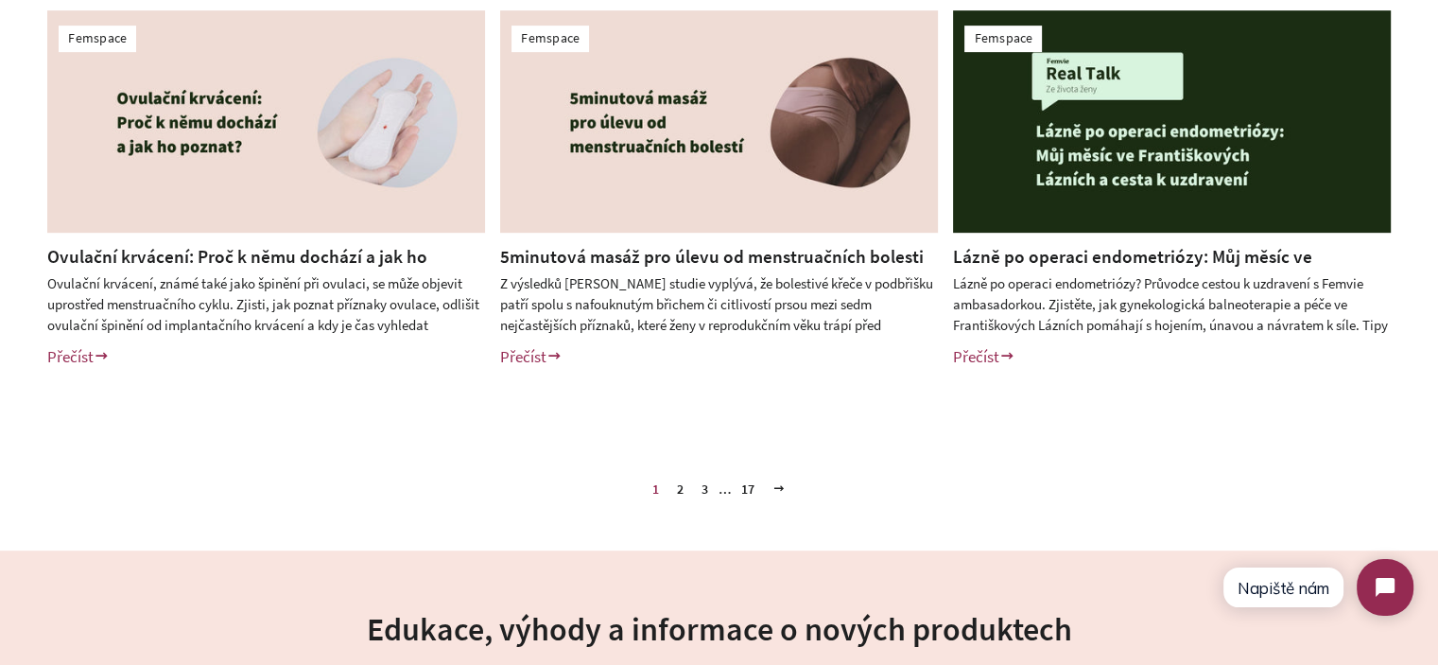
scroll to position [1040, 0]
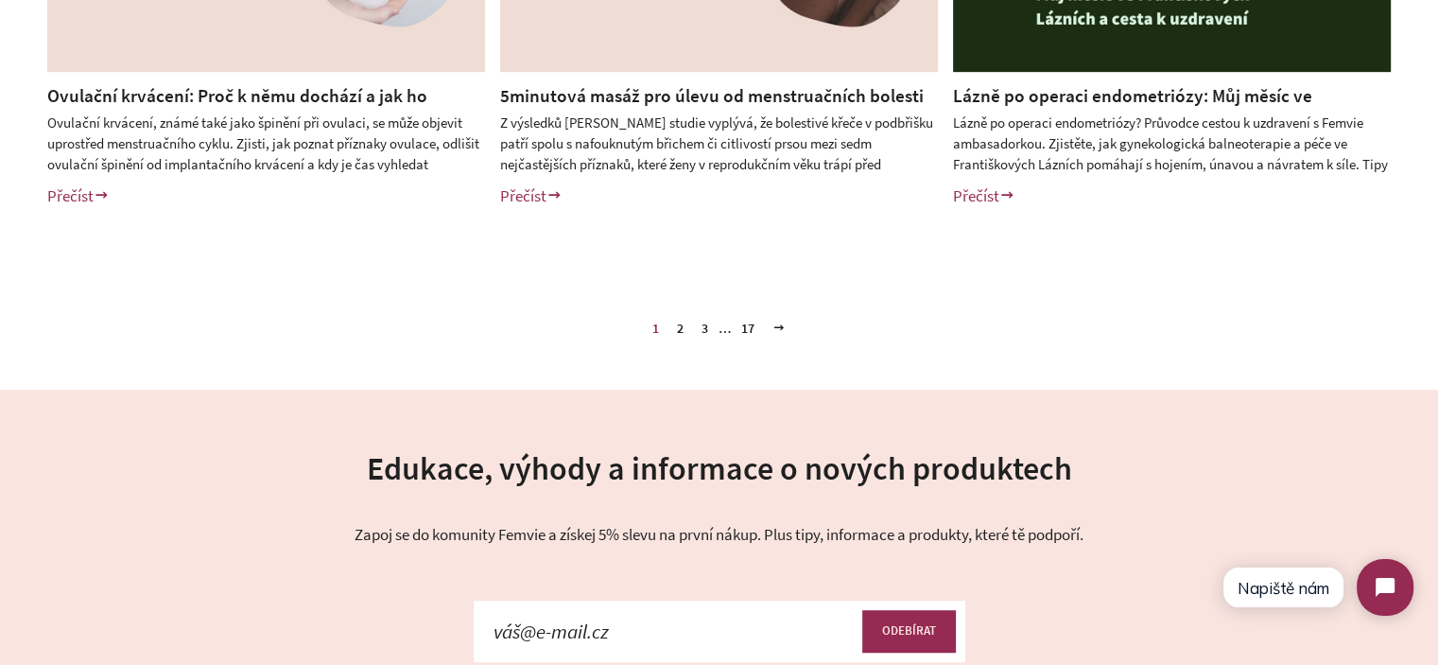
click at [679, 331] on link "2" at bounding box center [680, 328] width 22 height 28
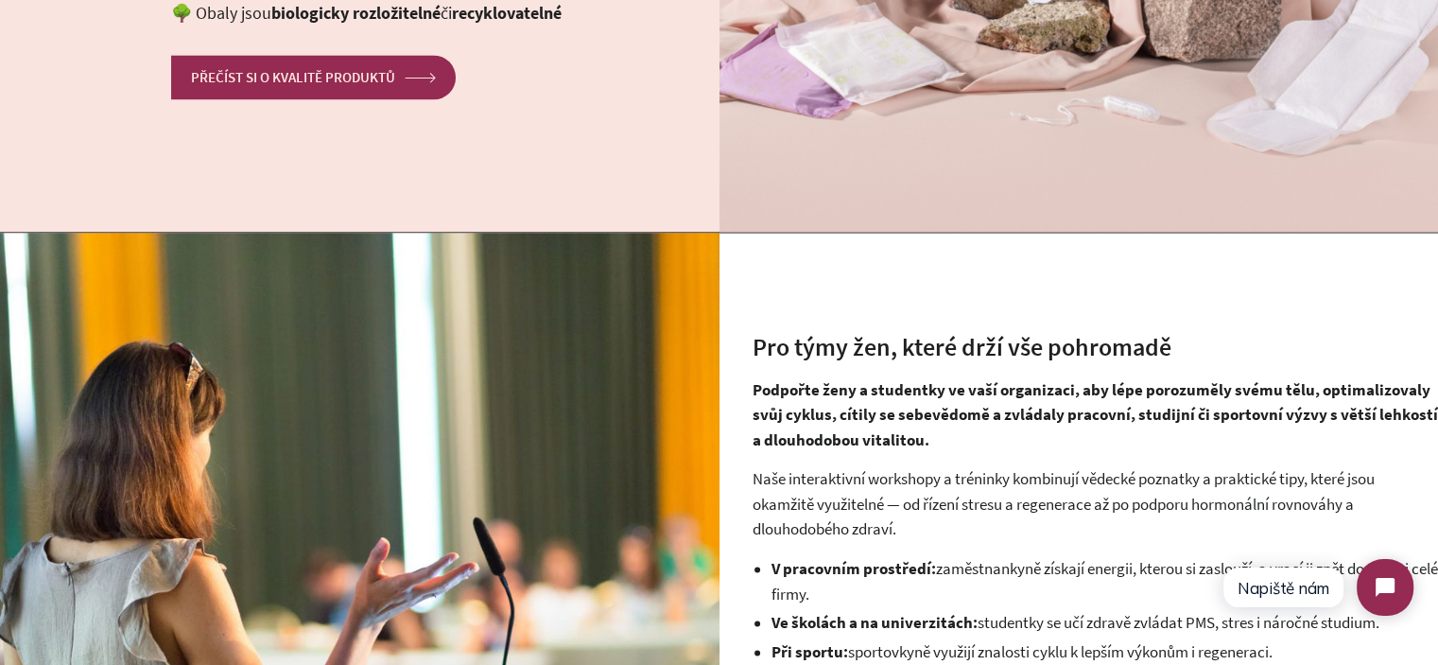
scroll to position [3120, 0]
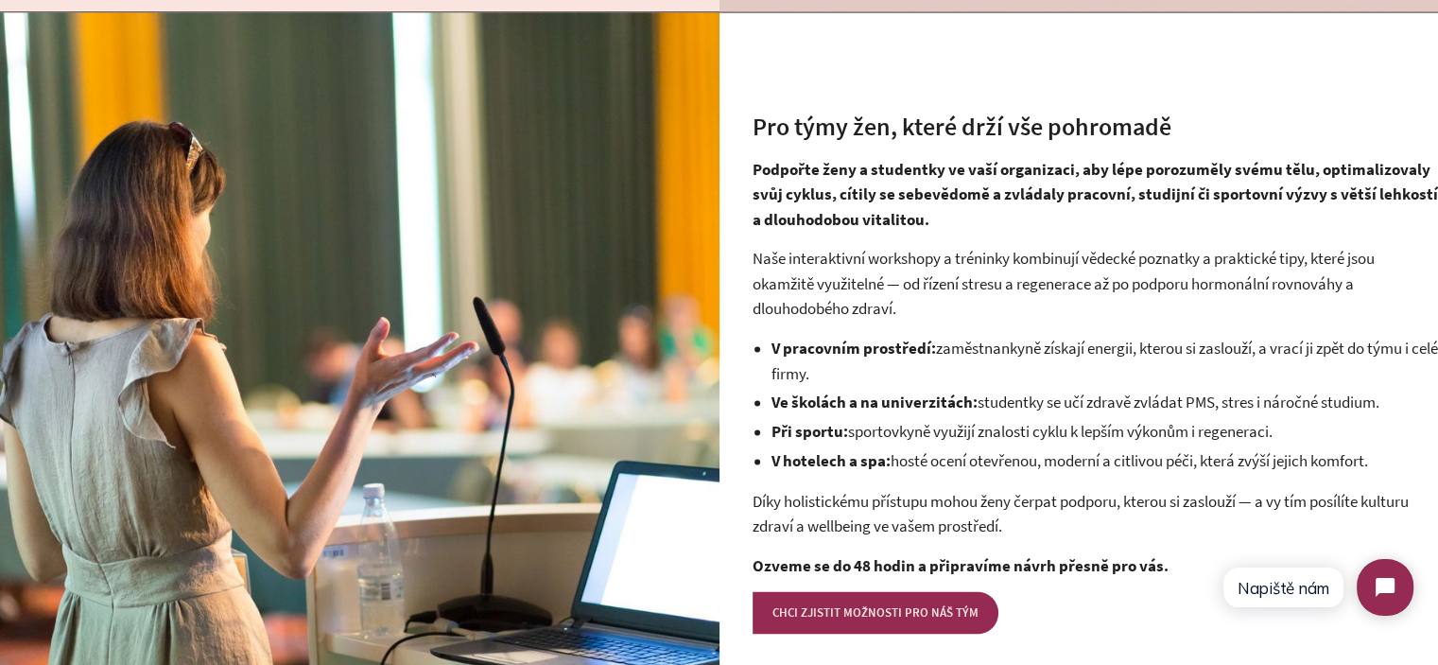
click at [904, 110] on h2 "Pro týmy žen, které drží vše pohromadě" at bounding box center [1096, 127] width 686 height 34
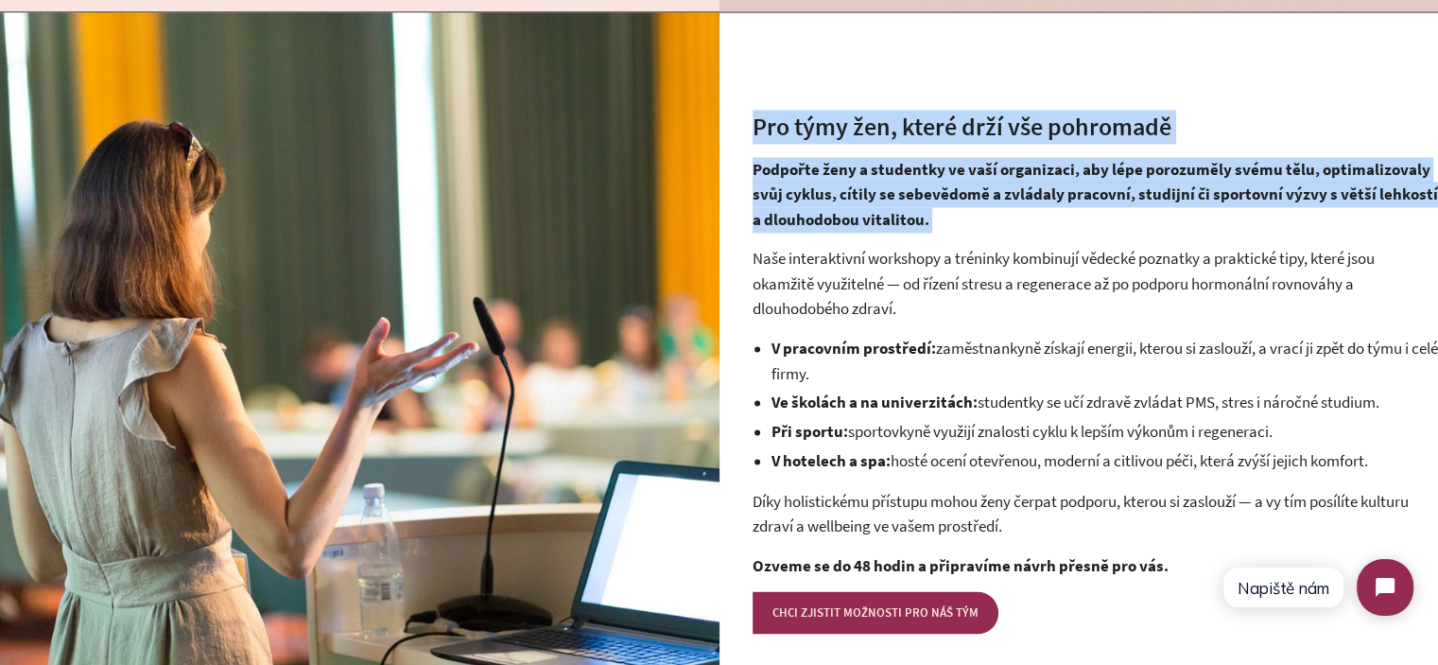
drag, startPoint x: 904, startPoint y: 97, endPoint x: 928, endPoint y: 173, distance: 79.5
click at [928, 173] on div "Pro týmy žen, které drží vše pohromadě Podpořte ženy a studentky ve vaší organi…" at bounding box center [1080, 371] width 720 height 589
click at [929, 174] on strong "Podpořte ženy a studentky ve vaší organizaci, aby lépe porozuměly svému tělu, o…" at bounding box center [1095, 194] width 685 height 71
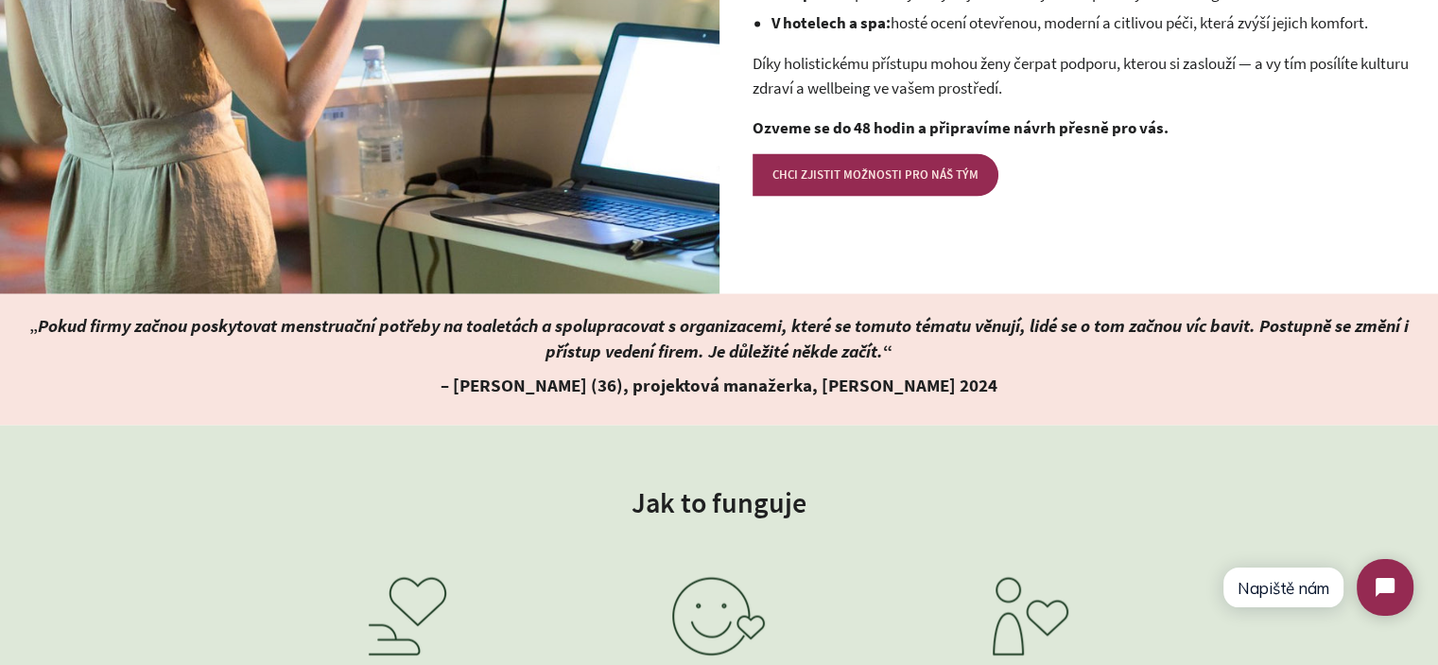
scroll to position [3404, 0]
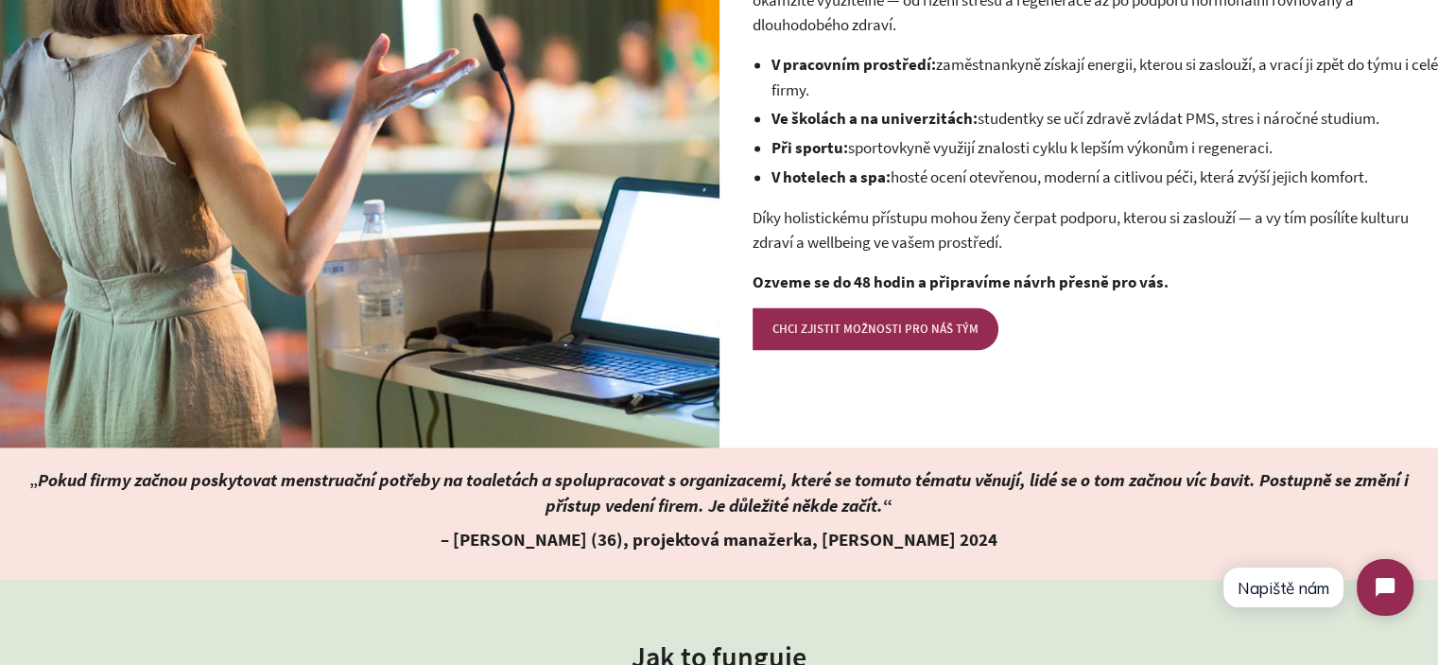
click at [861, 209] on p "Díky holistickému přístupu mohou ženy čerpat podporu, kterou si zaslouží — a vy…" at bounding box center [1096, 229] width 686 height 50
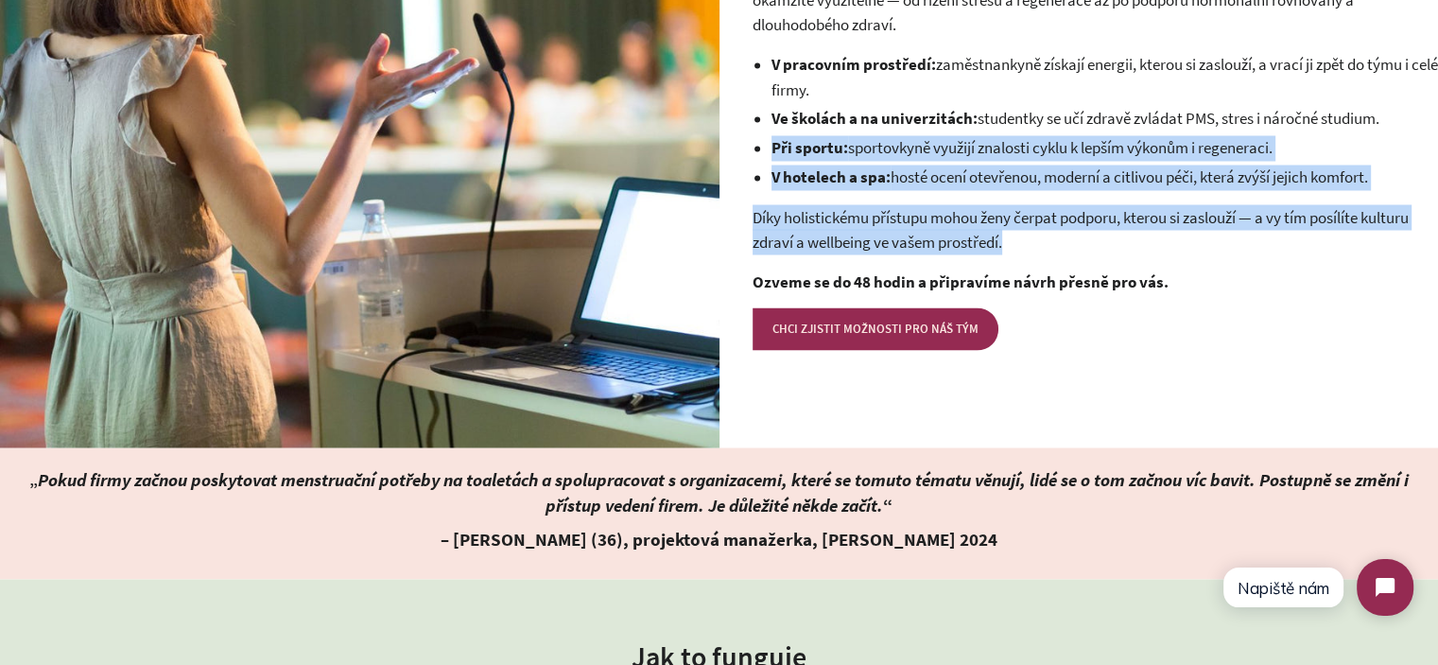
drag, startPoint x: 861, startPoint y: 209, endPoint x: 847, endPoint y: 130, distance: 79.7
click at [847, 130] on div "Podpořte ženy a studentky ve vaší organizaci, aby lépe porozuměly svému tělu, o…" at bounding box center [1096, 83] width 686 height 421
click at [847, 135] on li "Při sportu: sportovkyně využijí znalosti cyklu k lepším výkonům i regeneraci." at bounding box center [1106, 148] width 668 height 26
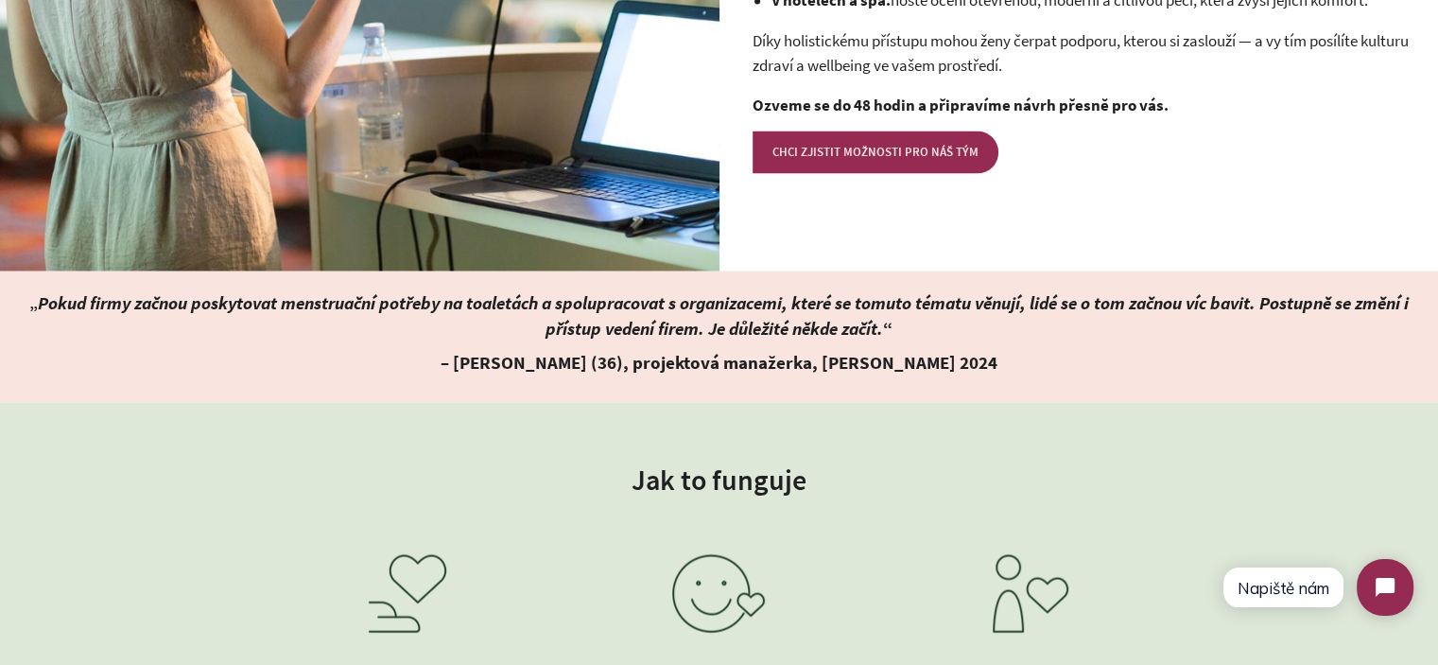
scroll to position [3593, 0]
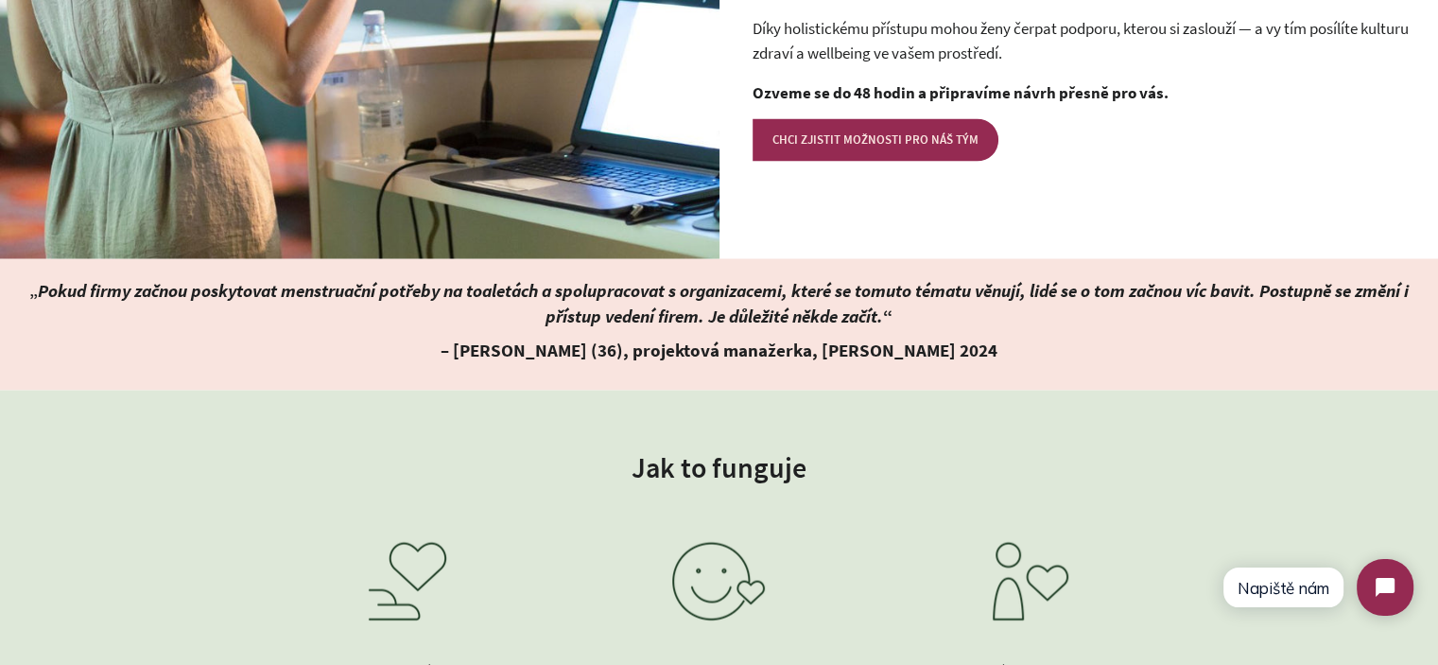
click at [623, 338] on strong "– Petra (36), projektová manažerka, Femvie rešerše 2024" at bounding box center [719, 349] width 557 height 23
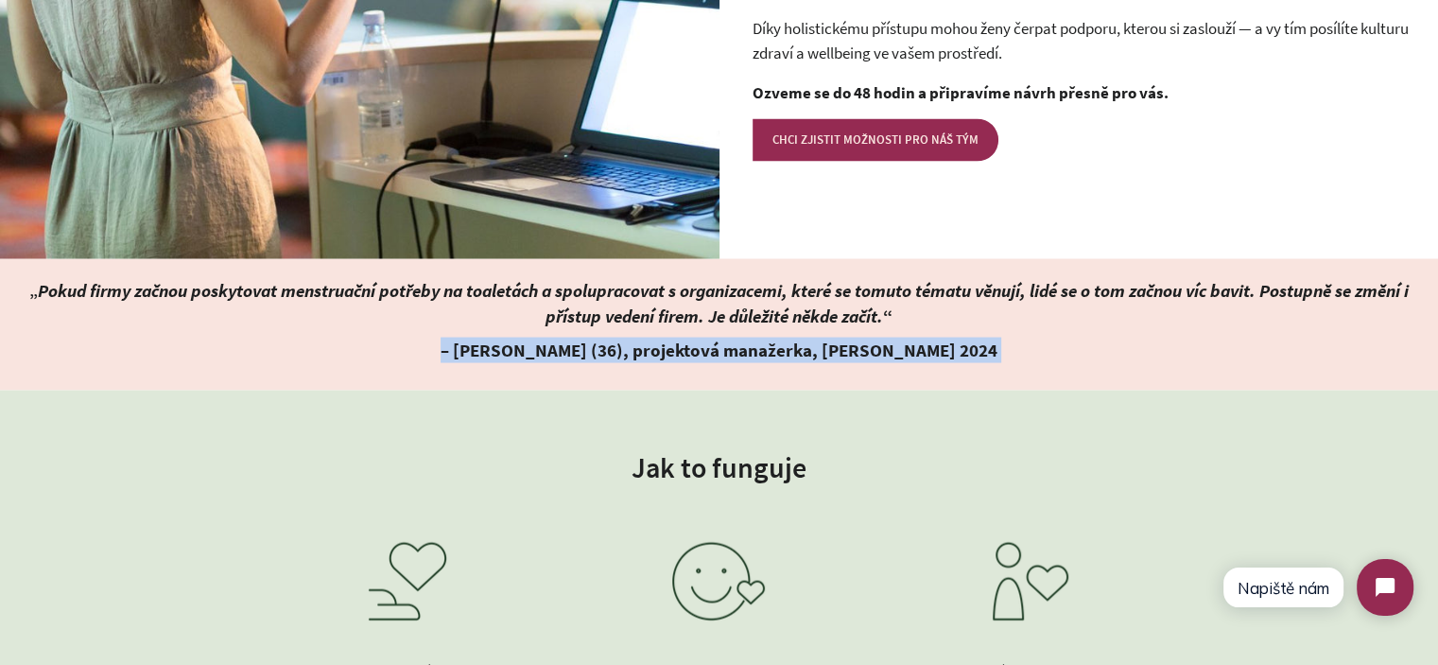
click at [623, 338] on strong "– Petra (36), projektová manažerka, Femvie rešerše 2024" at bounding box center [719, 349] width 557 height 23
click at [884, 338] on strong "– Petra (36), projektová manažerka, Femvie rešerše 2024" at bounding box center [719, 349] width 557 height 23
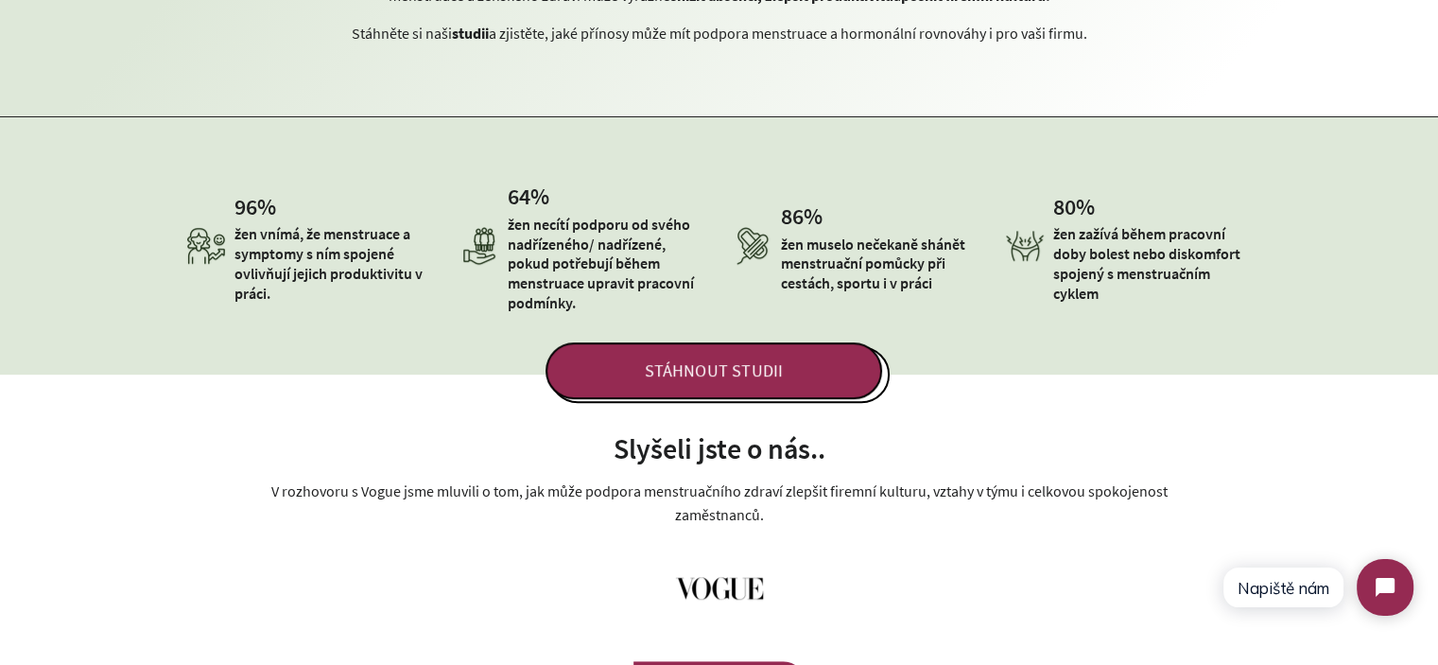
scroll to position [893, 0]
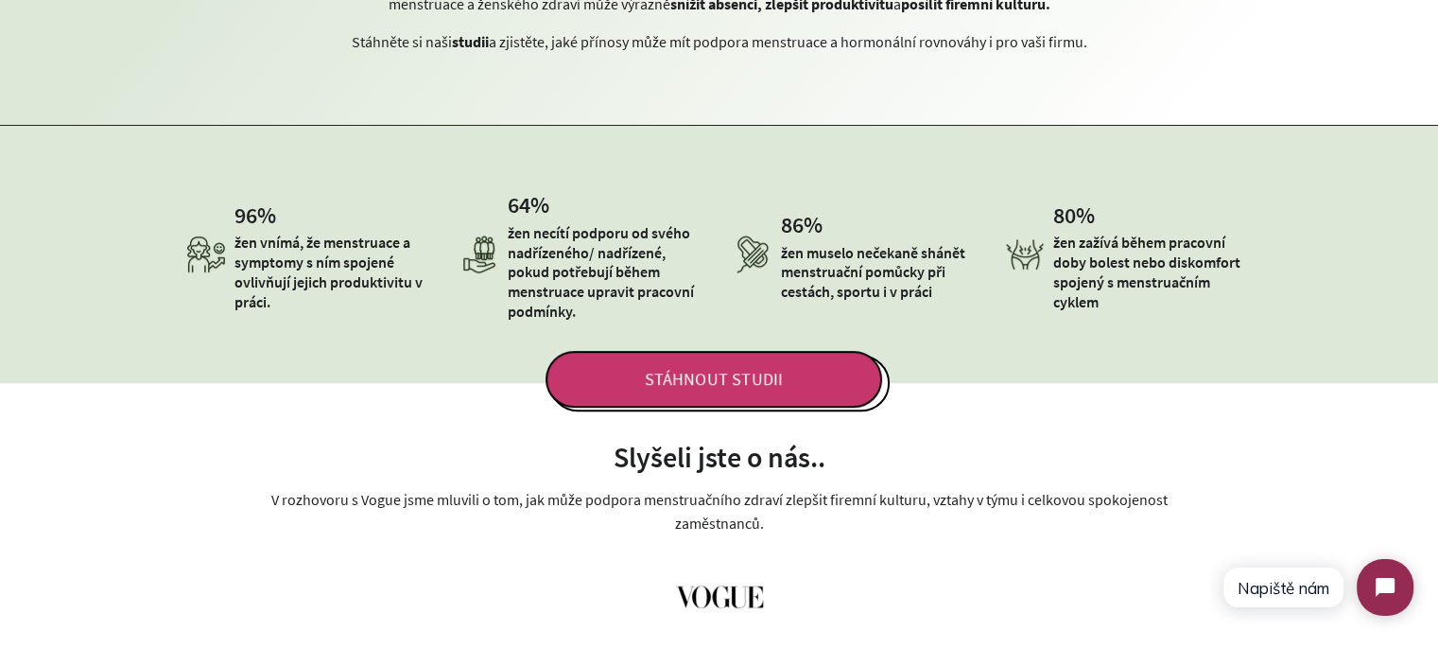
click at [707, 373] on span "STÁHNOUT STUDII" at bounding box center [714, 379] width 337 height 57
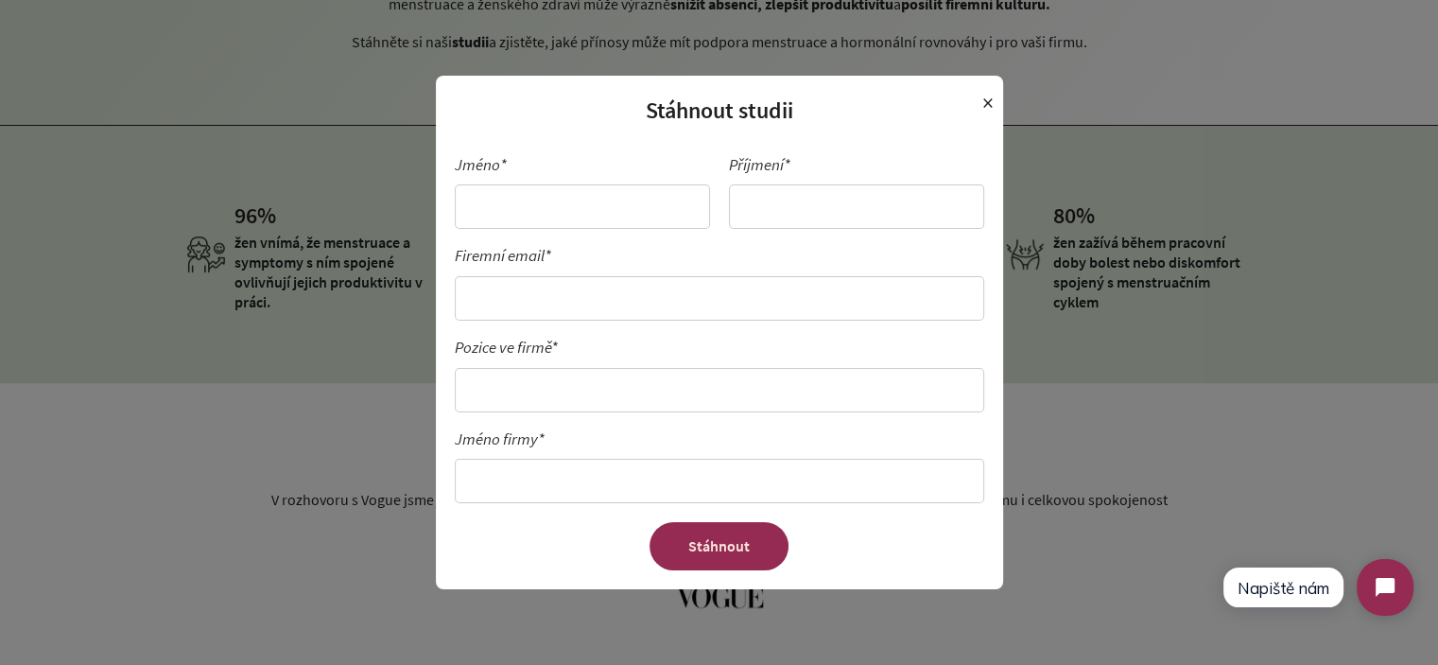
click at [982, 101] on span "×" at bounding box center [987, 103] width 11 height 36
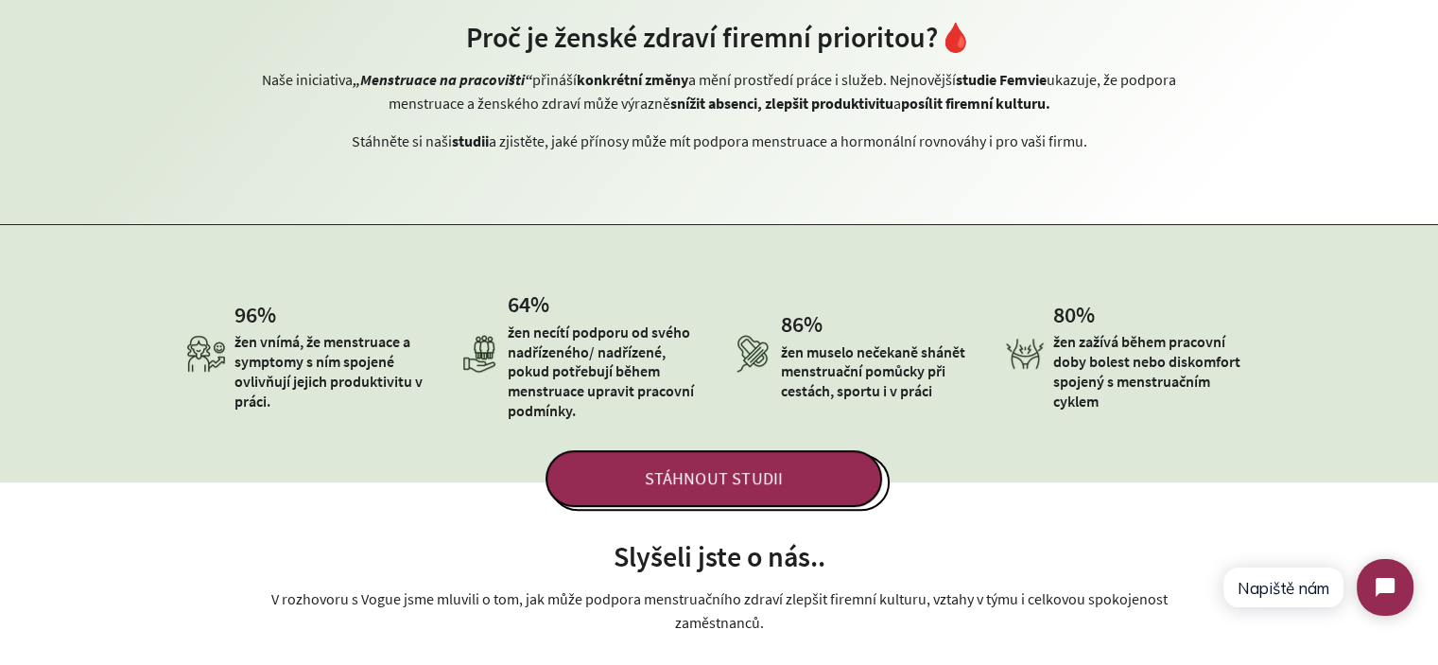
scroll to position [609, 0]
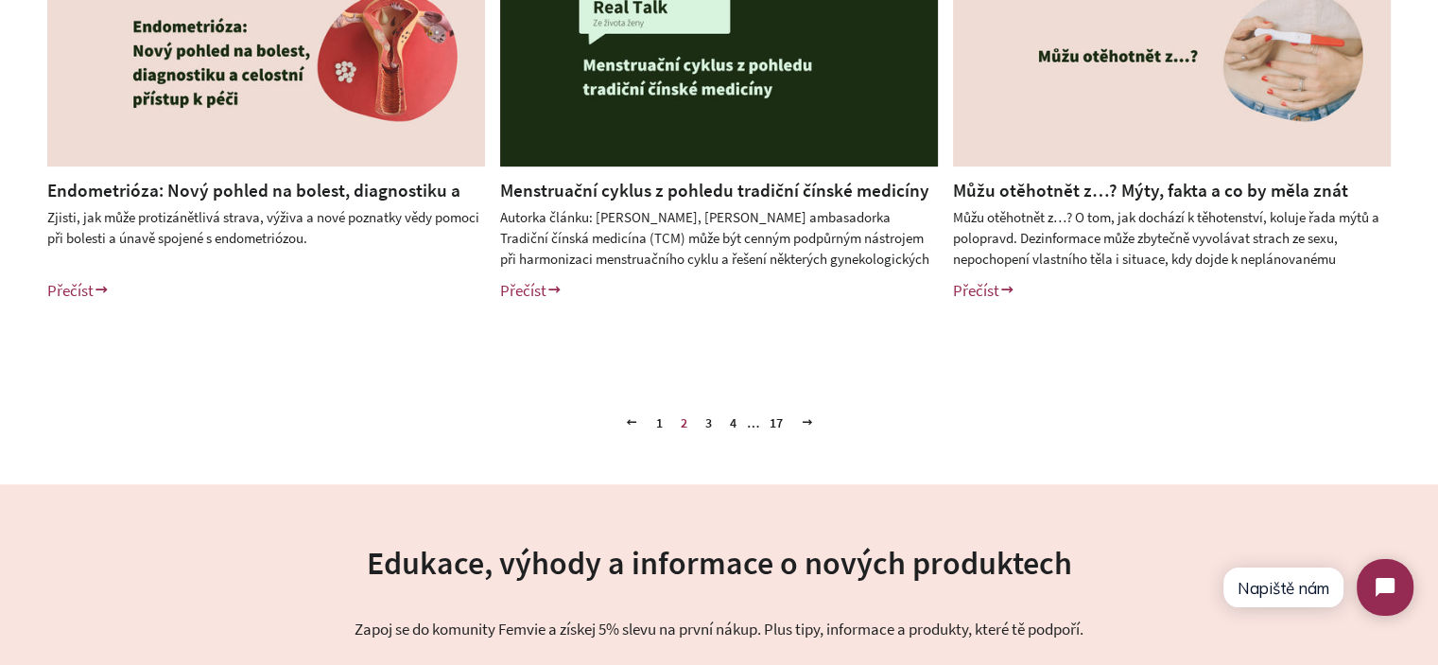
click at [711, 425] on link "3" at bounding box center [709, 422] width 22 height 28
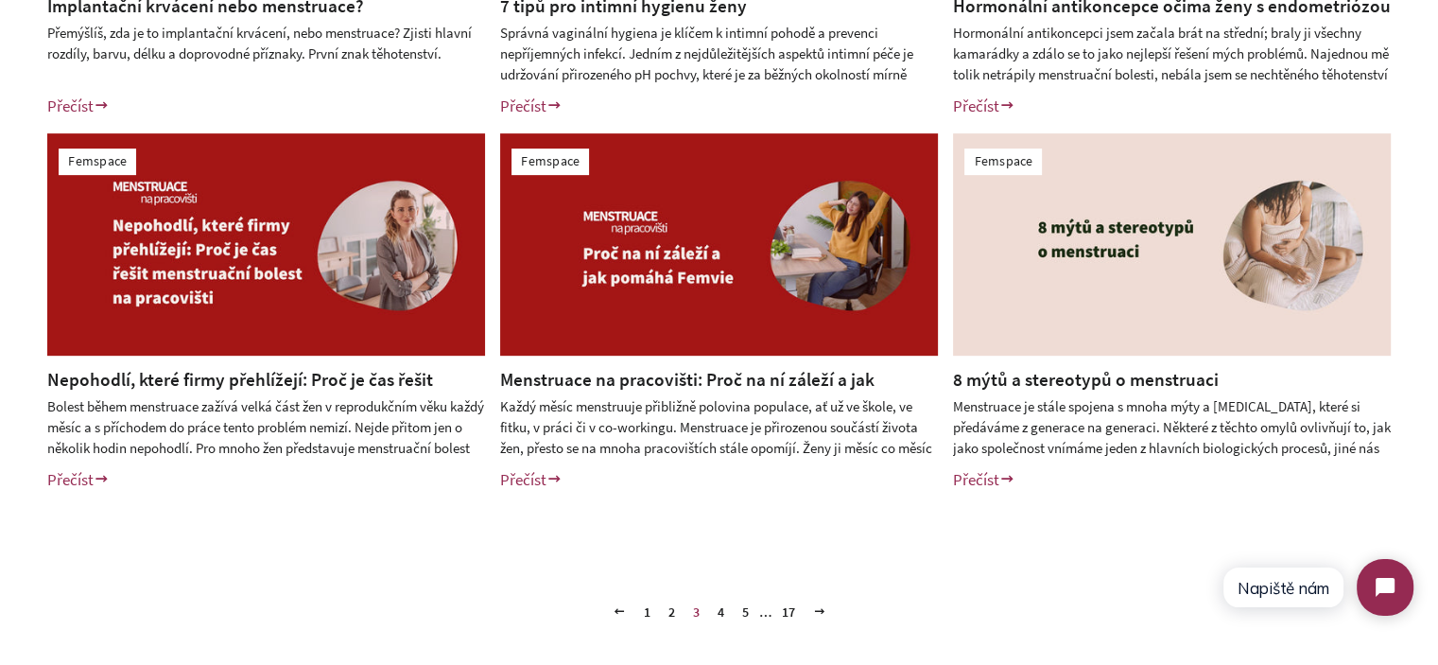
click at [299, 396] on div "Bolest během menstruace zažívá velká část žen v reprodukčním věku každý měsíc a…" at bounding box center [266, 426] width 438 height 61
click at [299, 370] on link "Nepohodlí, které firmy přehlížejí: Proč je čas řešit menstruační bolest na prac…" at bounding box center [240, 392] width 386 height 48
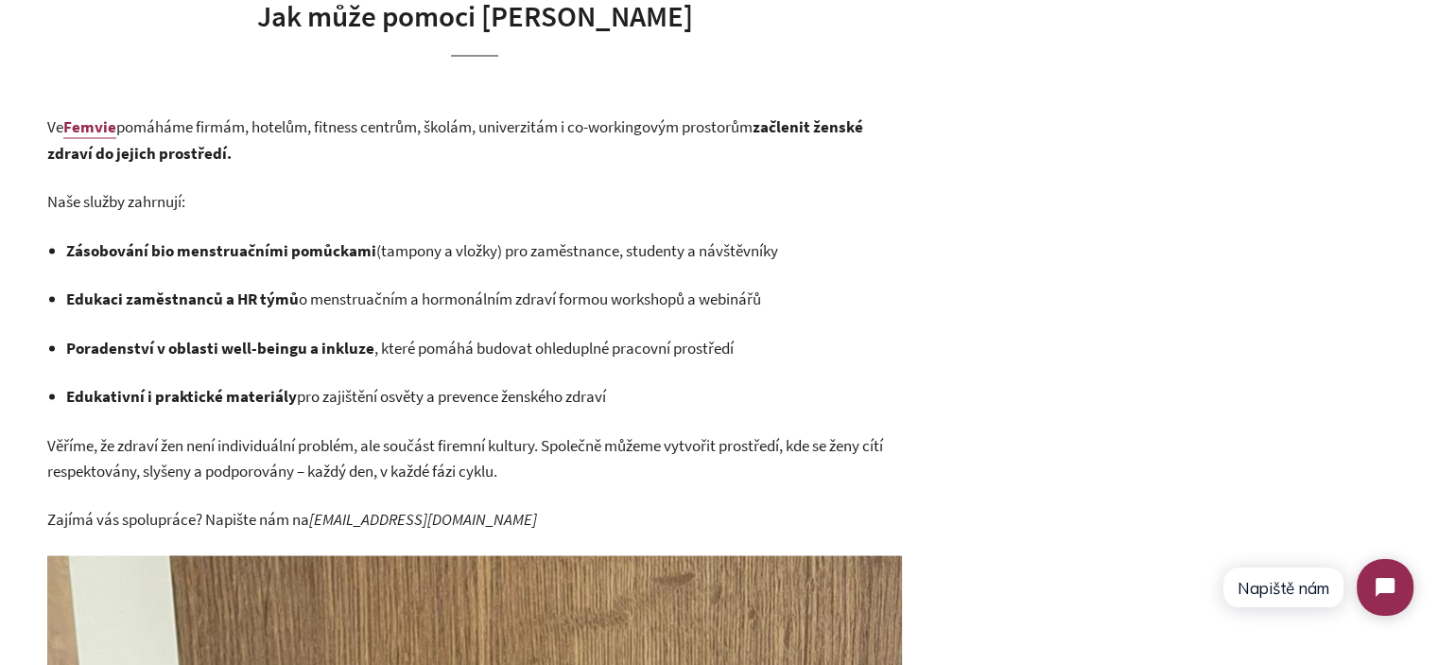
scroll to position [3687, 0]
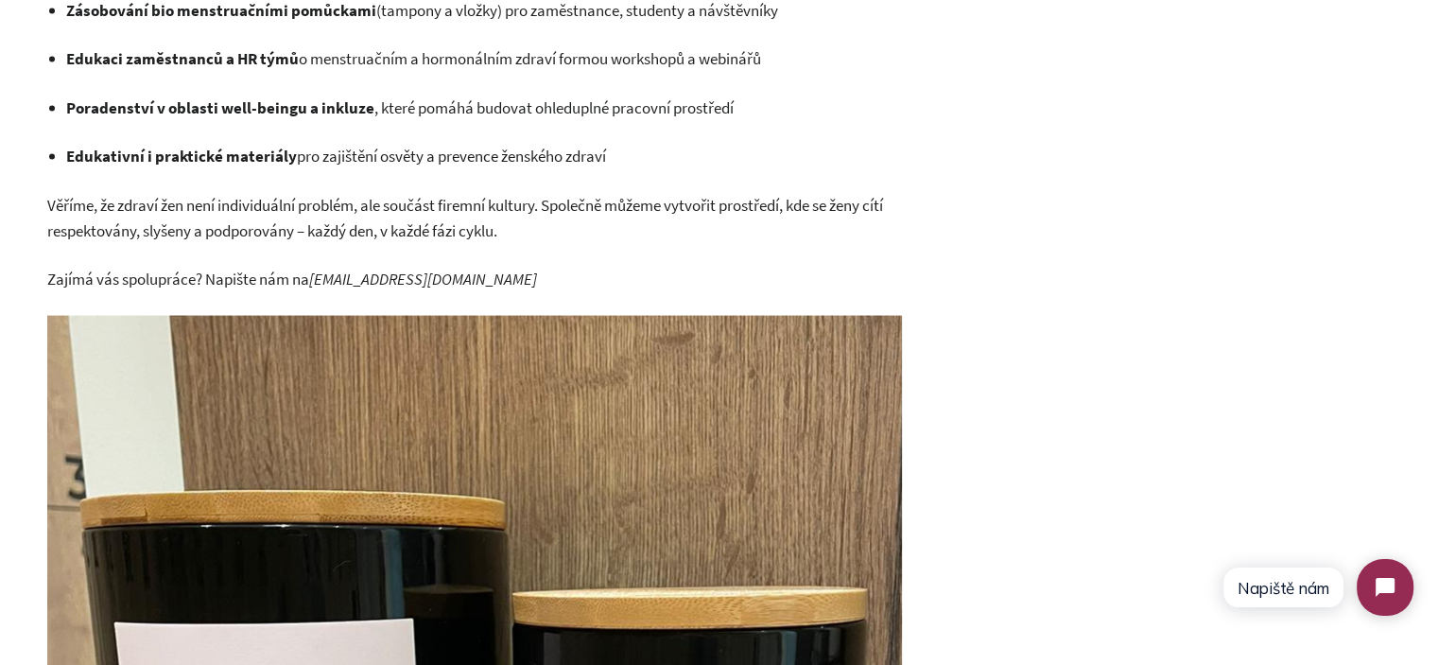
click at [194, 243] on p "Věříme, že zdraví žen není individuální problém, ale součást firemní kultury. S…" at bounding box center [474, 218] width 855 height 50
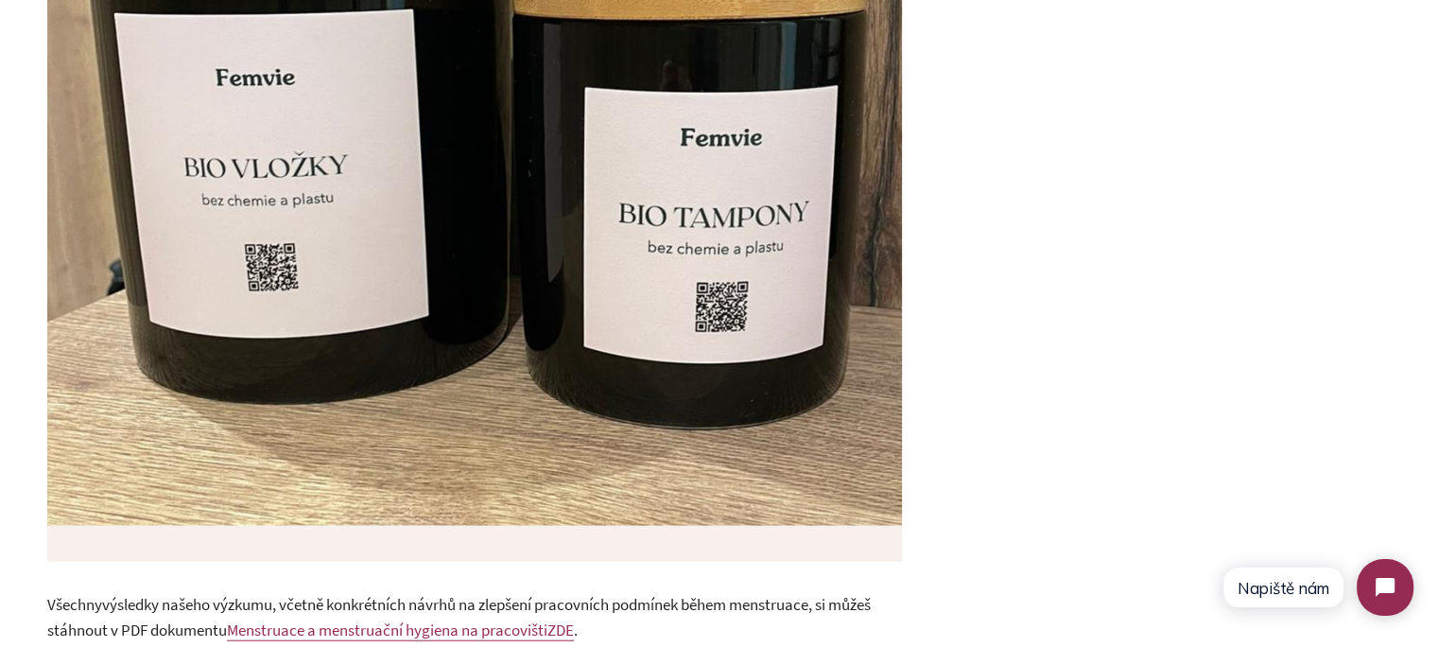
scroll to position [4633, 0]
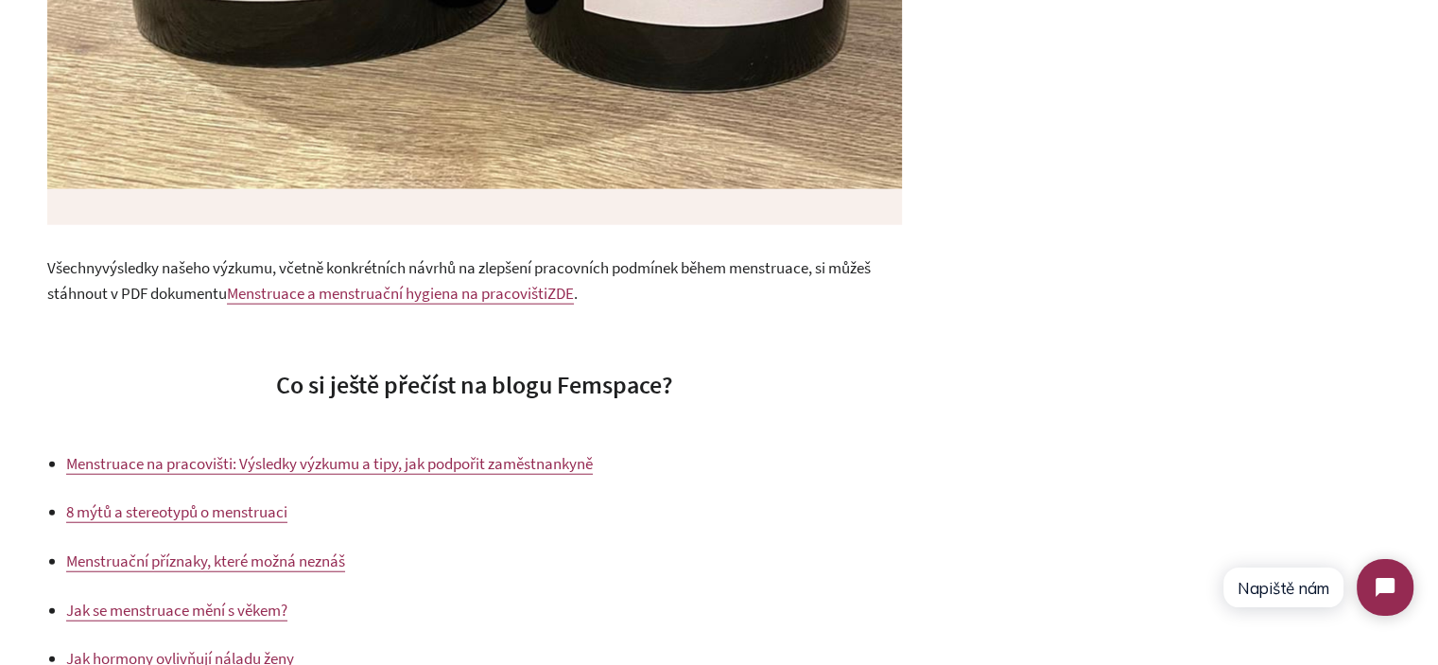
click at [185, 304] on p "Všechny výsledky našeho výzkumu , včetně konkrétních návrhů na zlepšení pracovn…" at bounding box center [474, 280] width 855 height 50
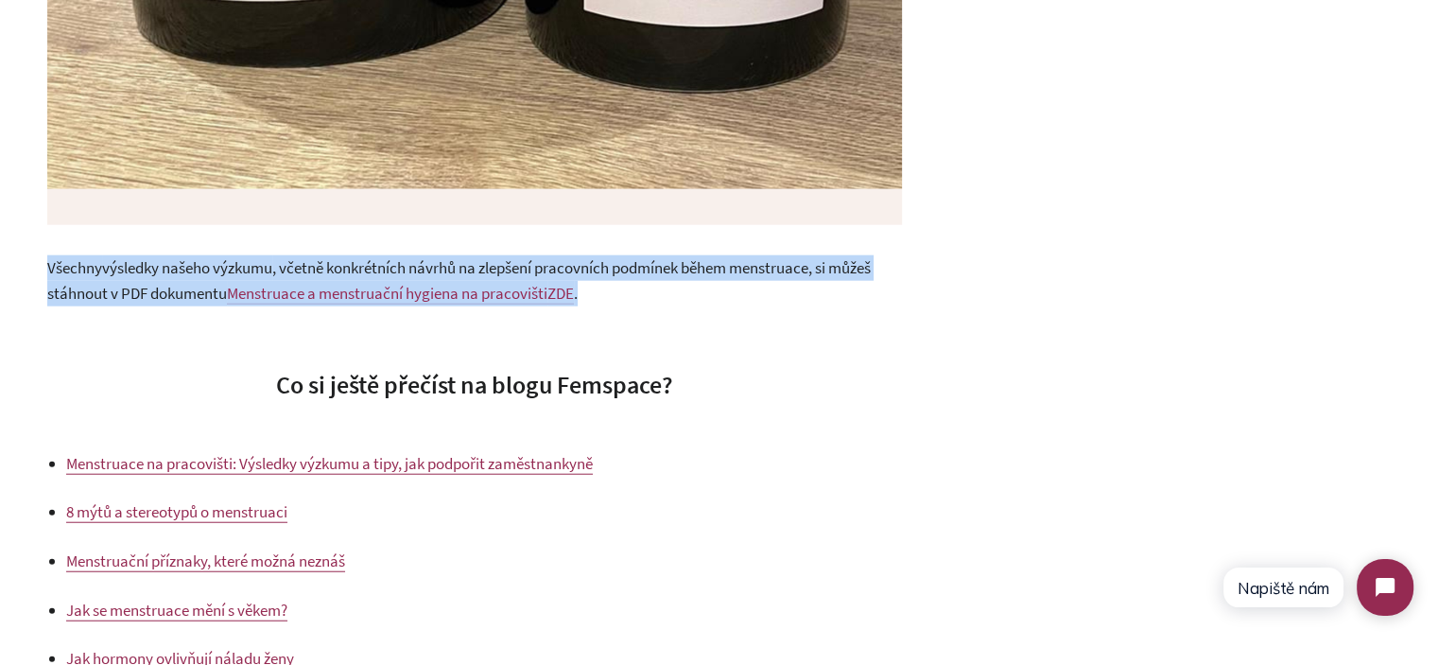
click at [185, 304] on p "Všechny výsledky našeho výzkumu , včetně konkrétních návrhů na zlepšení pracovn…" at bounding box center [474, 280] width 855 height 50
copy div "Všechny výsledky našeho výzkumu , včetně konkrétních návrhů na zlepšení pracovn…"
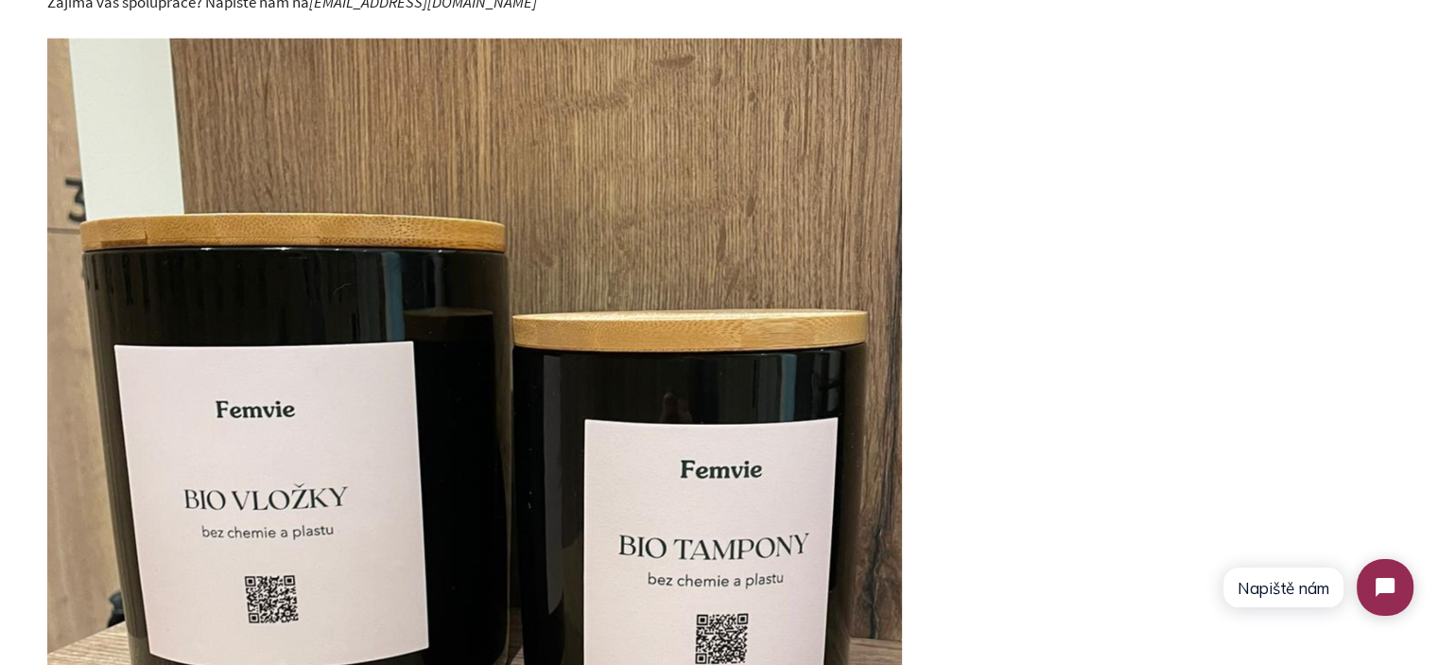
scroll to position [3782, 0]
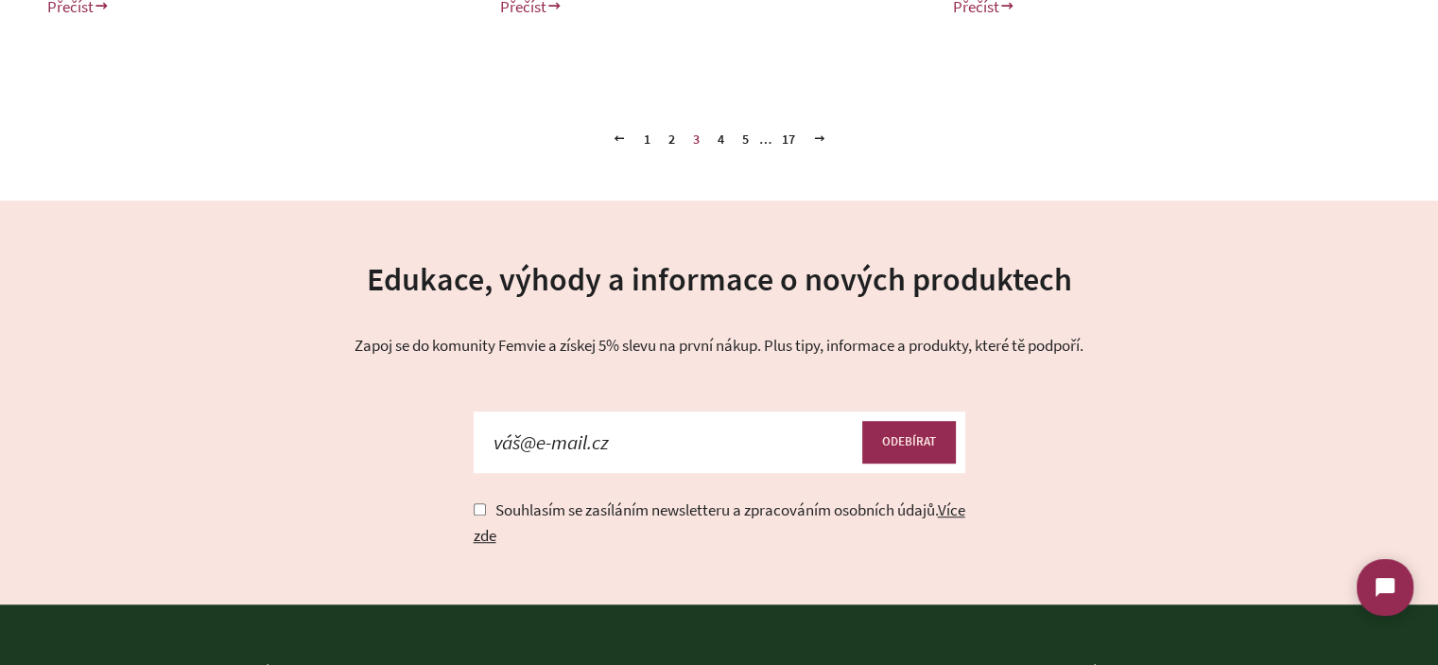
click at [650, 143] on link "1" at bounding box center [647, 139] width 22 height 28
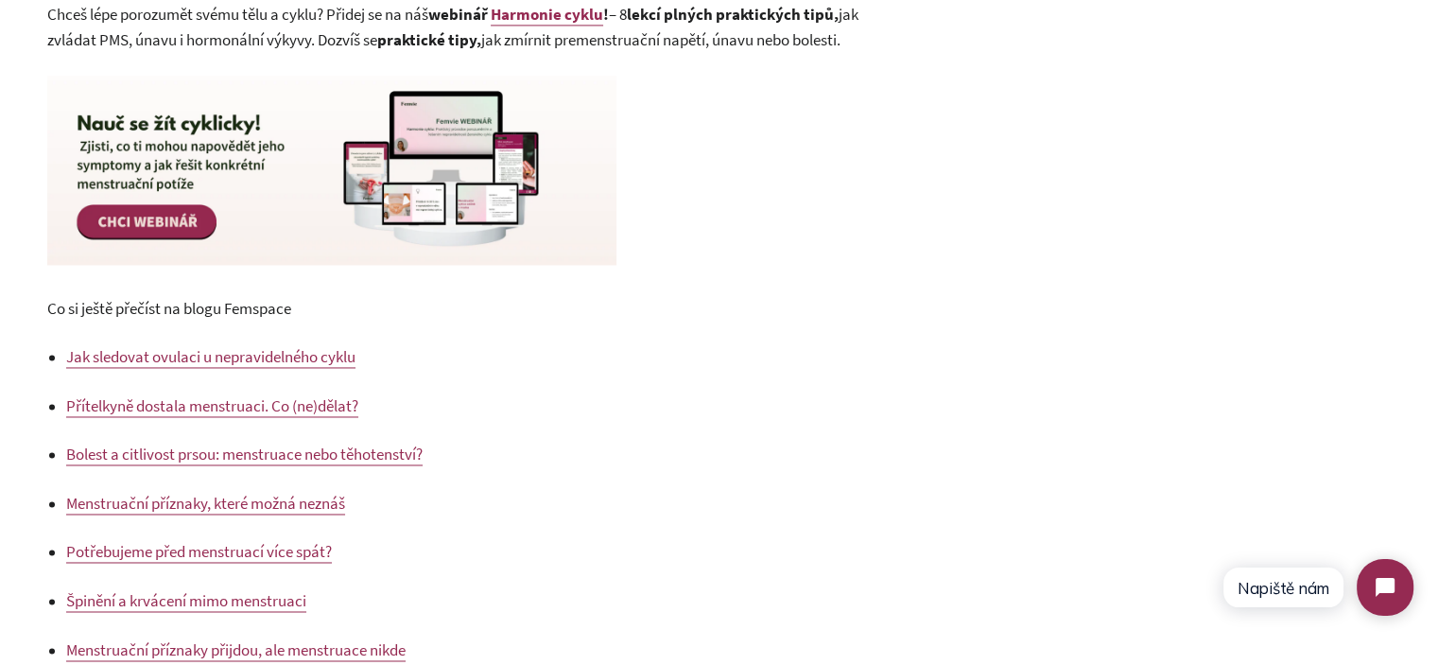
scroll to position [2927, 0]
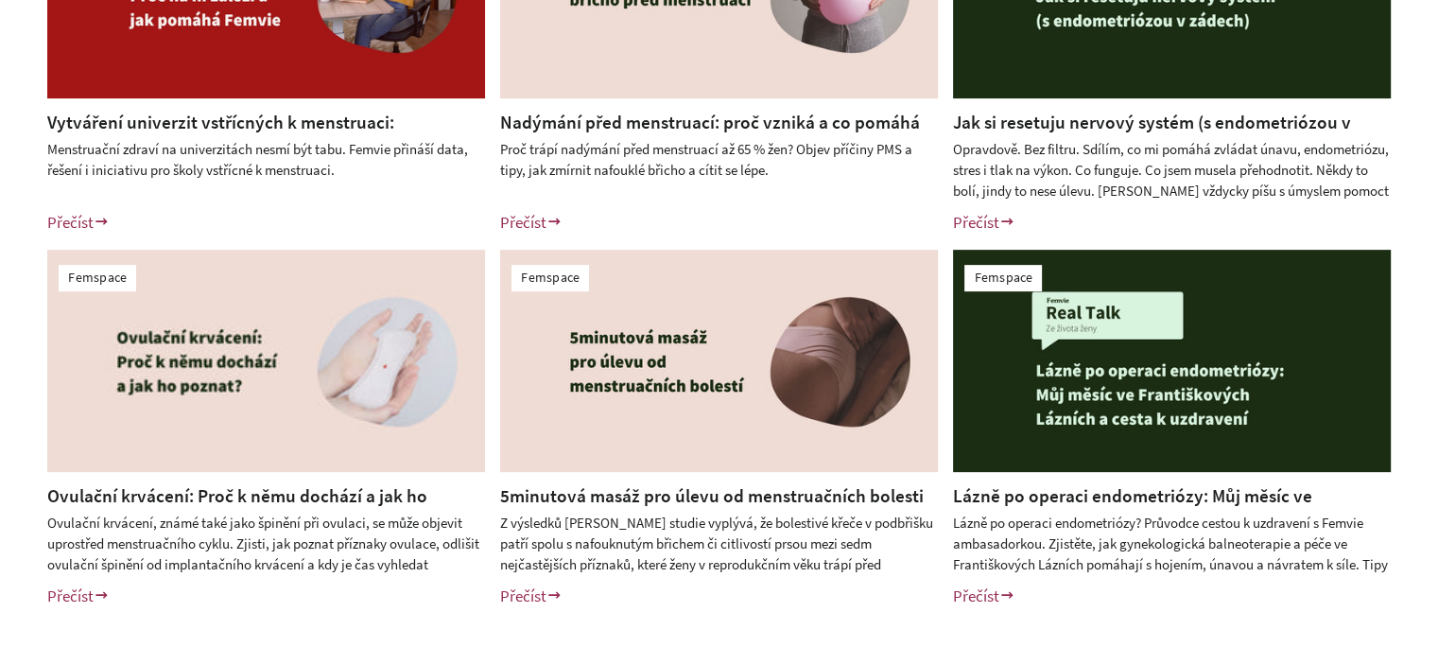
scroll to position [654, 0]
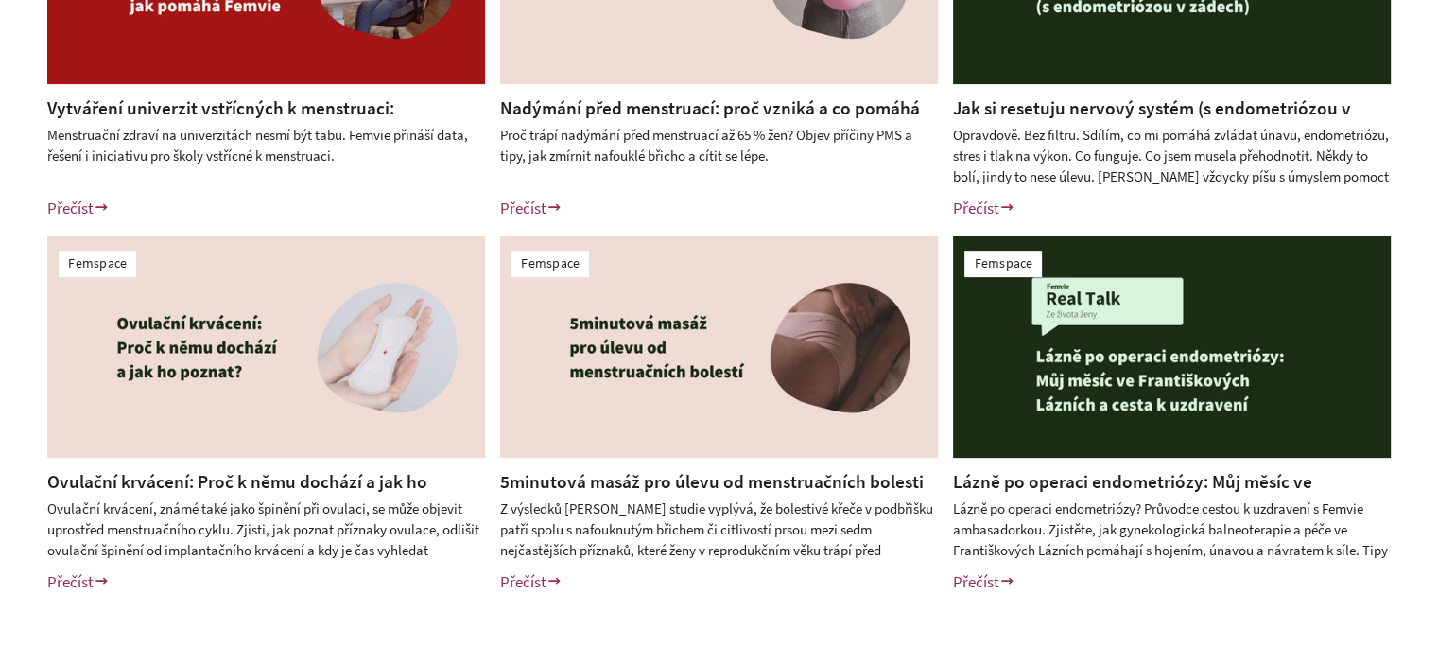
click at [608, 451] on img at bounding box center [719, 346] width 438 height 222
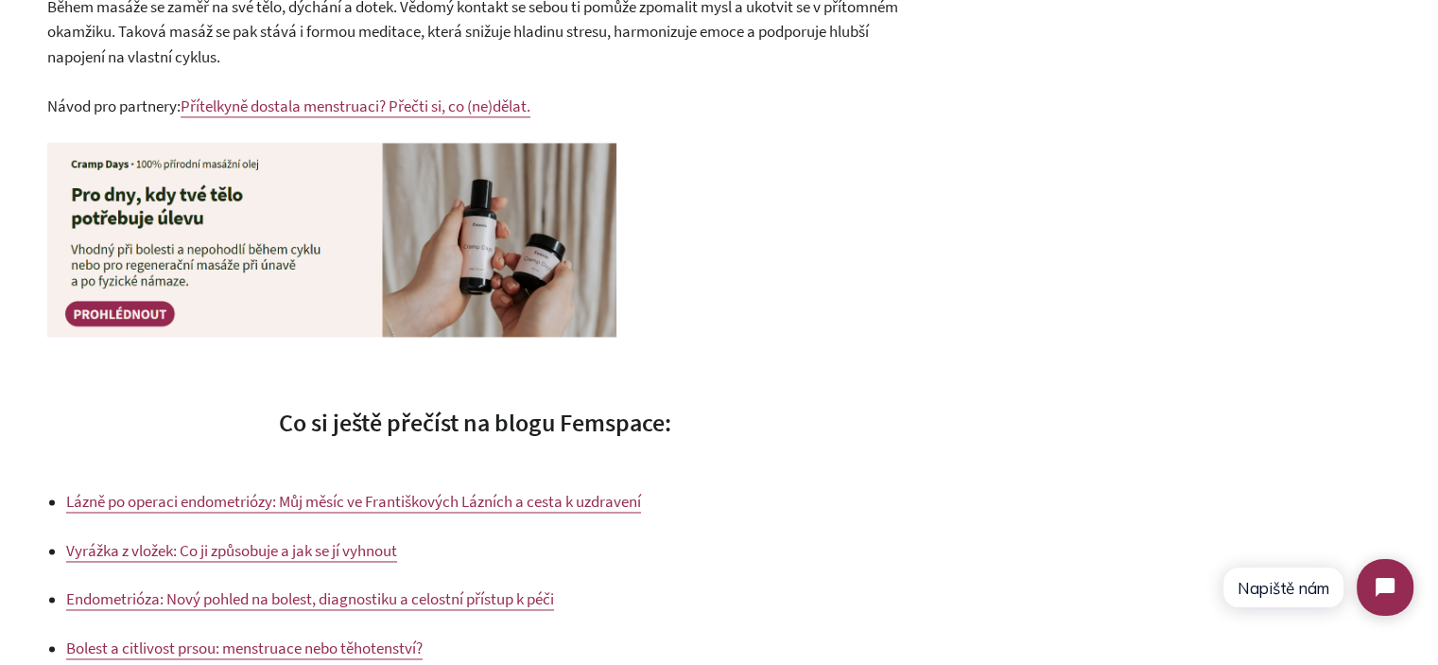
scroll to position [2731, 0]
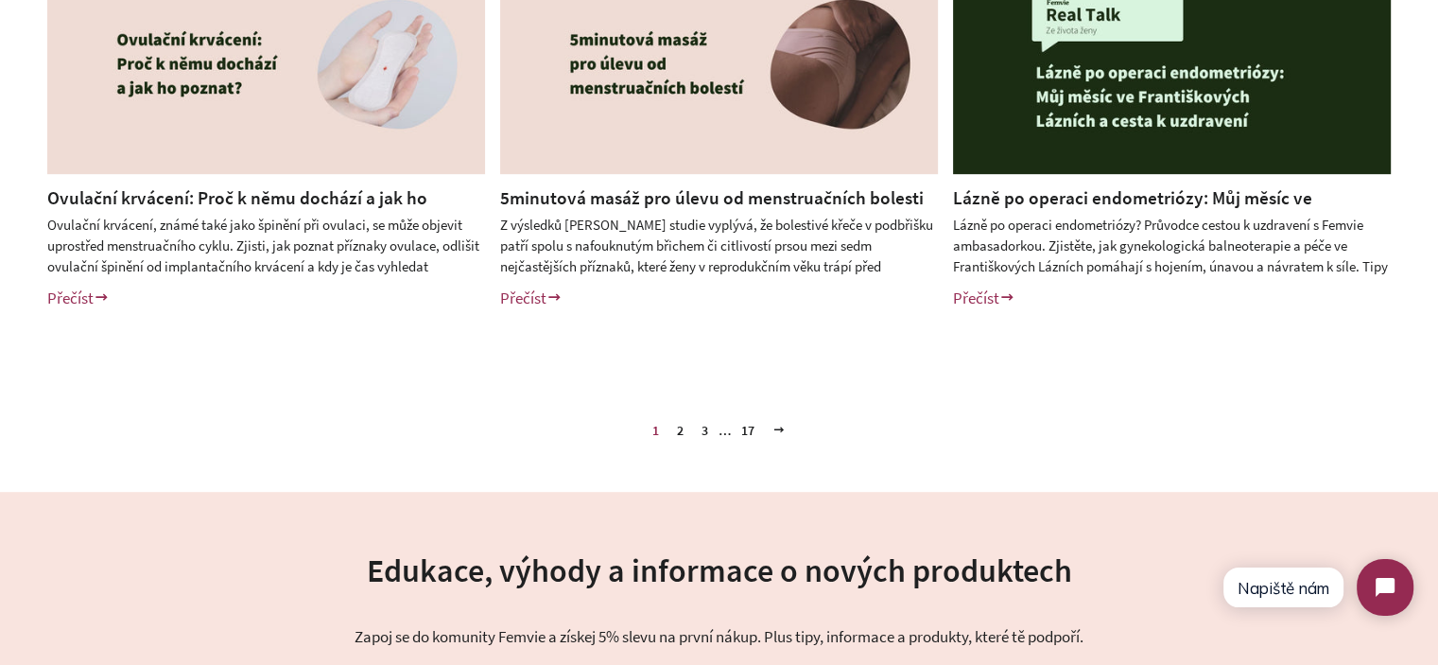
click at [682, 432] on link "2" at bounding box center [680, 430] width 22 height 28
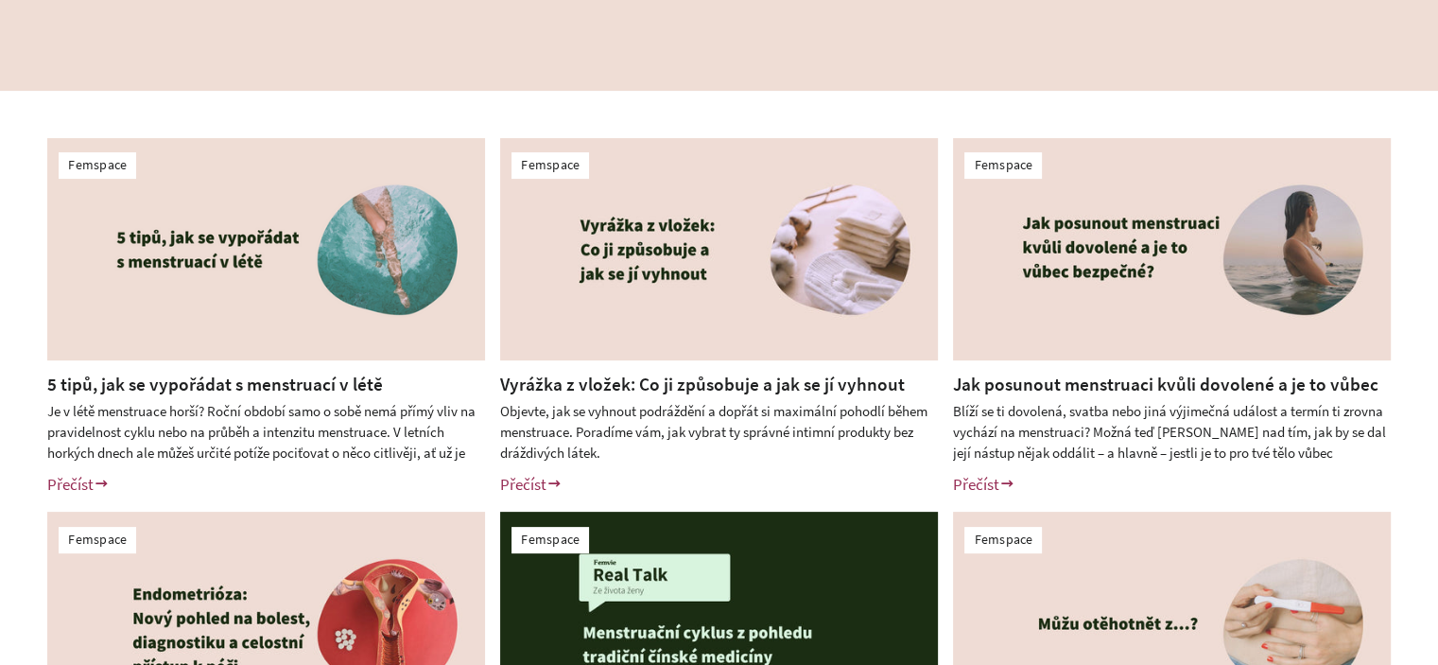
click at [659, 387] on link "Vyrážka z vložek: Co ji způsobuje a jak se jí vyhnout" at bounding box center [702, 384] width 405 height 23
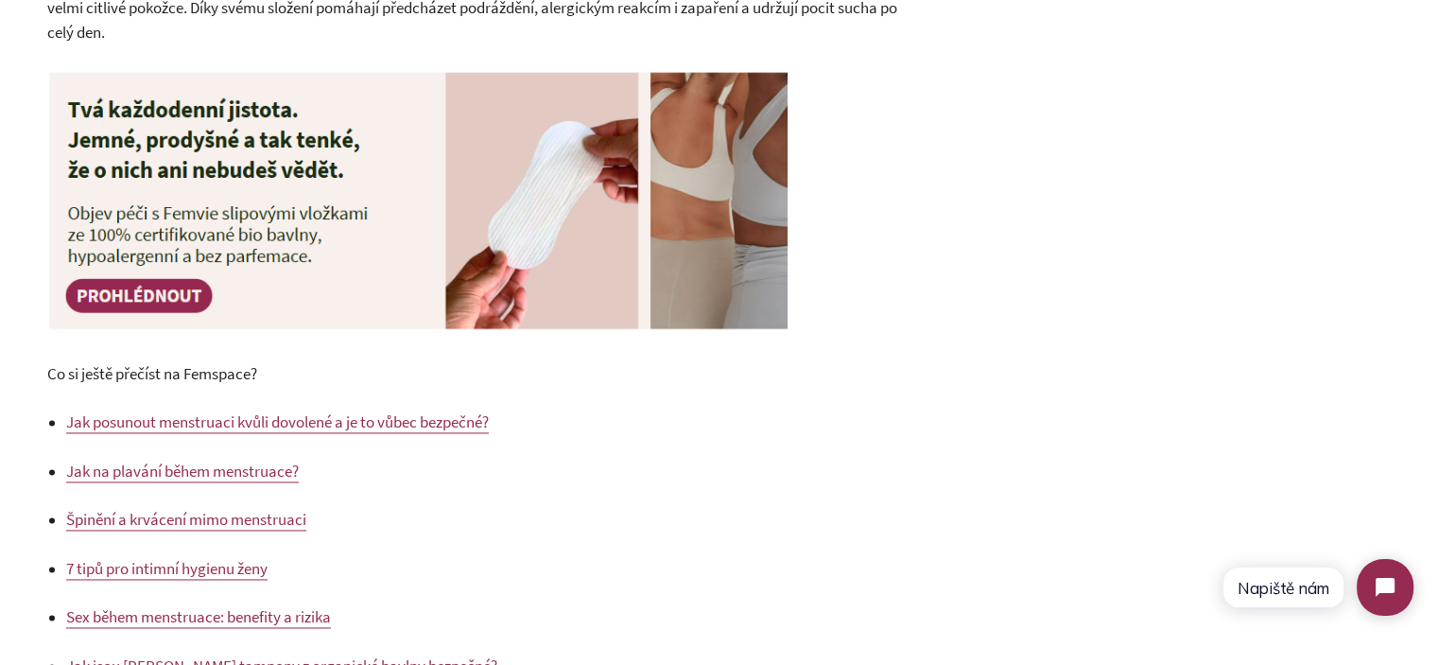
scroll to position [2693, 0]
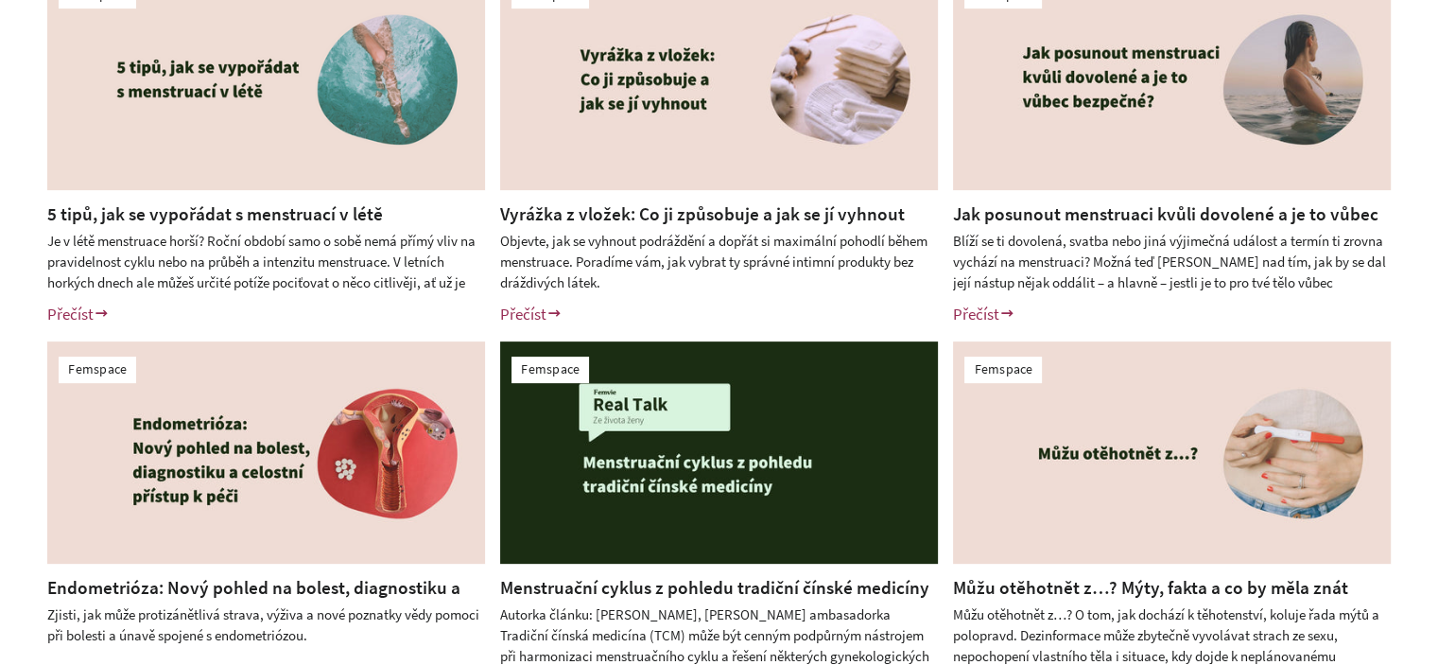
scroll to position [560, 0]
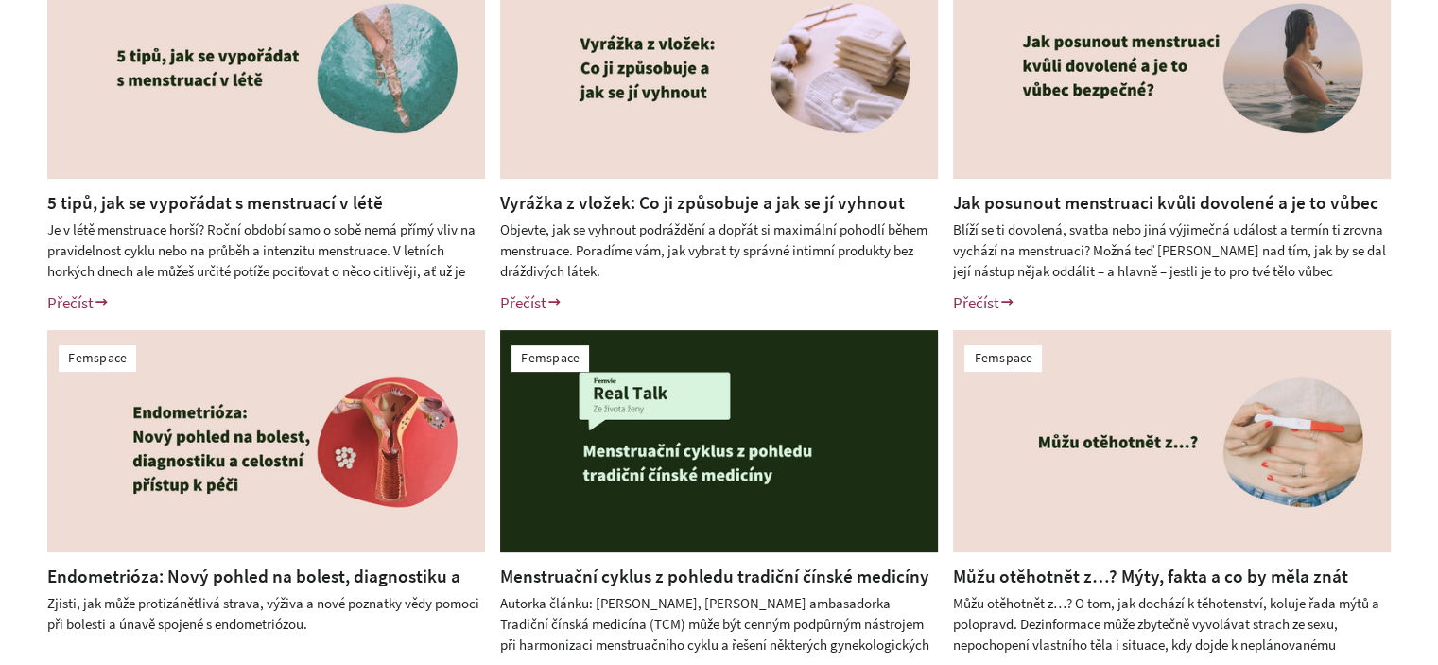
click at [233, 211] on link "5 tipů, jak se vypořádat s menstruací v létě" at bounding box center [215, 202] width 336 height 23
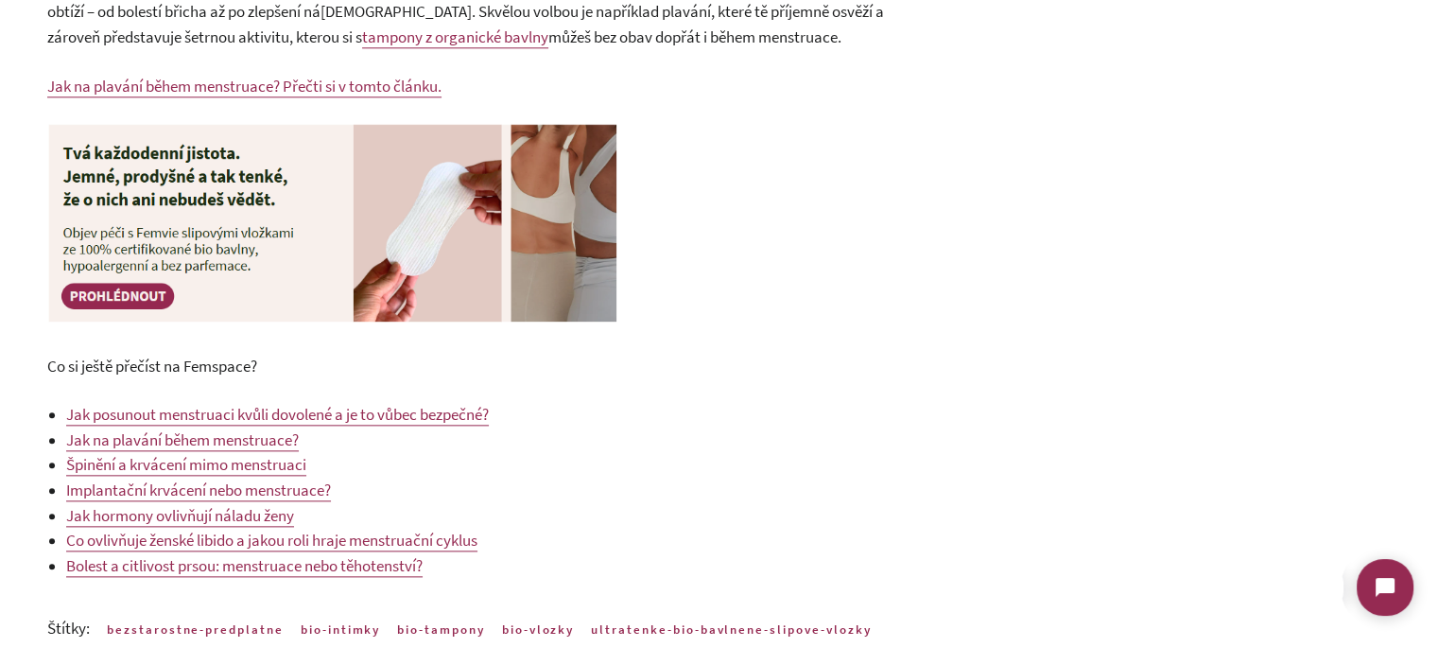
scroll to position [2079, 0]
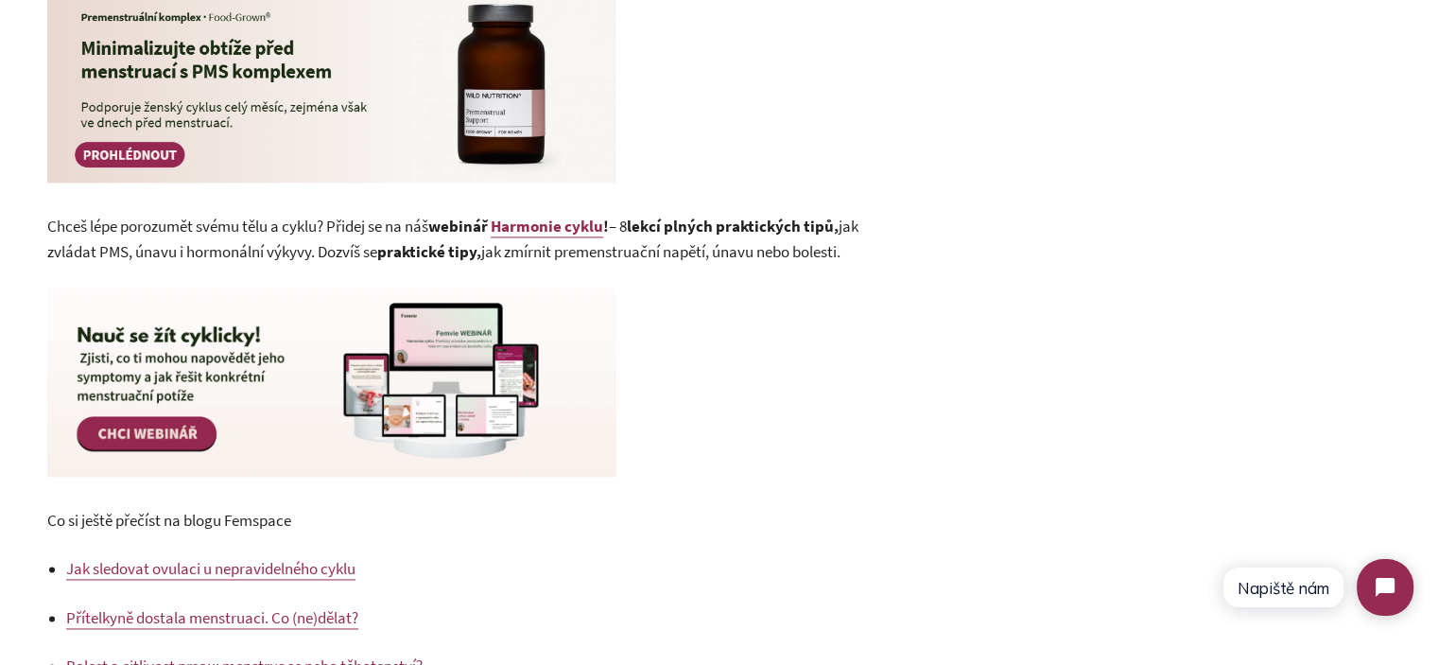
scroll to position [2674, 0]
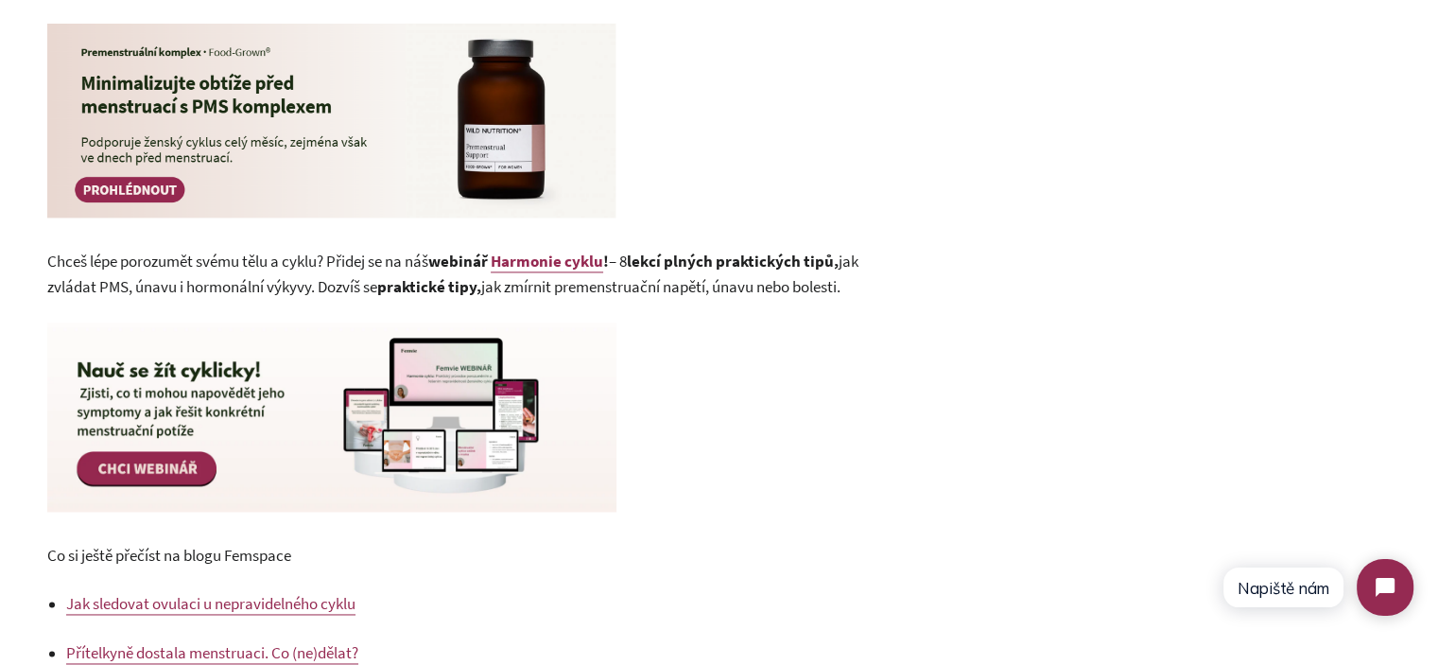
click at [729, 169] on p at bounding box center [474, 124] width 855 height 202
